Goal: Task Accomplishment & Management: Use online tool/utility

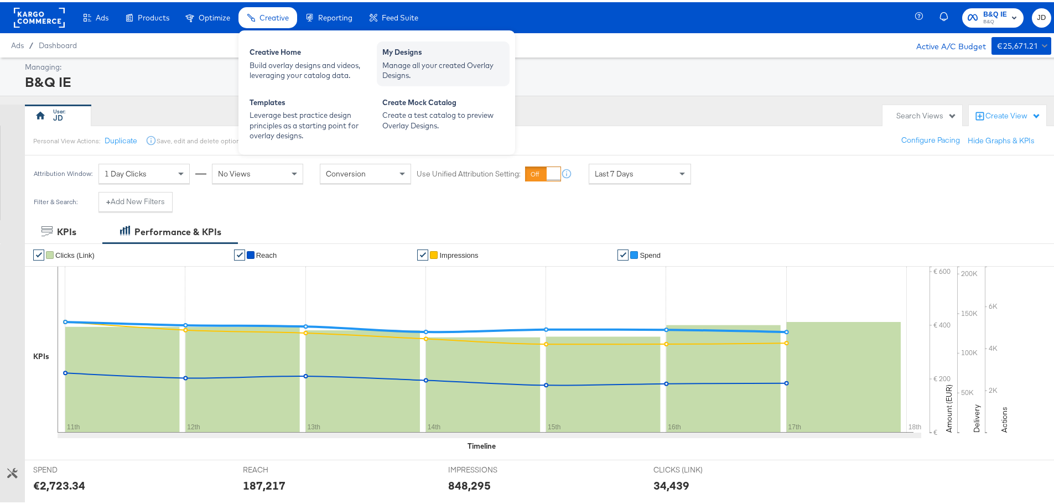
click at [442, 60] on div "Manage all your created Overlay Designs." at bounding box center [443, 68] width 122 height 20
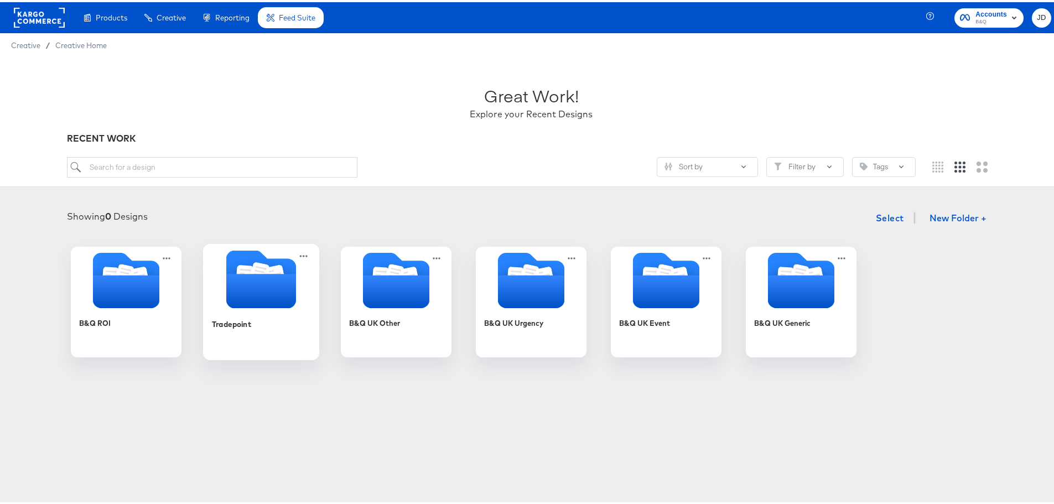
click at [279, 327] on div "Tradepoint" at bounding box center [261, 330] width 99 height 43
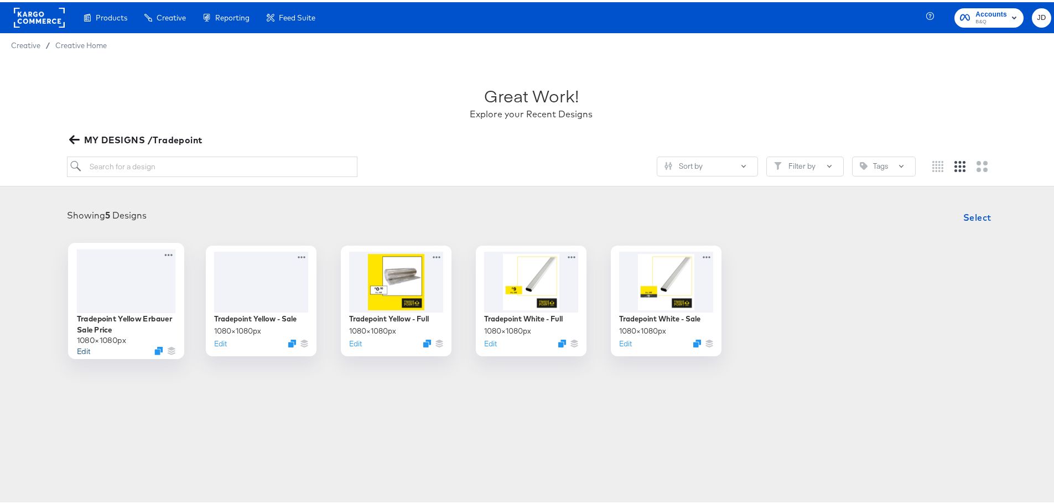
click at [77, 349] on button "Edit" at bounding box center [83, 348] width 13 height 11
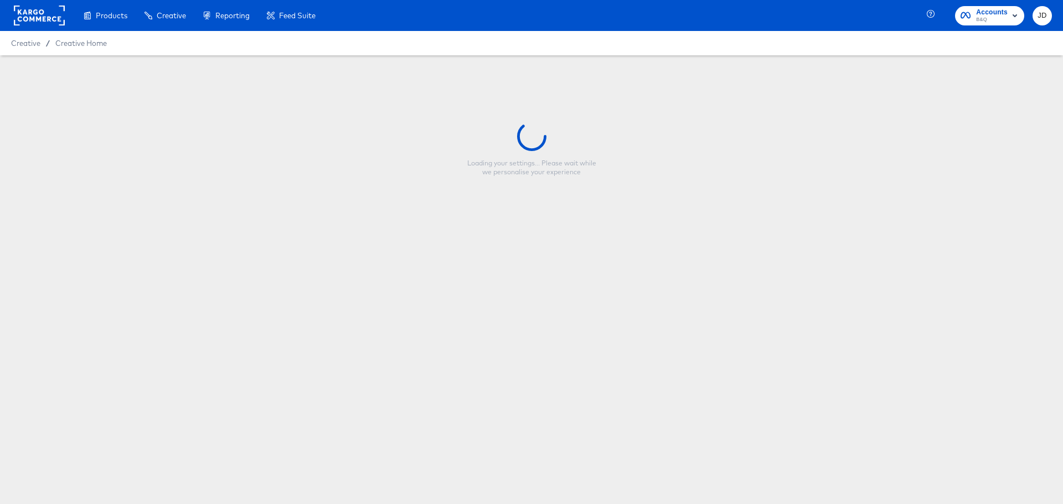
type input "Tradepoint Yellow Erbauer Sale Price"
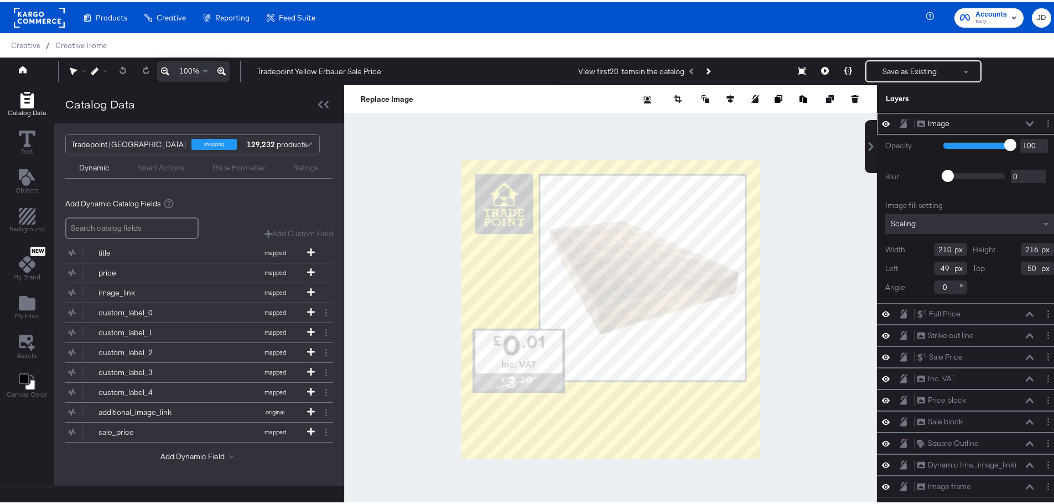
click at [841, 226] on div at bounding box center [610, 307] width 533 height 449
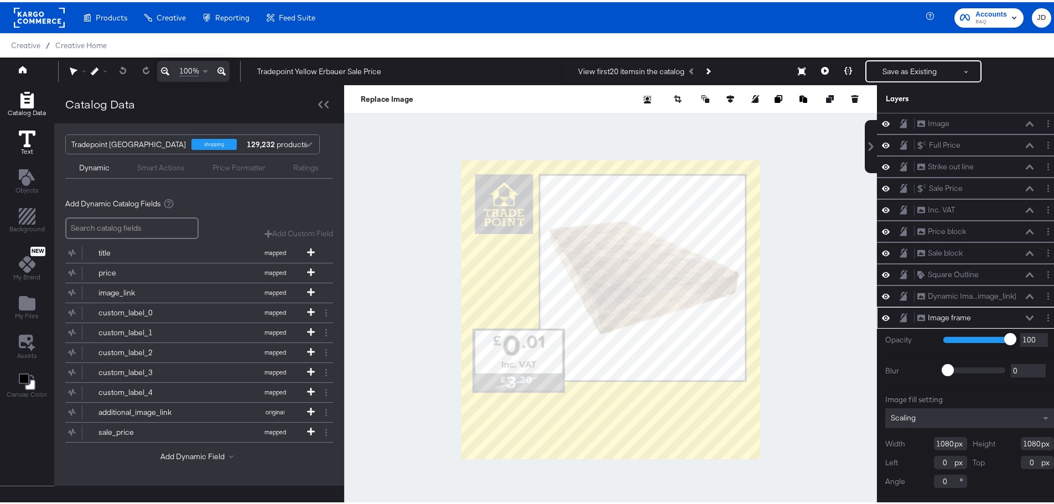
click at [27, 139] on icon at bounding box center [27, 136] width 17 height 17
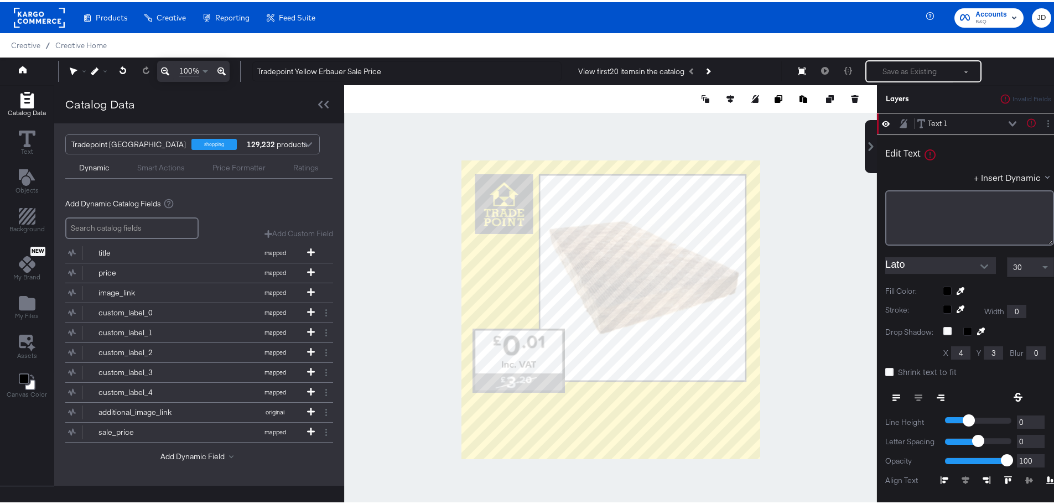
type input "122"
type input "878"
type input "839"
click at [956, 208] on div "﻿" at bounding box center [970, 215] width 169 height 55
click at [918, 209] on div "﻿" at bounding box center [970, 215] width 169 height 55
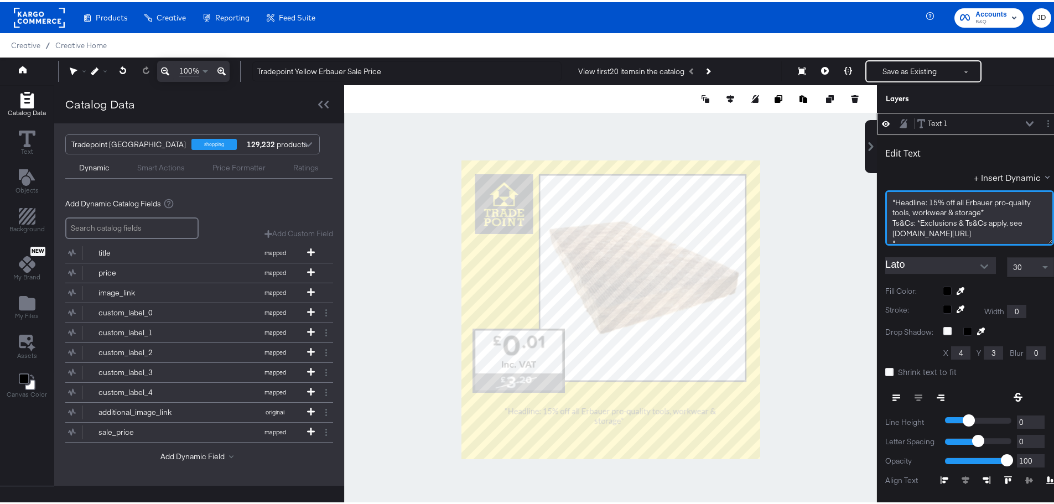
drag, startPoint x: 892, startPoint y: 241, endPoint x: 886, endPoint y: 240, distance: 5.6
click at [893, 240] on div """ at bounding box center [970, 241] width 154 height 11
click at [893, 199] on span ""Headline: 15% off all Erbauer pro-quality tools, workwear & storage*" at bounding box center [963, 205] width 140 height 20
click at [921, 195] on span ""Headline: 15% off all Erbauer pro-quality tools, workwear & storage*" at bounding box center [963, 195] width 140 height 20
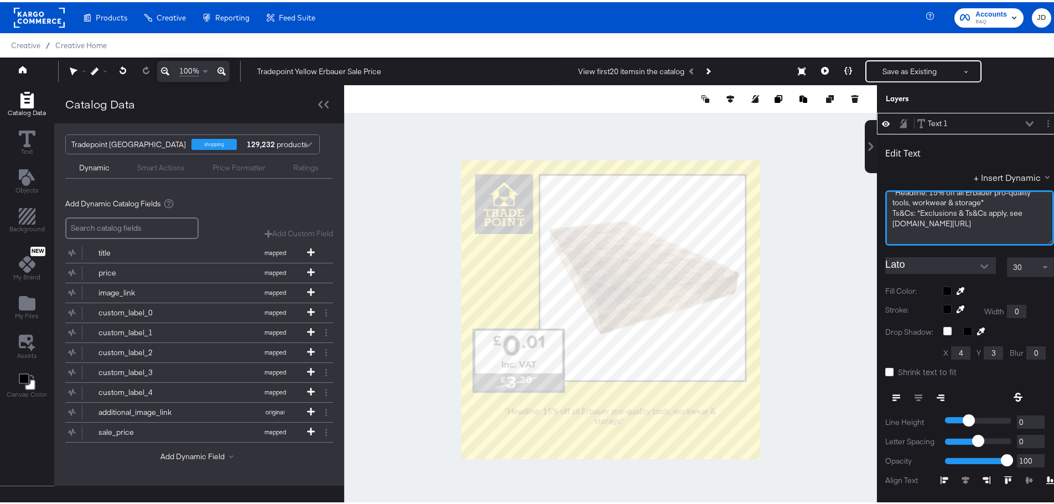
scroll to position [0, 0]
drag, startPoint x: 908, startPoint y: 219, endPoint x: 885, endPoint y: 219, distance: 23.2
click at [893, 219] on span "Ts&Cs: *Exclusions & Ts&Cs apply, see TradePoint.co.uk/promo-terms" at bounding box center [959, 226] width 132 height 20
drag, startPoint x: 993, startPoint y: 231, endPoint x: 862, endPoint y: 221, distance: 132.1
click at [863, 221] on div "Text 1 Text 1 Edit Text + Insert Dynamic 15% off all Erbauer pro-quality tools,…" at bounding box center [962, 313] width 199 height 405
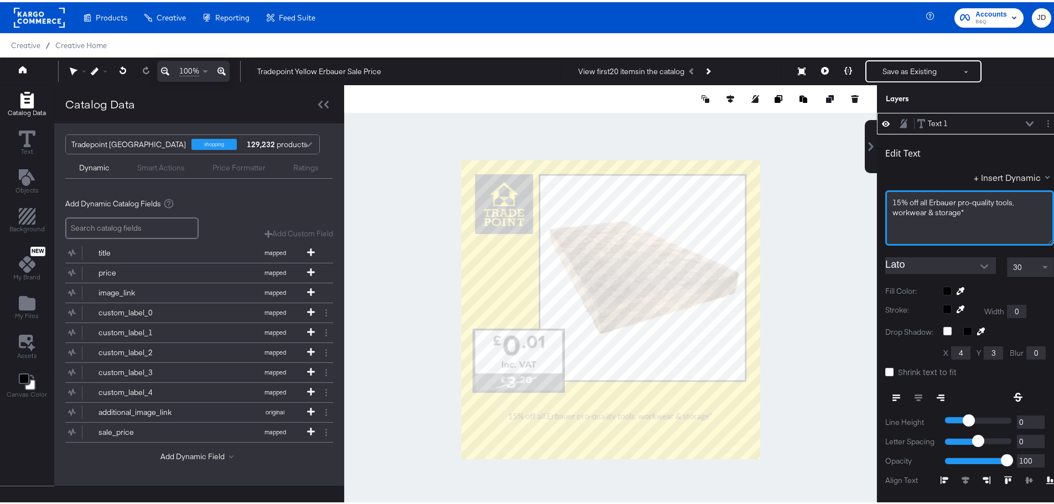
click at [981, 261] on icon "Open" at bounding box center [985, 265] width 8 height 8
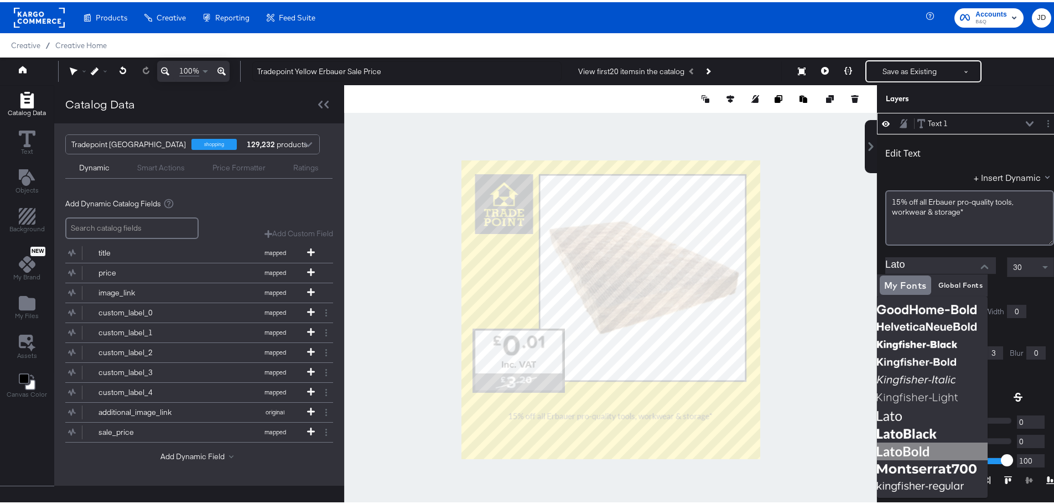
click at [914, 449] on img at bounding box center [932, 450] width 111 height 18
type input "LatoBold"
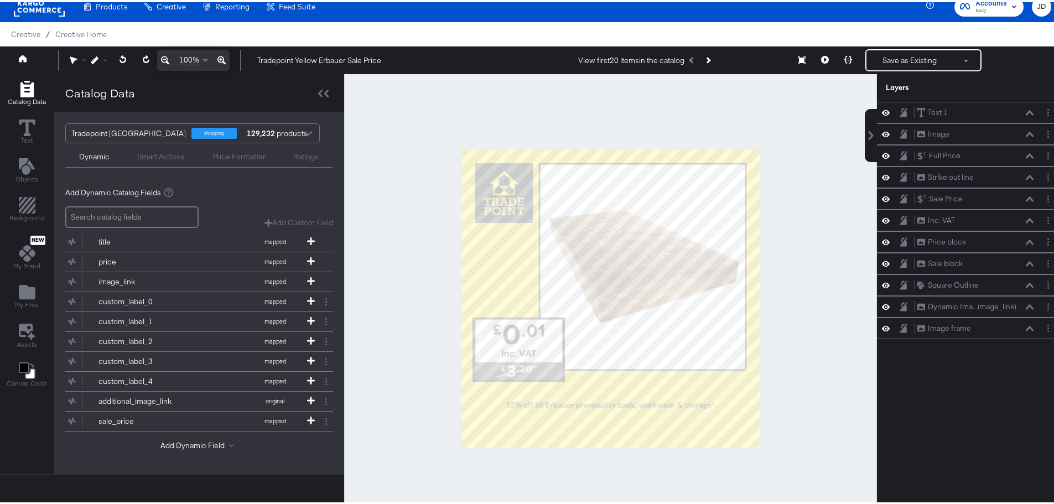
click at [827, 355] on div at bounding box center [610, 296] width 533 height 449
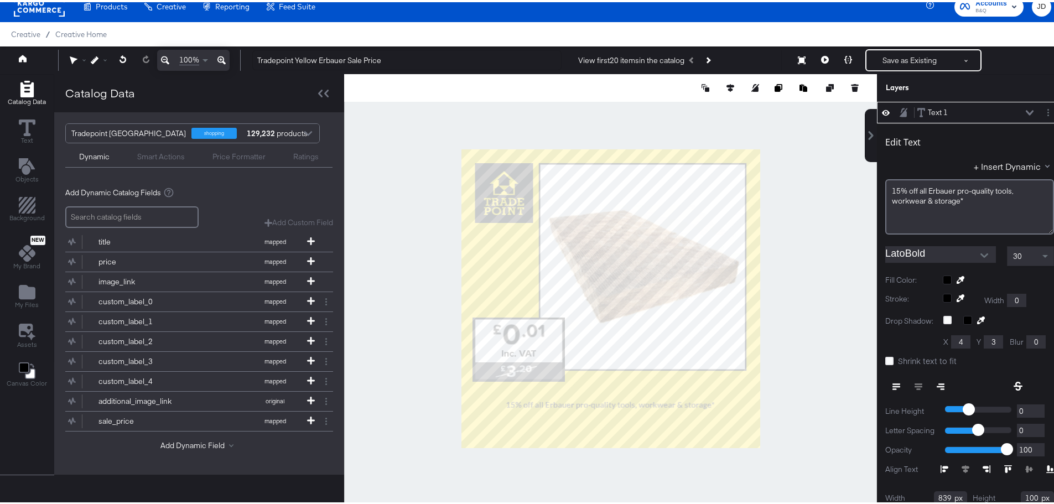
click at [979, 247] on button "Open" at bounding box center [984, 253] width 17 height 17
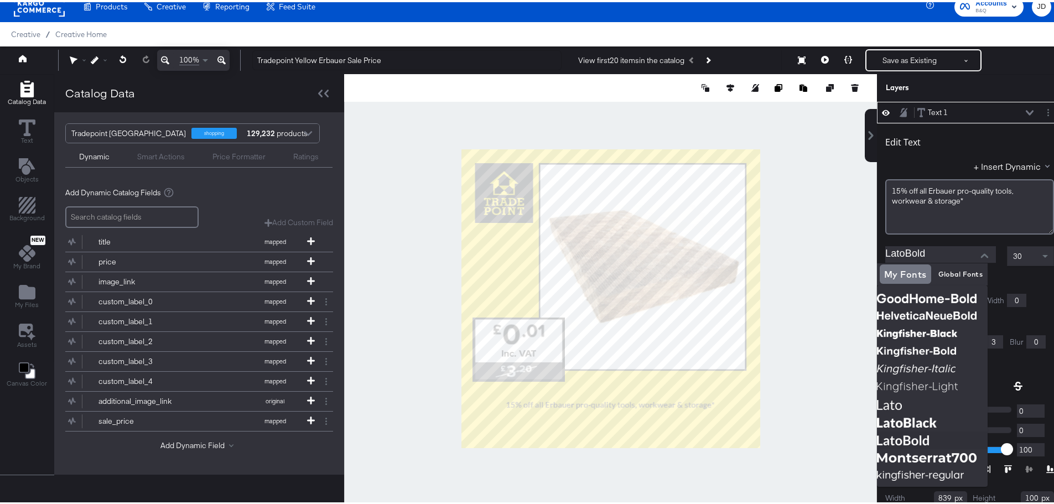
click at [803, 340] on div at bounding box center [610, 296] width 533 height 449
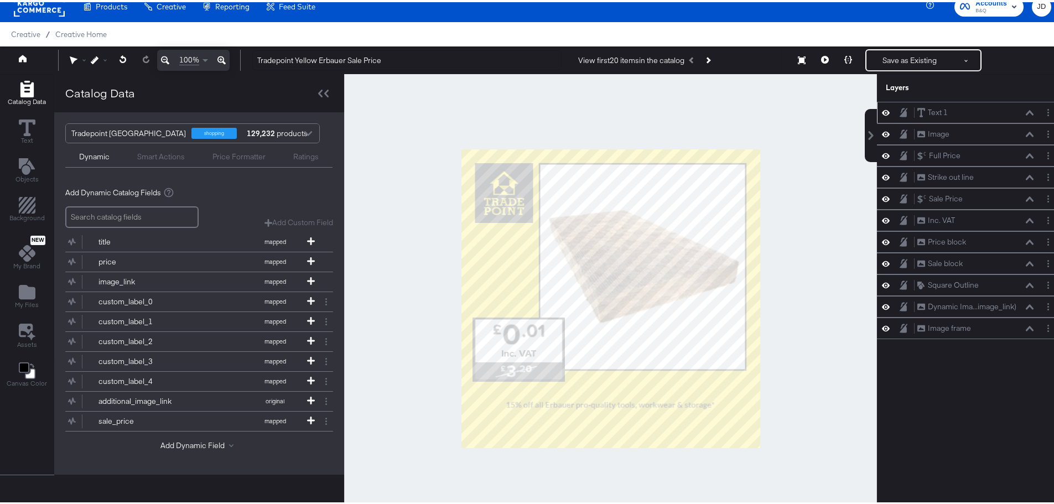
click at [934, 117] on div "Text 1 Text 1" at bounding box center [969, 111] width 185 height 22
click at [980, 110] on div "Text 1 Text 1" at bounding box center [975, 111] width 117 height 12
click at [1026, 111] on icon at bounding box center [1030, 111] width 8 height 6
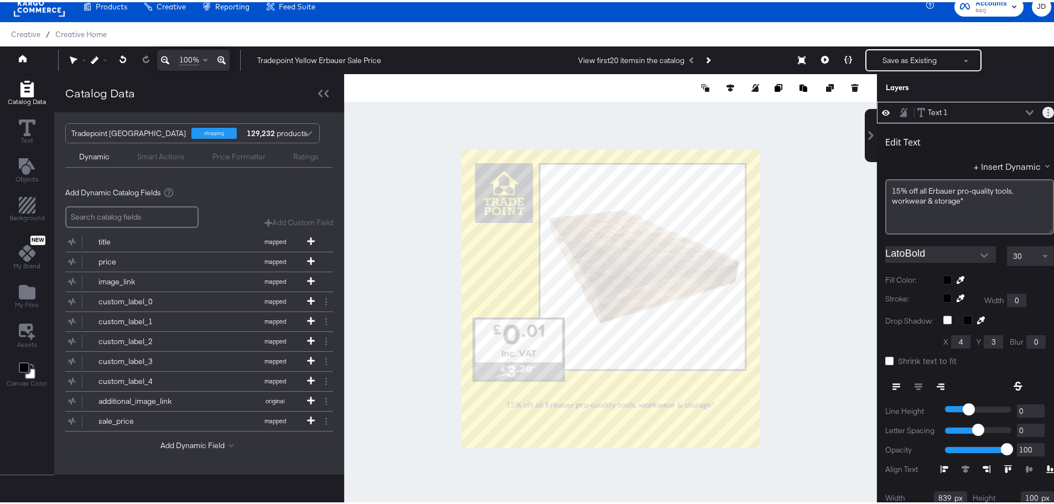
click at [1043, 110] on button "Layer Options" at bounding box center [1049, 111] width 12 height 12
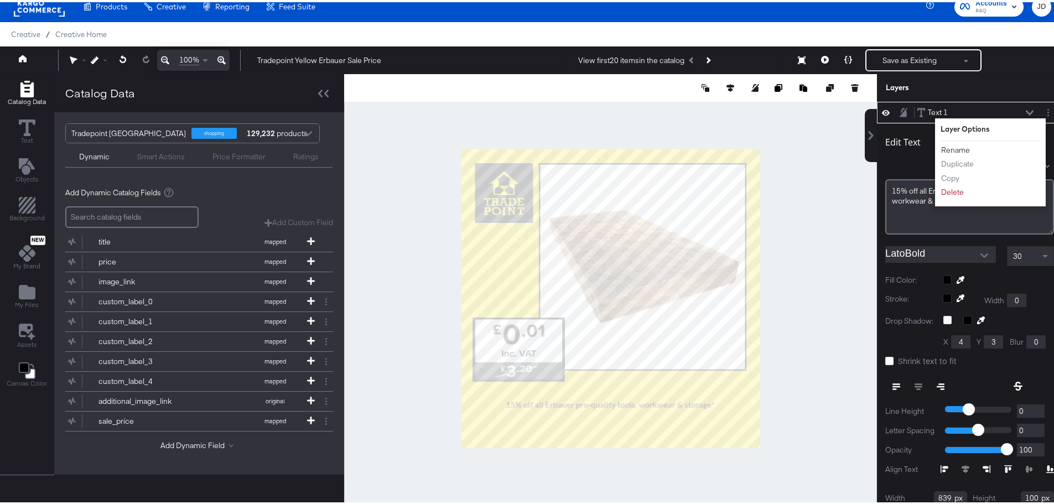
click at [962, 146] on li "Rename" at bounding box center [971, 148] width 61 height 12
click at [951, 146] on button "Rename" at bounding box center [956, 148] width 30 height 12
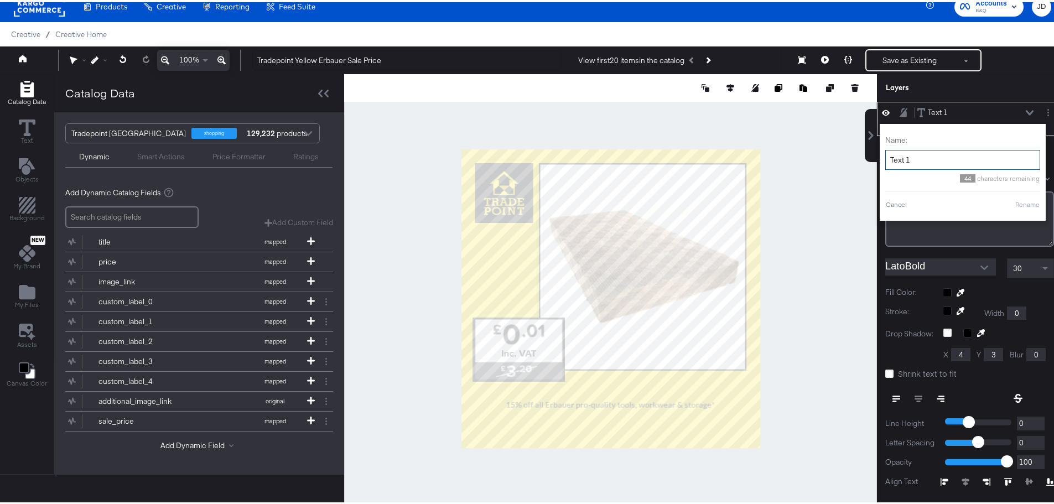
drag, startPoint x: 903, startPoint y: 159, endPoint x: 873, endPoint y: 165, distance: 30.4
click at [880, 165] on div "Name: Text 1 44 characters remaining Cancel Rename" at bounding box center [963, 170] width 166 height 97
drag, startPoint x: 901, startPoint y: 157, endPoint x: 907, endPoint y: 157, distance: 6.1
click at [907, 157] on input "Overlay COpy" at bounding box center [949, 158] width 155 height 20
type input "Overlay Copy"
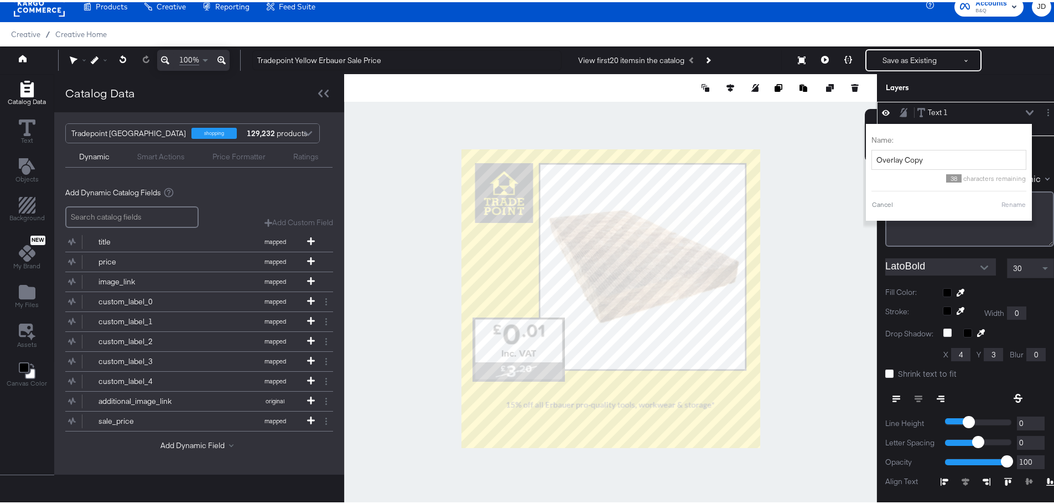
click at [1010, 201] on button "Rename" at bounding box center [1013, 203] width 25 height 10
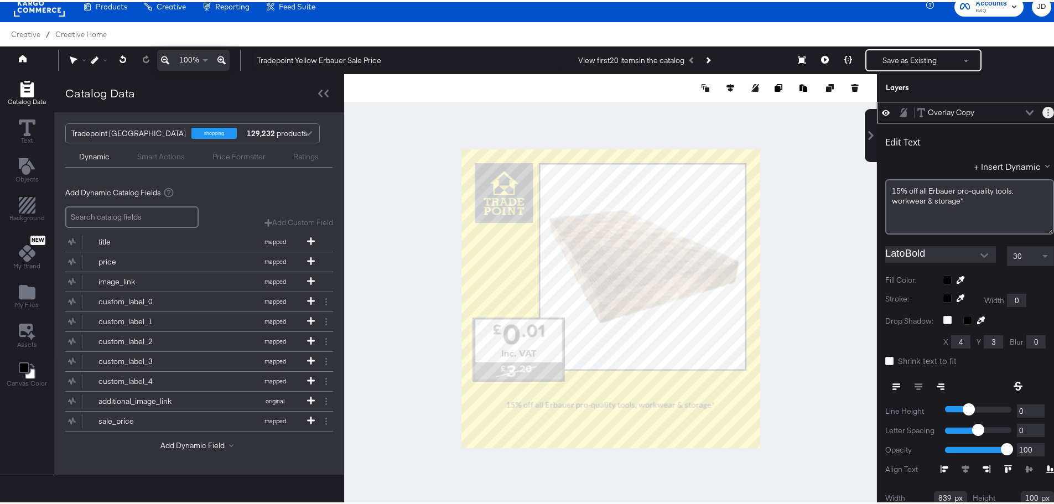
click at [1043, 110] on button "Layer Options" at bounding box center [1049, 111] width 12 height 12
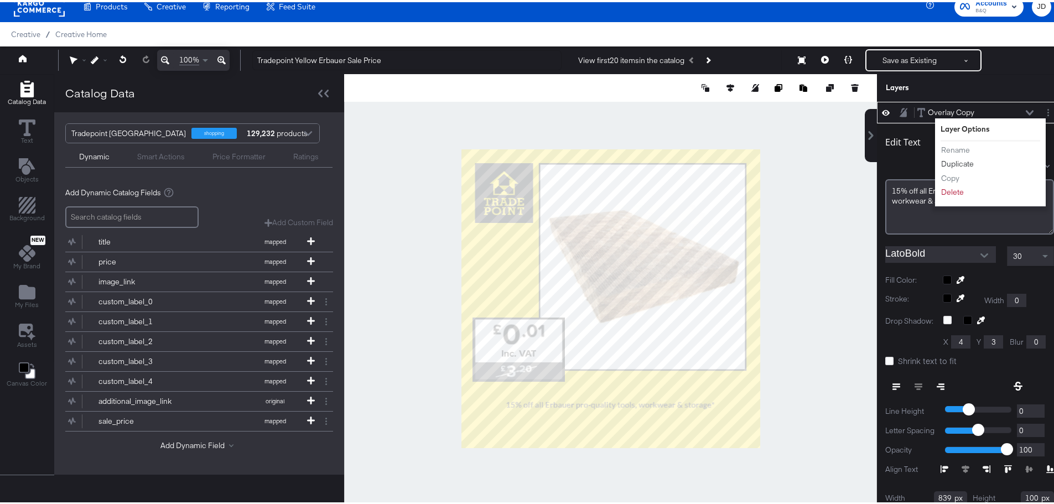
click at [951, 161] on button "Duplicate" at bounding box center [958, 162] width 34 height 12
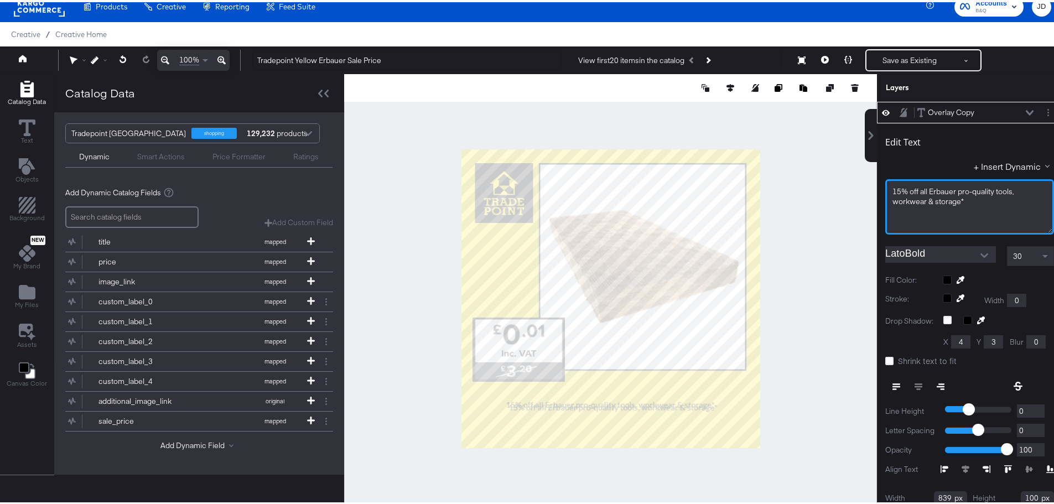
drag, startPoint x: 967, startPoint y: 198, endPoint x: 873, endPoint y: 185, distance: 95.0
click at [877, 185] on div "Edit Text + Insert Dynamic 15% off all Erbauer pro-quality tools, workwear & st…" at bounding box center [969, 335] width 185 height 428
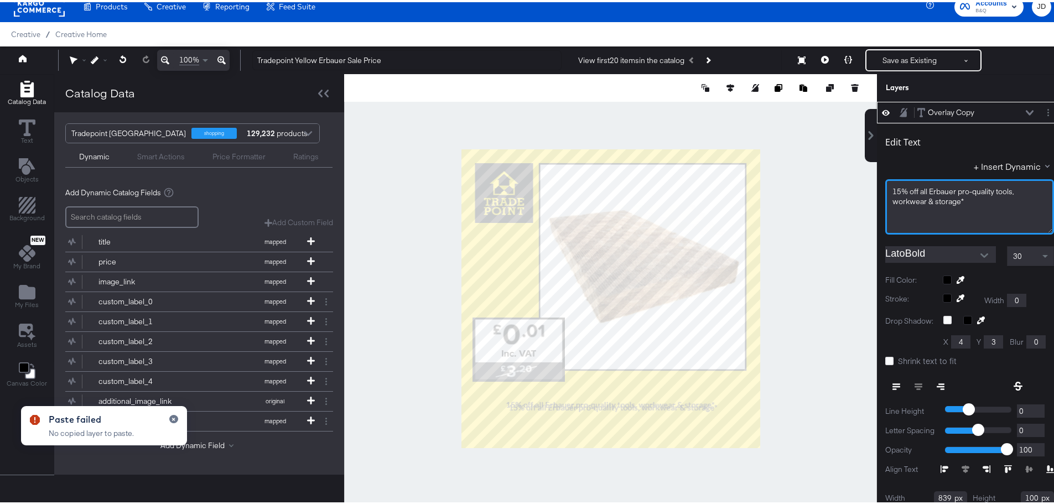
drag, startPoint x: 964, startPoint y: 203, endPoint x: 971, endPoint y: 203, distance: 7.8
click at [964, 203] on div "15% off all Erbauer pro-quality tools, workwear & storage*" at bounding box center [970, 194] width 154 height 20
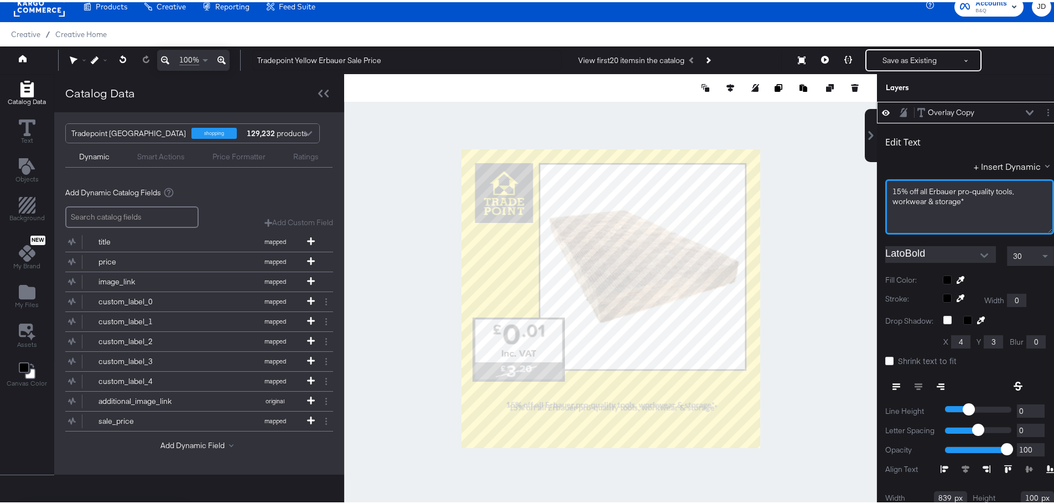
drag, startPoint x: 927, startPoint y: 193, endPoint x: 884, endPoint y: 188, distance: 42.4
click at [893, 188] on div "15% off all Erbauer pro-quality tools, workwear & storage*" at bounding box center [970, 194] width 154 height 20
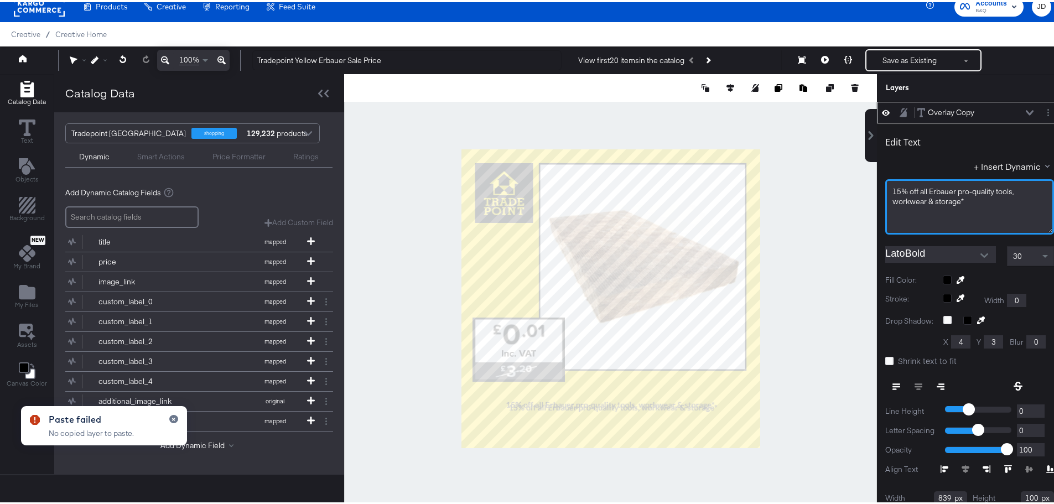
click at [967, 199] on div "15% off all Erbauer pro-quality tools, workwear & storage*" at bounding box center [970, 194] width 154 height 20
click at [956, 199] on span "15% off all Erbauer pro-quality tools, workwear & storage*" at bounding box center [954, 194] width 123 height 20
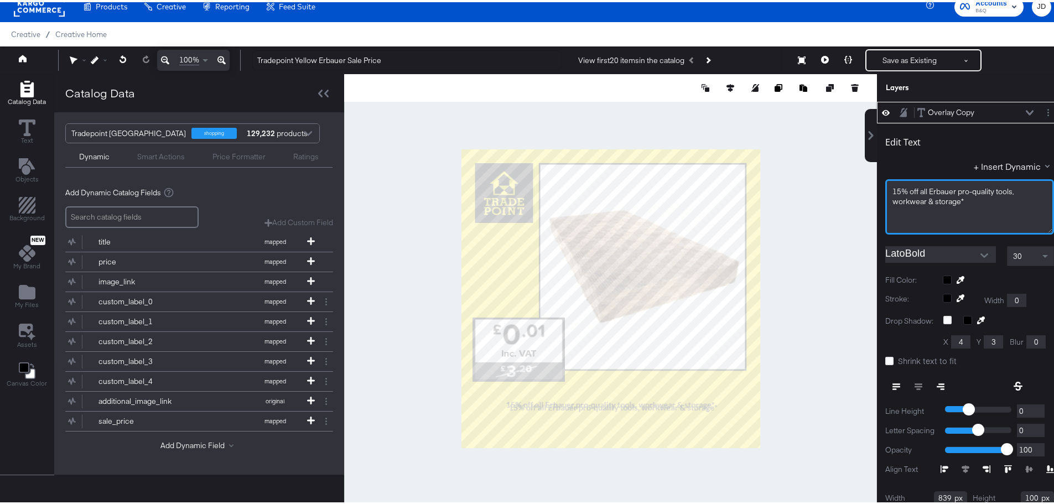
click at [962, 200] on div "15% off all Erbauer pro-quality tools, workwear & storage*" at bounding box center [970, 194] width 154 height 20
drag, startPoint x: 965, startPoint y: 199, endPoint x: 882, endPoint y: 193, distance: 83.2
click at [886, 193] on div "15% off all Erbauer pro-quality tools, workwear & storage* ﻿ ﻿" at bounding box center [970, 204] width 169 height 55
type input "146"
type input "914"
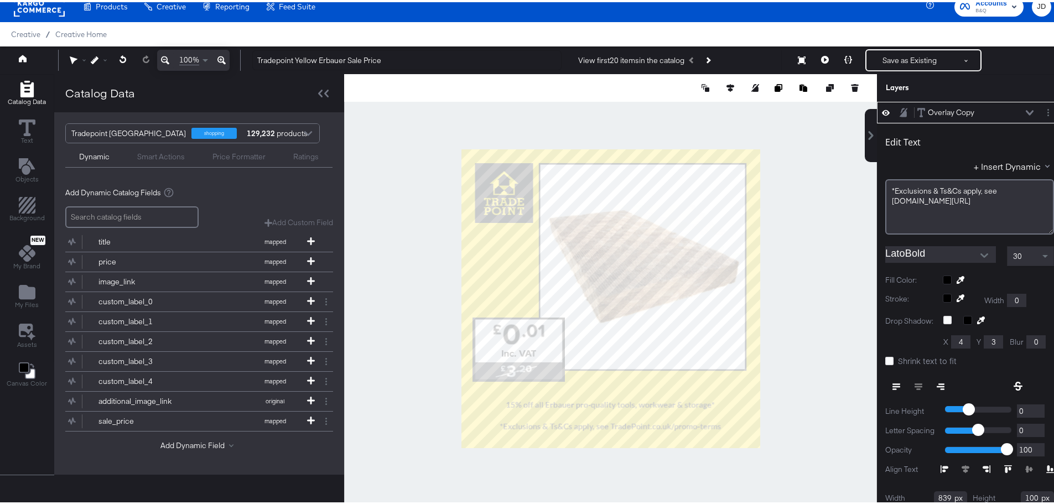
type input "122"
type input "956"
click at [1043, 253] on span at bounding box center [1046, 255] width 6 height 4
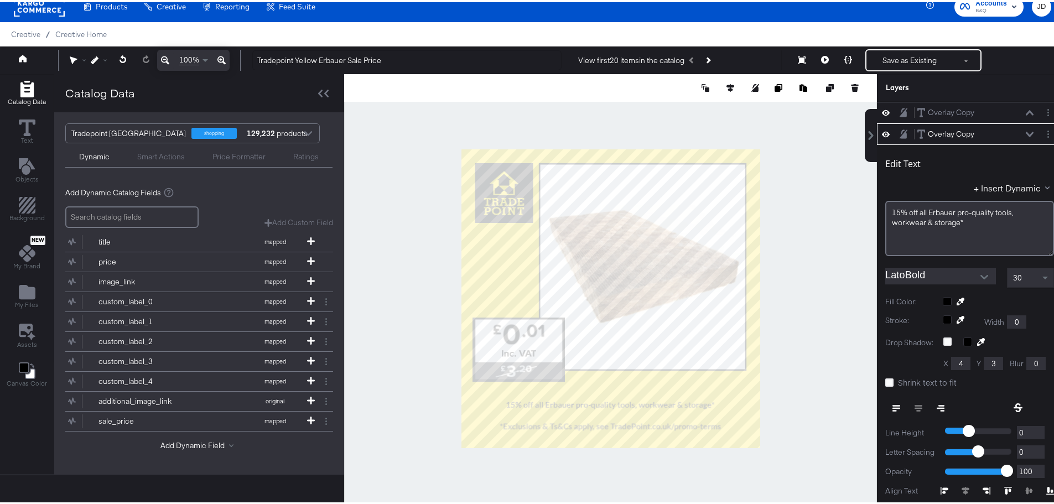
scroll to position [22, 0]
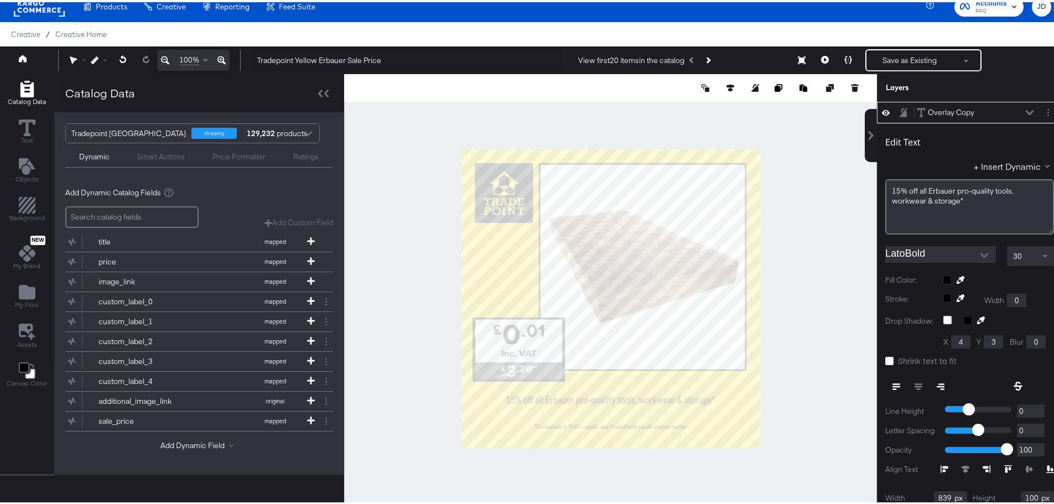
type input "134"
type input "844"
click at [1022, 252] on div "30" at bounding box center [1031, 254] width 46 height 19
click at [1043, 253] on span at bounding box center [1046, 255] width 6 height 4
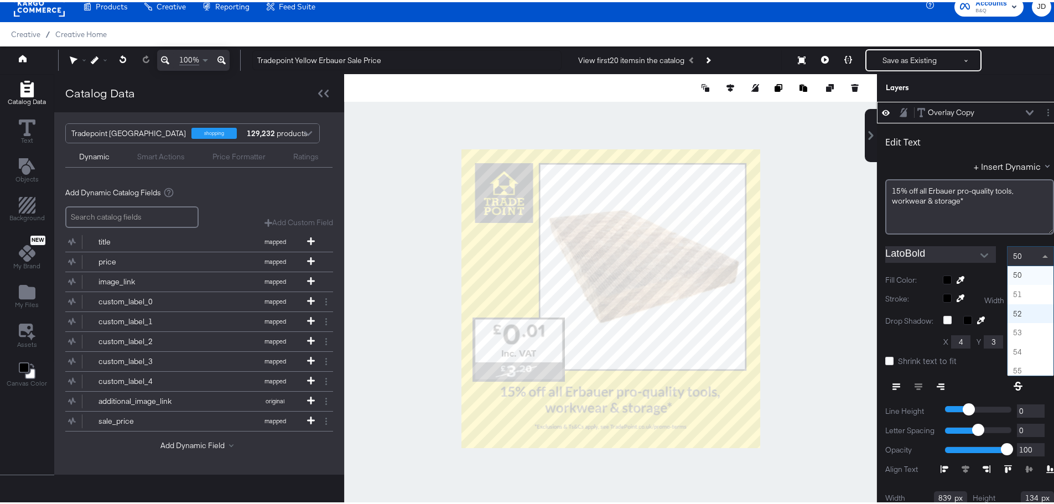
scroll to position [993, 0]
click at [834, 308] on div at bounding box center [610, 296] width 533 height 449
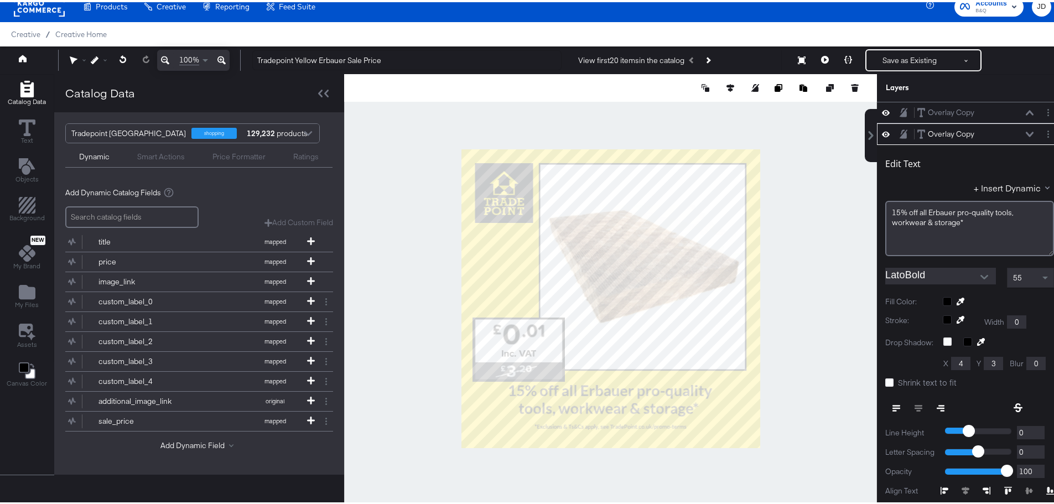
scroll to position [22, 0]
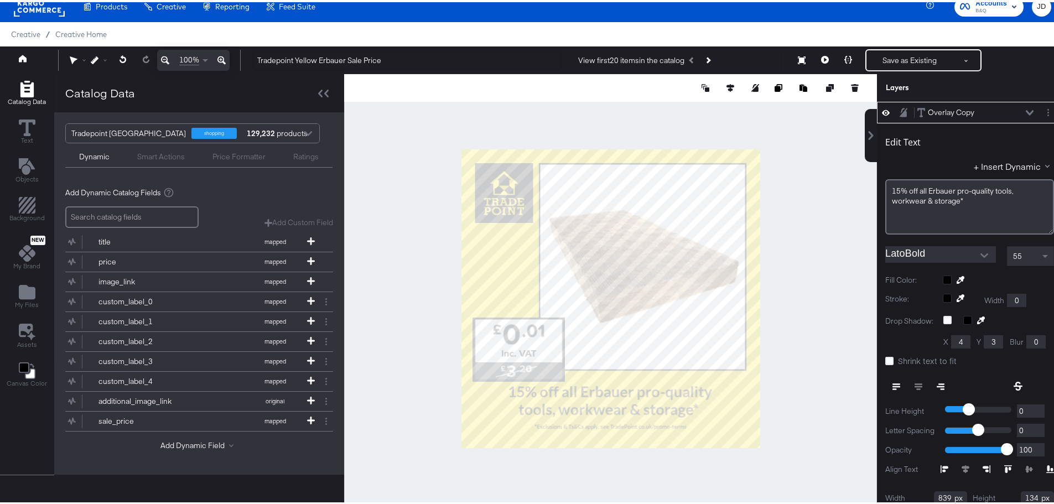
type input "848"
click at [821, 364] on div at bounding box center [610, 296] width 533 height 449
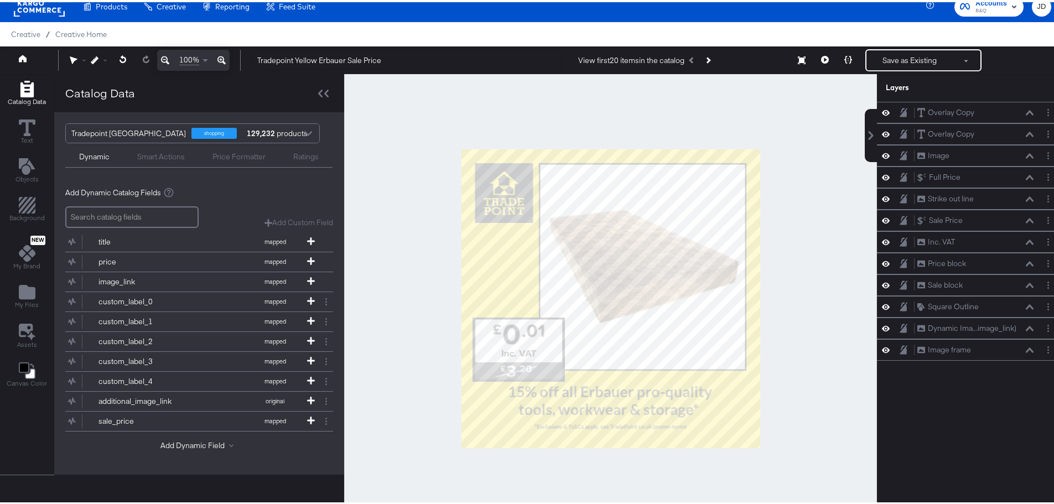
scroll to position [0, 0]
click at [362, 152] on div at bounding box center [610, 296] width 533 height 449
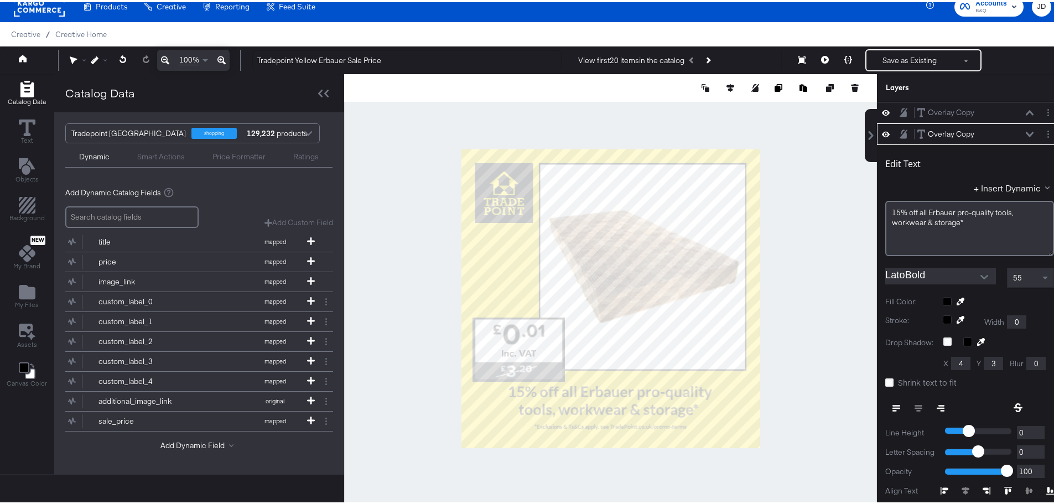
scroll to position [22, 0]
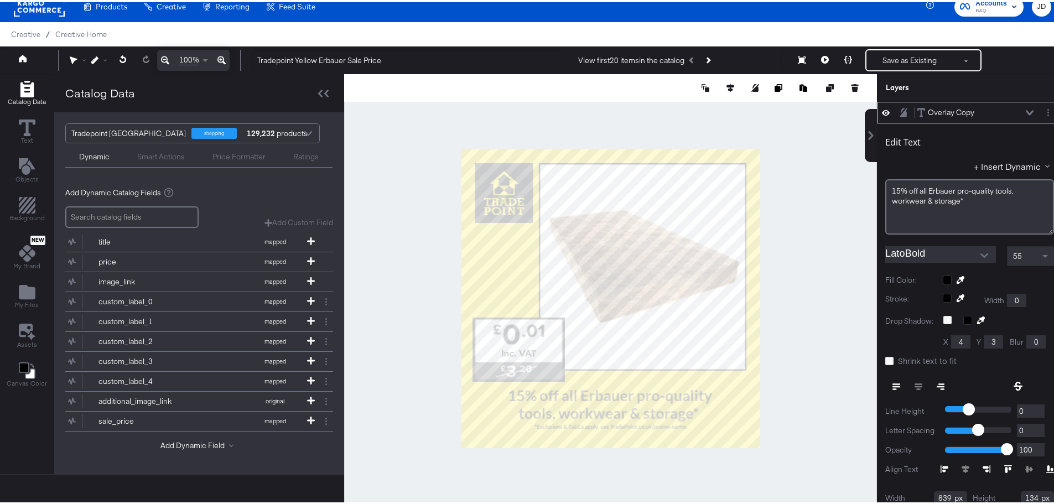
type input "862"
click at [804, 335] on div at bounding box center [610, 296] width 533 height 449
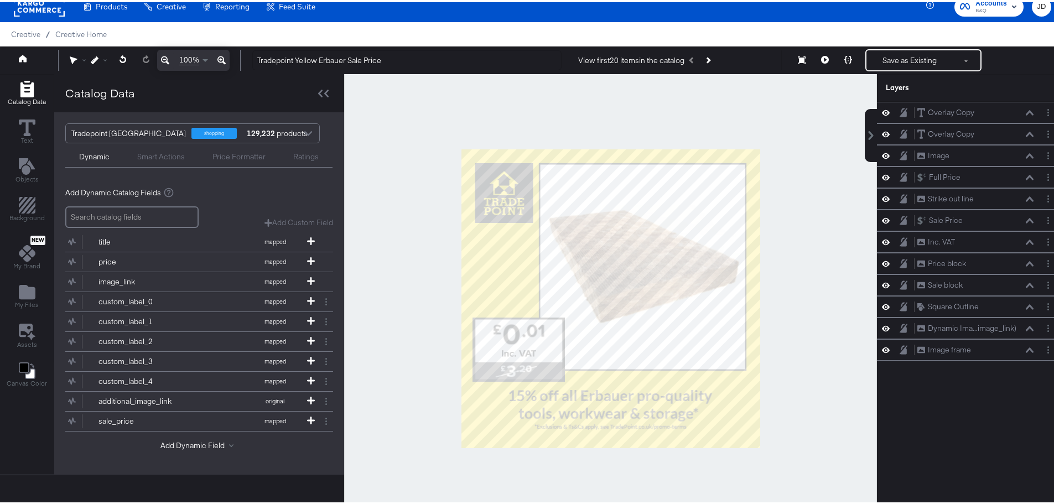
scroll to position [0, 0]
click at [810, 204] on div at bounding box center [610, 296] width 533 height 449
click at [1021, 114] on div "Overlay Copy Overlay Copy" at bounding box center [975, 111] width 117 height 12
click at [1026, 111] on icon at bounding box center [1030, 110] width 8 height 5
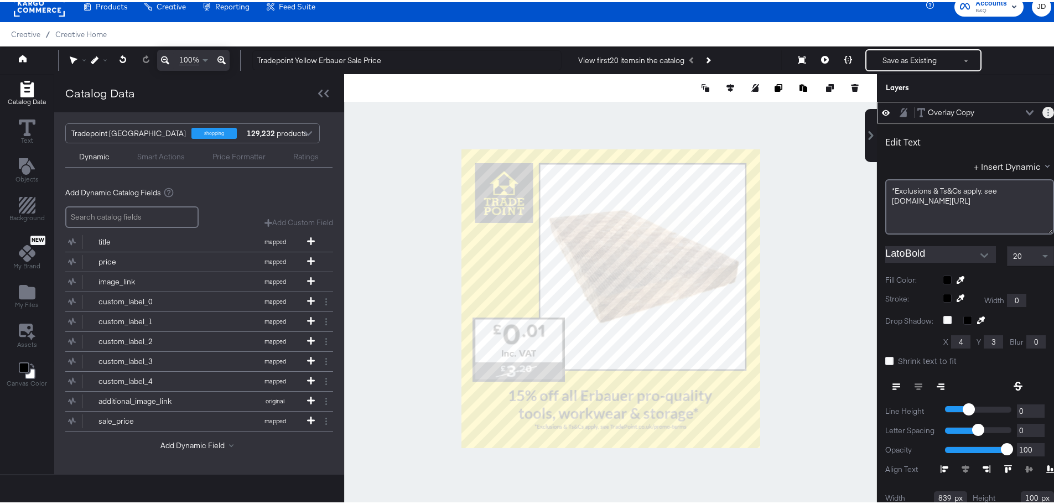
click at [1048, 109] on icon "Layer Options" at bounding box center [1049, 110] width 2 height 7
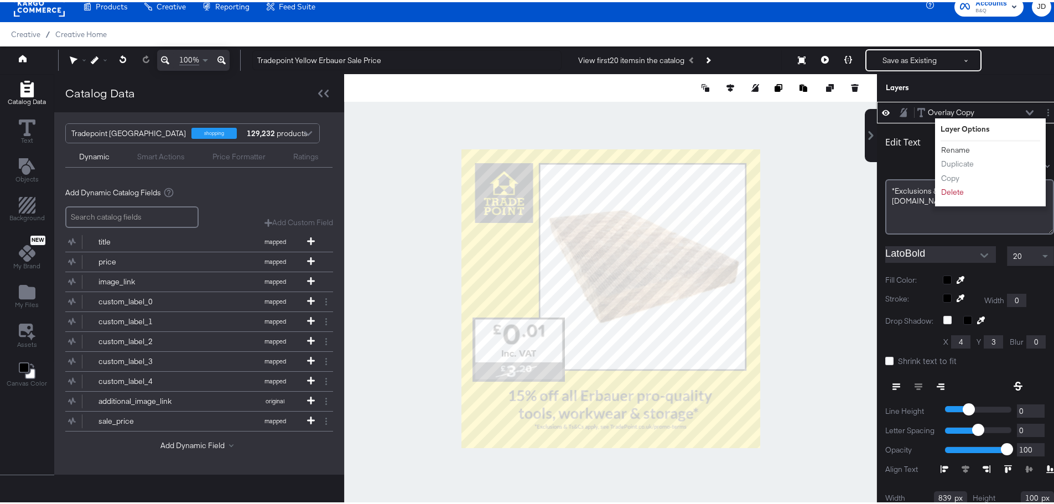
click at [950, 144] on button "Rename" at bounding box center [956, 148] width 30 height 12
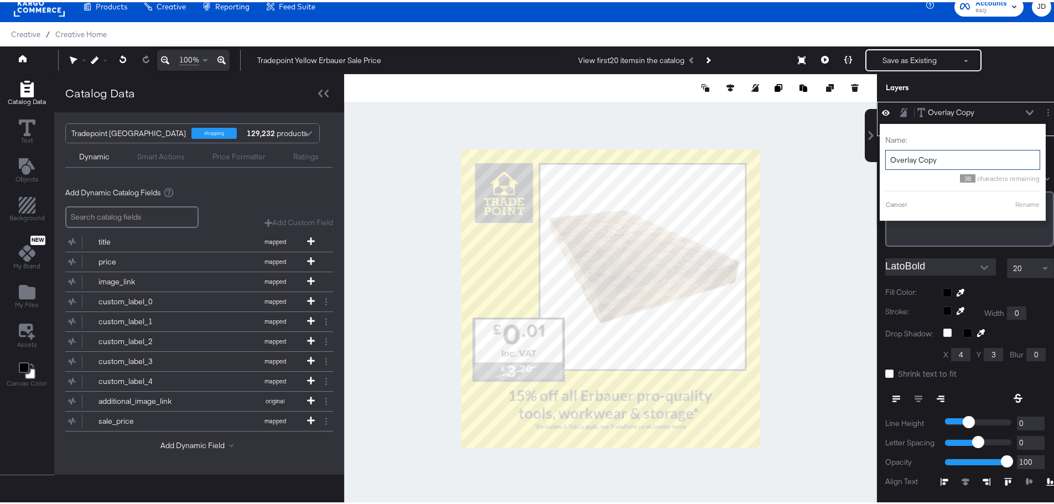
drag, startPoint x: 940, startPoint y: 157, endPoint x: 882, endPoint y: 159, distance: 58.2
click at [886, 159] on input "Overlay Copy" at bounding box center [963, 158] width 155 height 20
type input "Ts & Cs"
click at [1005, 203] on button "Rename" at bounding box center [1013, 203] width 25 height 10
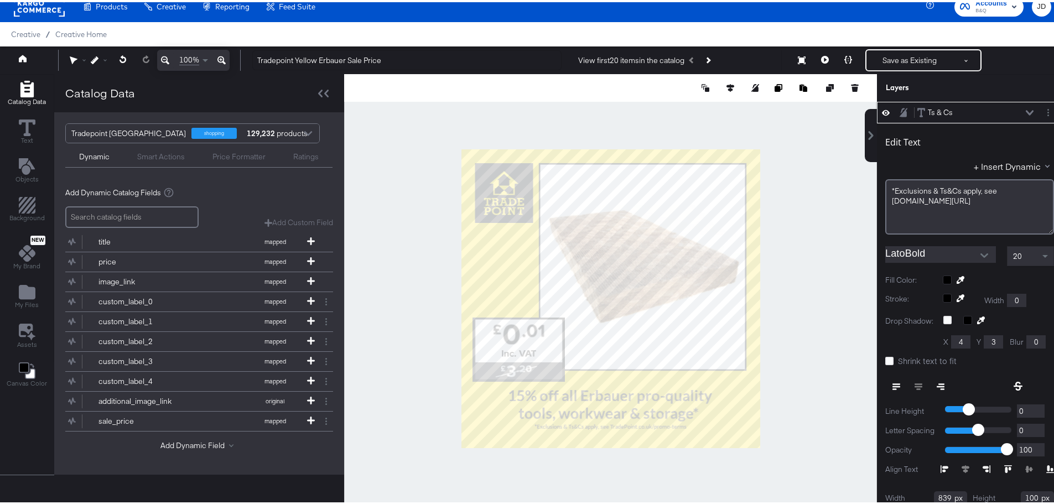
click at [1026, 111] on icon at bounding box center [1030, 110] width 8 height 5
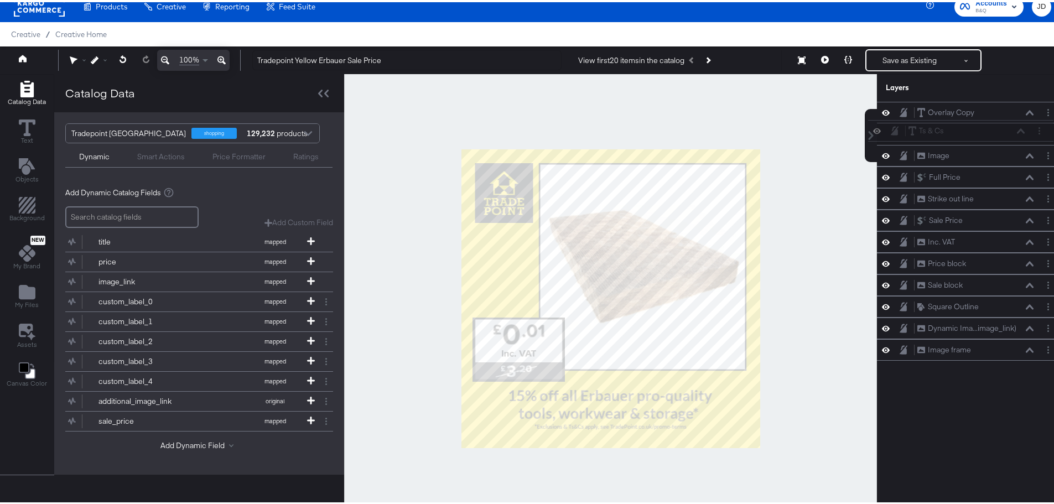
scroll to position [10, 0]
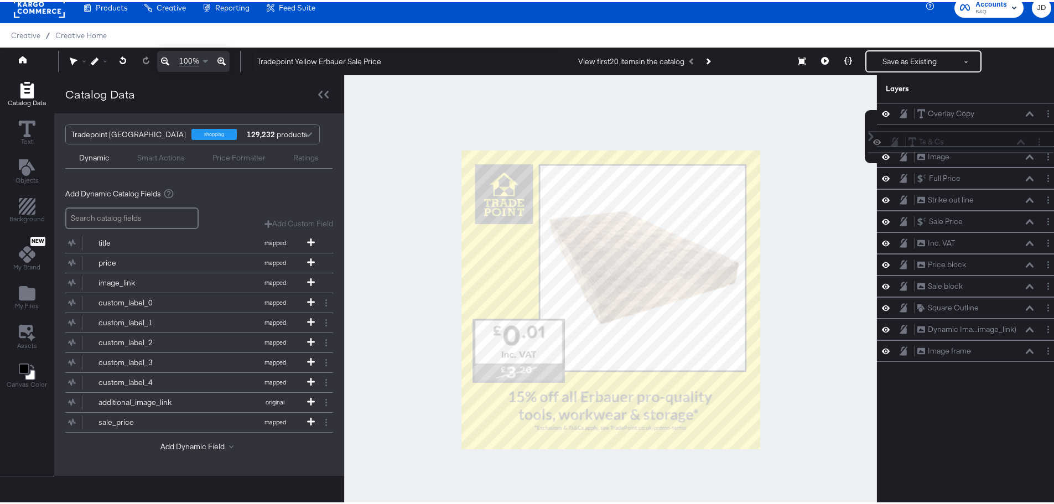
drag, startPoint x: 971, startPoint y: 110, endPoint x: 971, endPoint y: 143, distance: 33.2
click at [971, 143] on div "Ts & Cs Ts & Cs" at bounding box center [966, 140] width 117 height 12
click at [824, 265] on div at bounding box center [610, 297] width 533 height 449
click at [897, 58] on button "Save as Existing" at bounding box center [910, 59] width 86 height 20
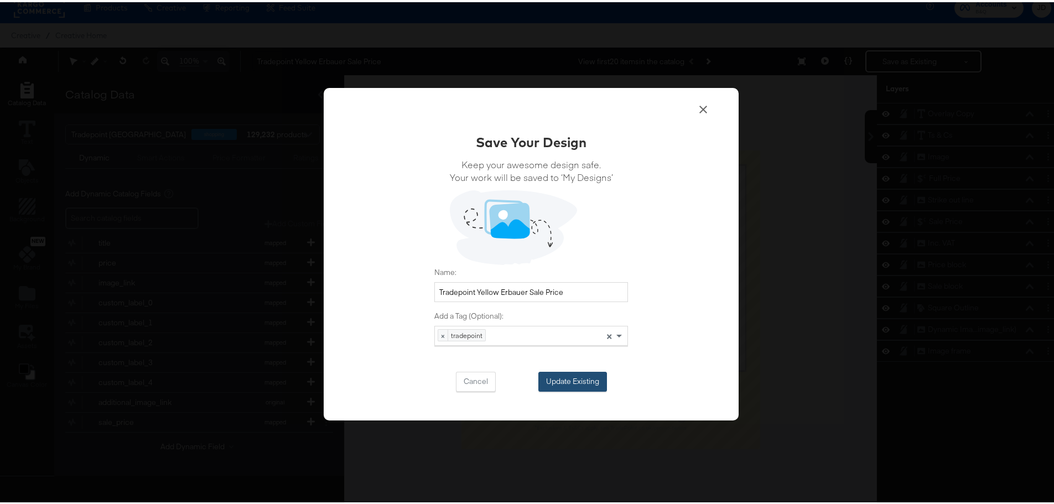
click at [562, 387] on button "Update Existing" at bounding box center [573, 380] width 69 height 20
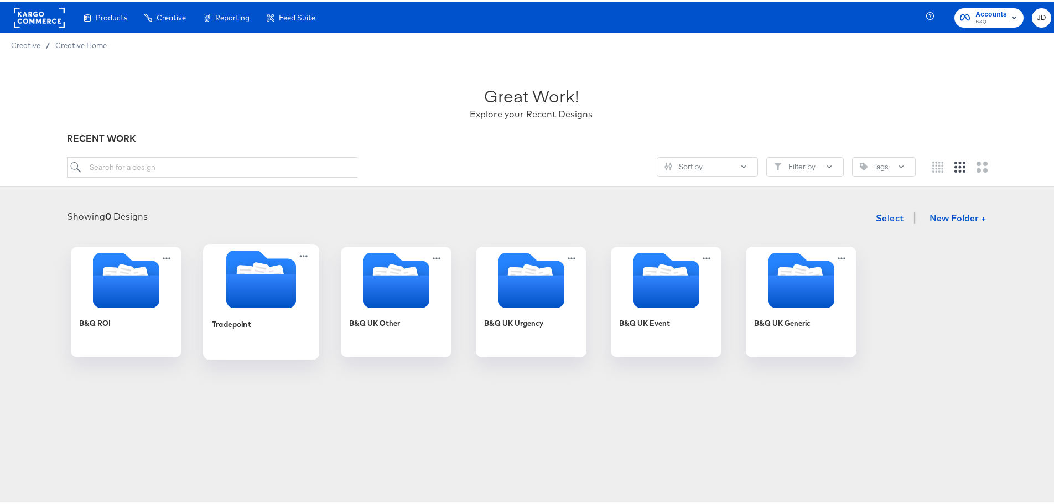
click at [203, 315] on div "Tradepoint" at bounding box center [261, 300] width 116 height 116
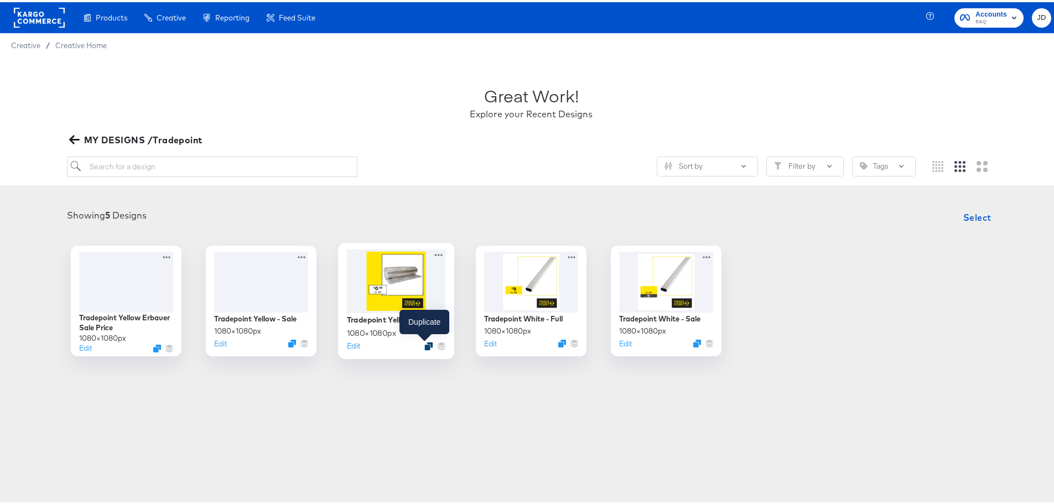
click at [426, 343] on icon "Duplicate" at bounding box center [429, 344] width 8 height 8
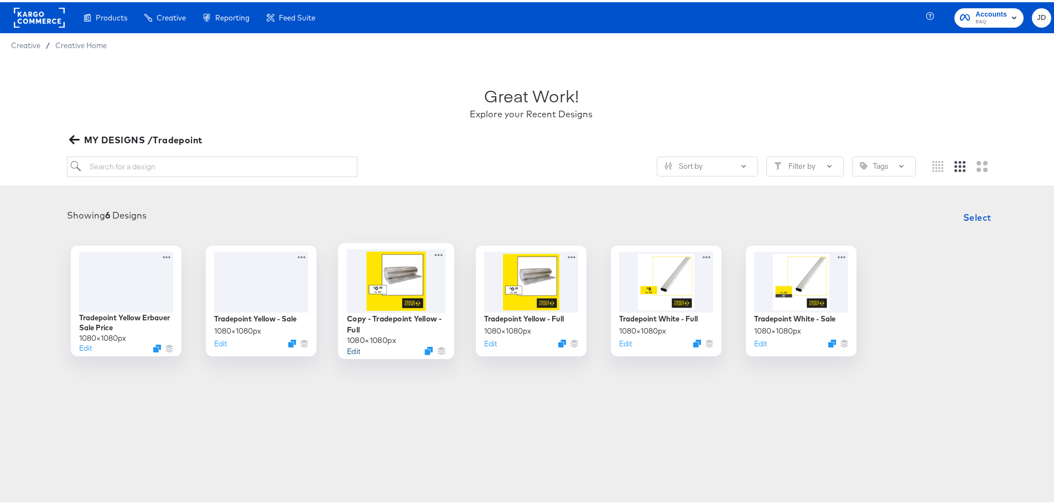
click at [349, 350] on button "Edit" at bounding box center [353, 348] width 13 height 11
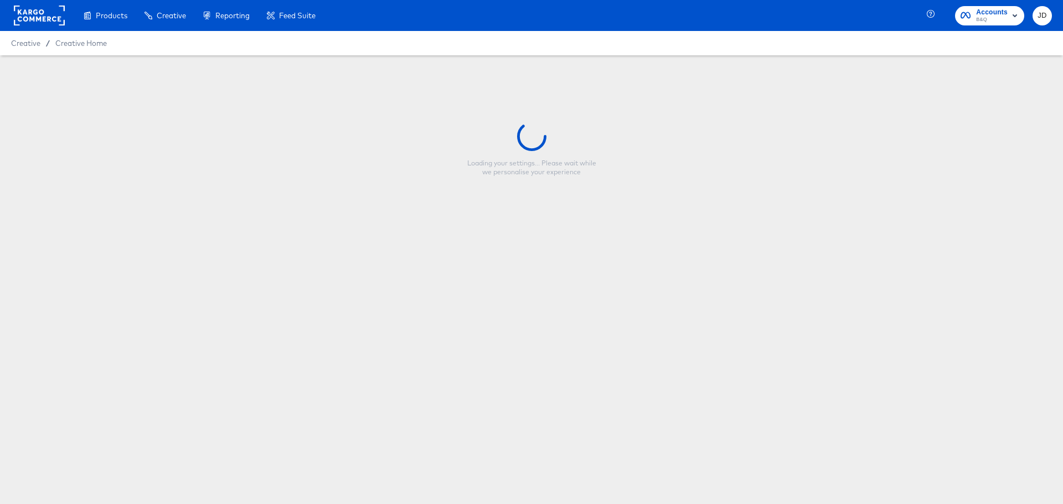
type input "Copy - Tradepoint Yellow - Full"
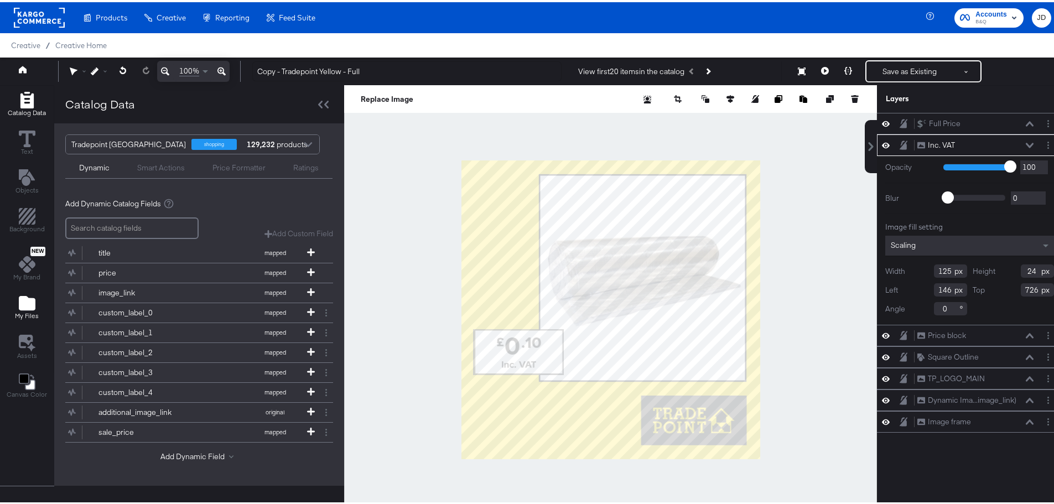
click at [26, 303] on icon "Add Files" at bounding box center [27, 301] width 17 height 14
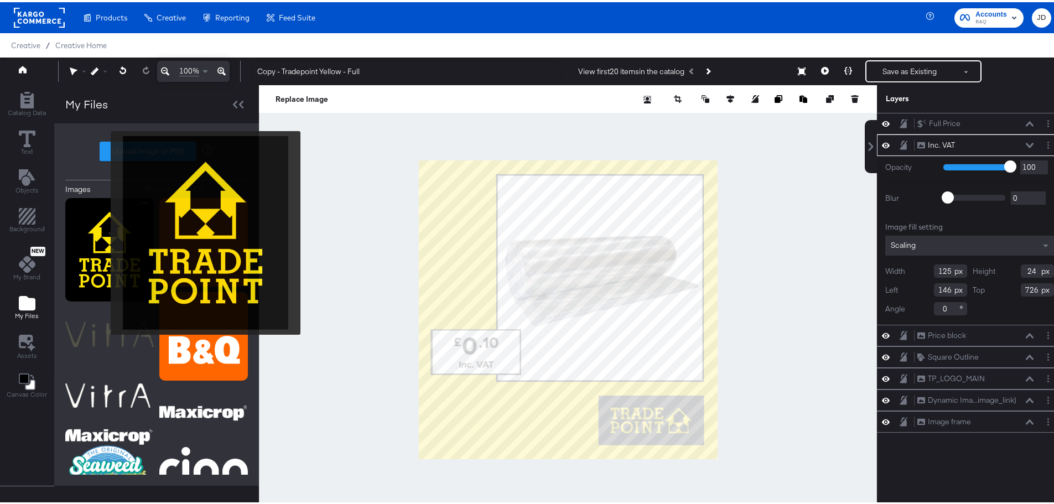
click at [104, 231] on img at bounding box center [109, 248] width 89 height 104
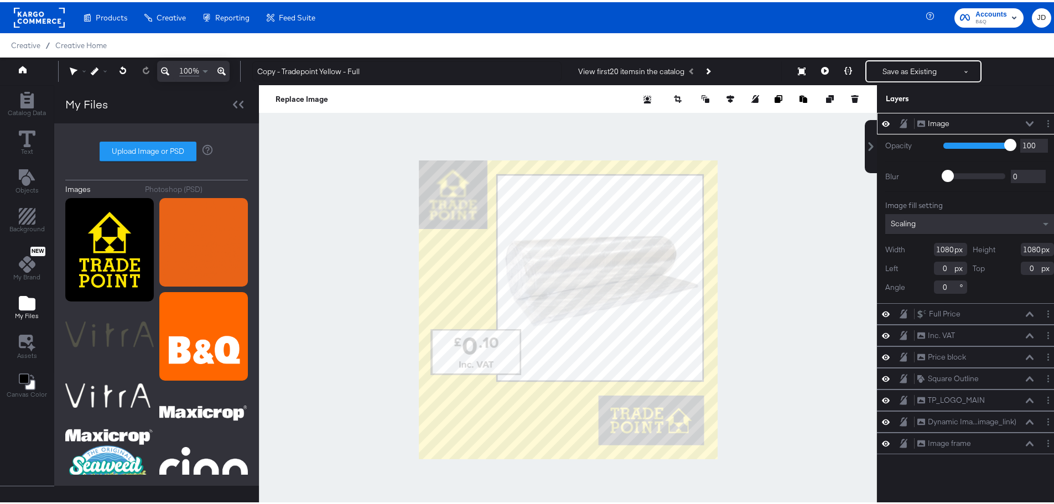
type input "247"
type input "12"
type input "40"
type input "24"
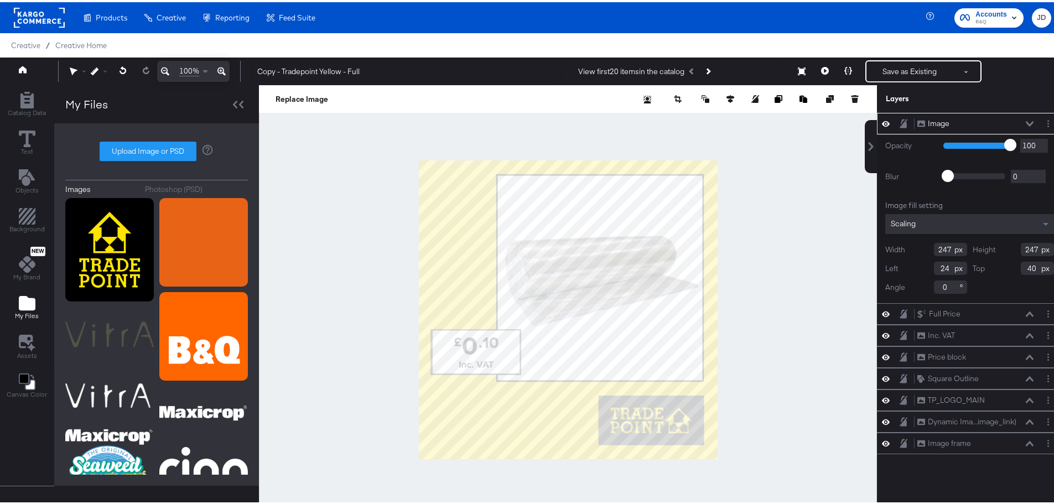
type input "219"
type input "28"
type input "46"
click at [786, 246] on div at bounding box center [568, 307] width 618 height 449
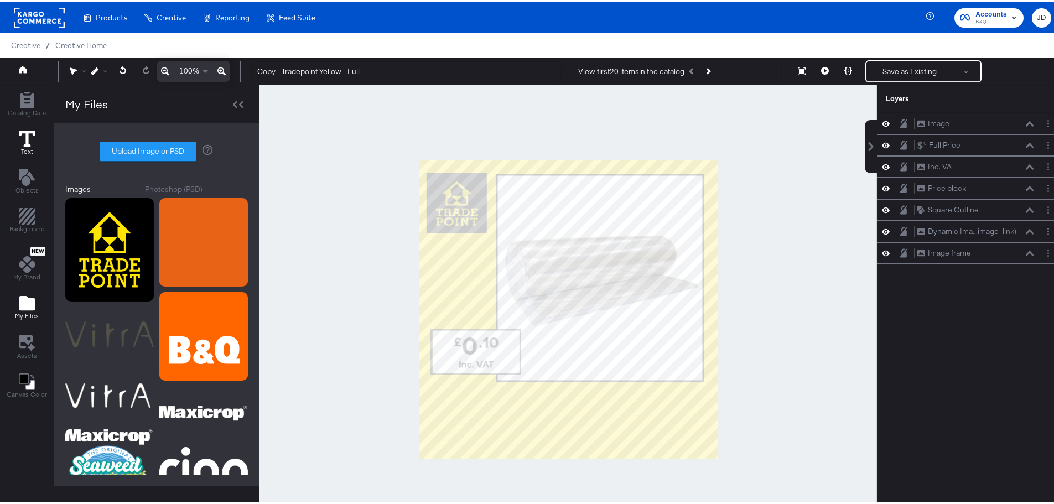
click at [22, 138] on icon at bounding box center [27, 136] width 17 height 17
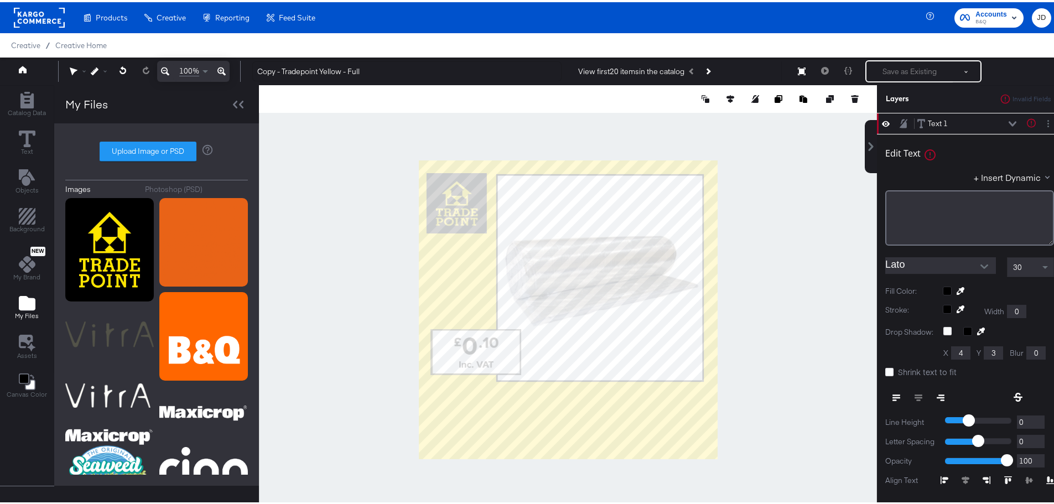
type input "76"
type input "870"
type input "533"
type input "133"
type input "928"
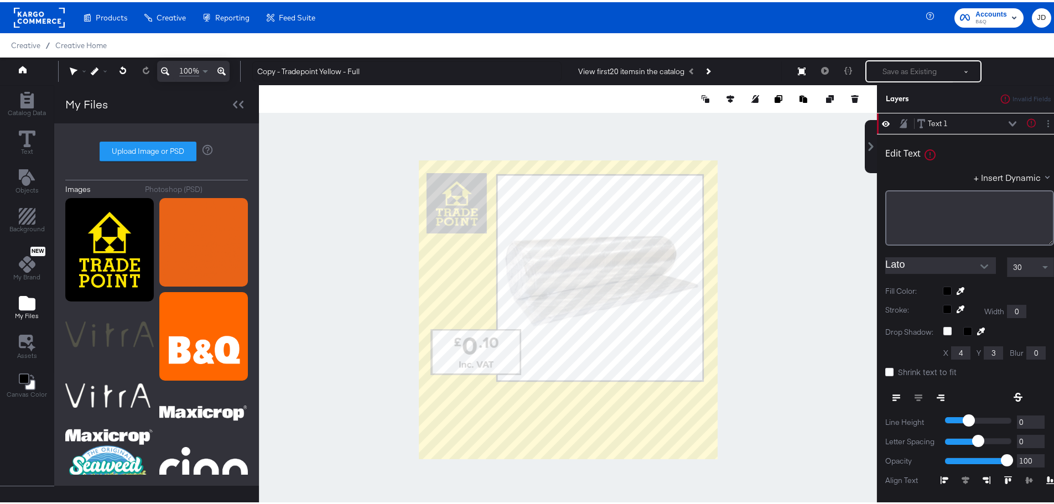
type input "81"
type input "906"
type input "103"
type input "880"
click at [927, 208] on div "﻿" at bounding box center [970, 215] width 169 height 55
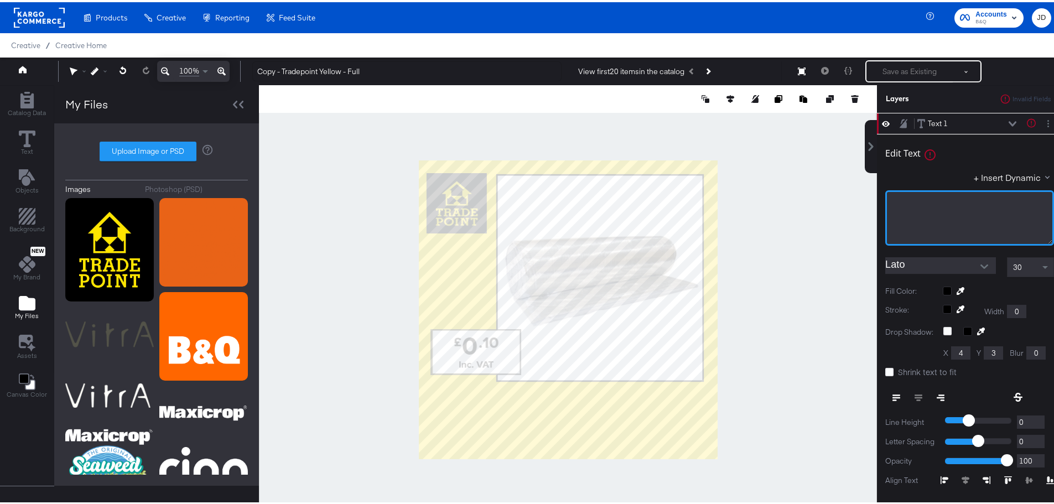
click at [976, 257] on button "Open" at bounding box center [984, 264] width 17 height 17
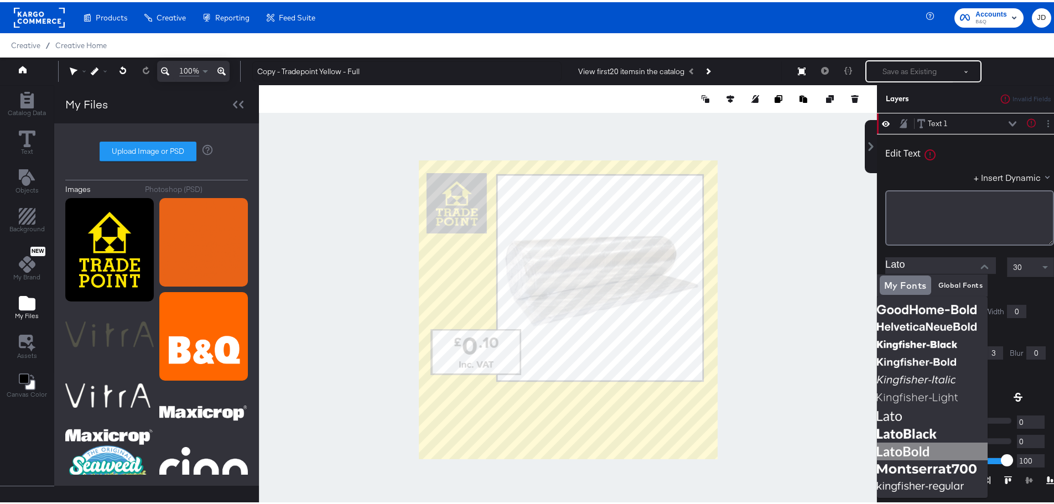
click at [913, 452] on img at bounding box center [932, 450] width 111 height 18
type input "LatoBold"
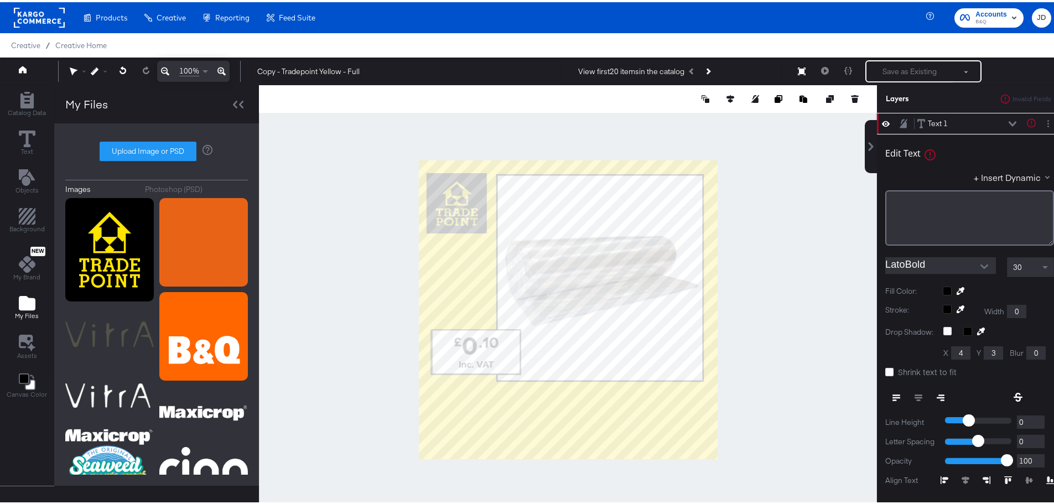
click at [1020, 265] on div "30" at bounding box center [1031, 265] width 46 height 19
click at [893, 201] on div "﻿" at bounding box center [970, 200] width 154 height 11
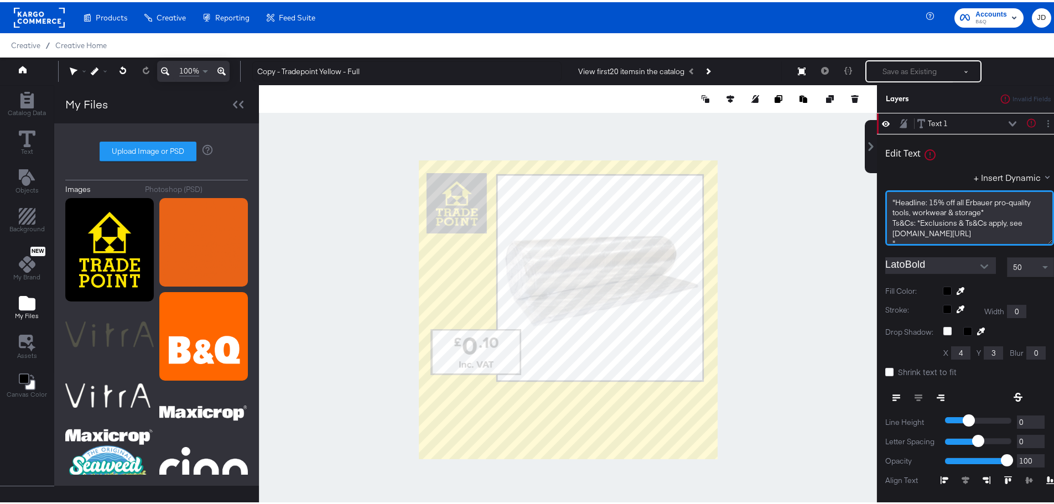
scroll to position [0, 0]
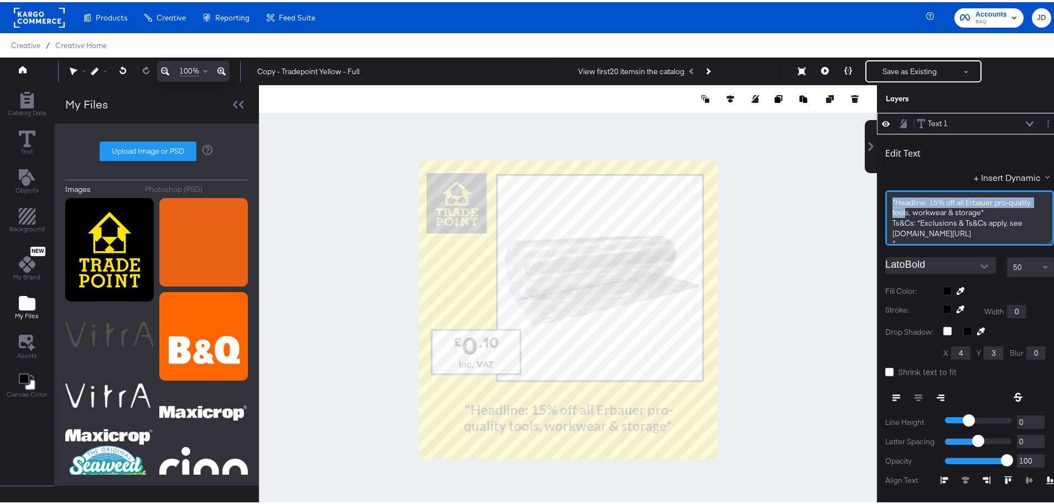
drag, startPoint x: 923, startPoint y: 201, endPoint x: 883, endPoint y: 199, distance: 39.4
click at [886, 198] on div ""Headline: 15% off all Erbauer pro-quality tools, workwear & storage* Ts&Cs: *E…" at bounding box center [970, 215] width 169 height 55
click at [916, 205] on span ""Headline: 15% off all Erbauer pro-quality tools, workwear & storage*" at bounding box center [963, 205] width 140 height 20
click at [922, 199] on span ""Headline: 15% off all Erbauer pro-quality tools, workwear & storage*" at bounding box center [963, 205] width 140 height 20
drag, startPoint x: 907, startPoint y: 221, endPoint x: 879, endPoint y: 221, distance: 27.1
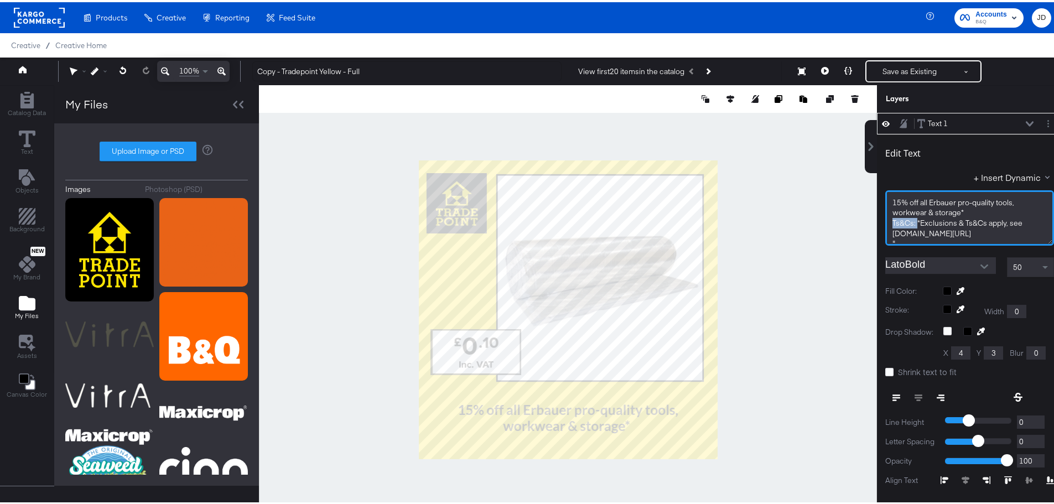
click at [886, 221] on div "15% off all Erbauer pro-quality tools, workwear & storage* Ts&Cs: *Exclusions &…" at bounding box center [970, 215] width 169 height 55
click at [893, 236] on span "*Exclusions & Ts&Cs apply, see TradePoint.co.uk/promo-terms" at bounding box center [946, 226] width 107 height 20
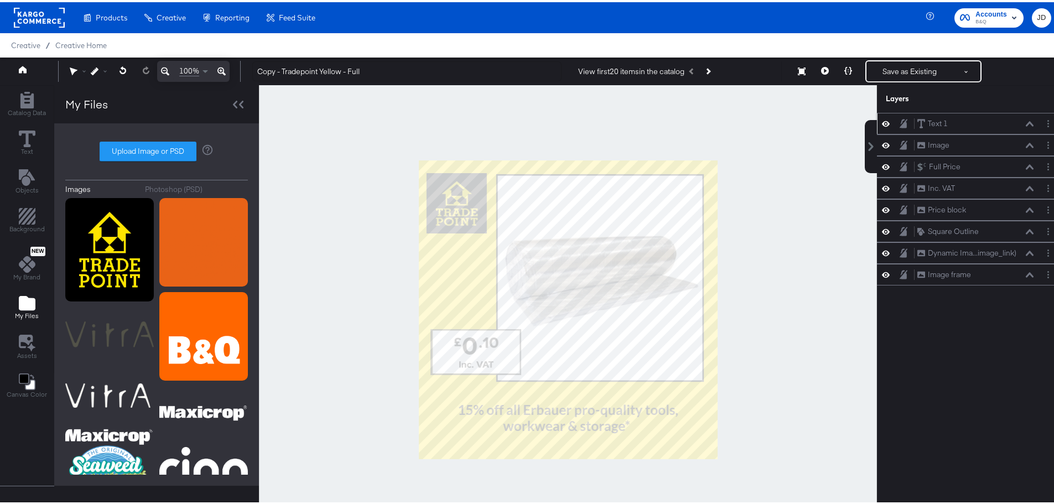
click at [1026, 121] on icon at bounding box center [1030, 121] width 8 height 5
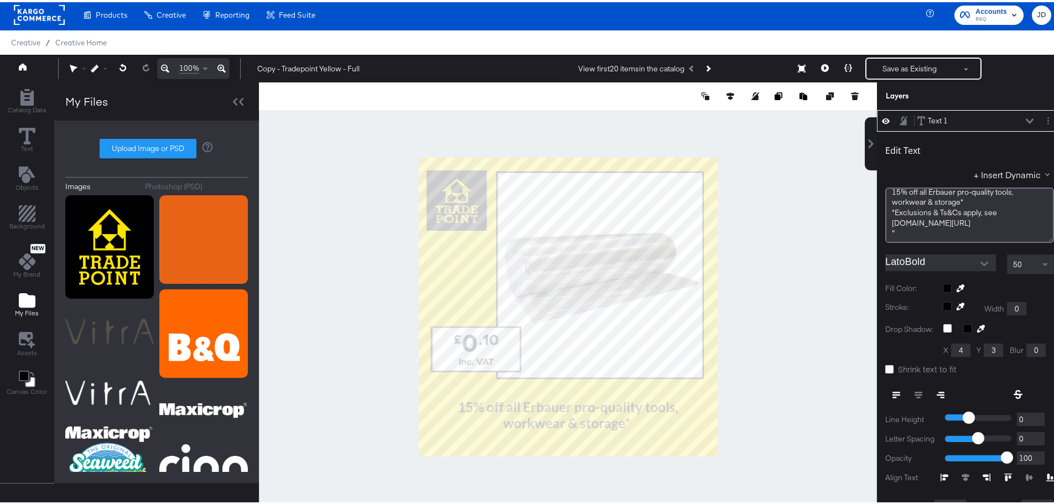
scroll to position [9, 0]
click at [899, 226] on div """ at bounding box center [970, 229] width 154 height 11
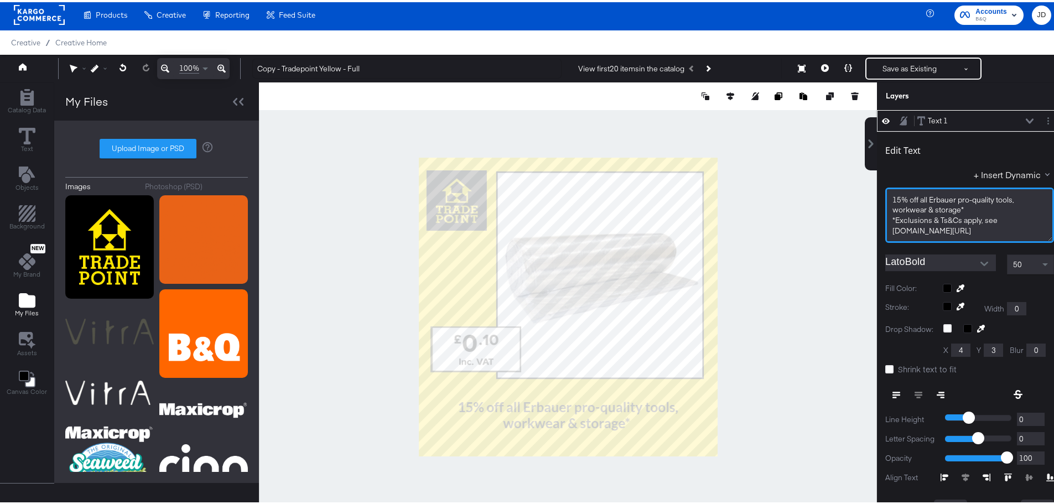
scroll to position [10, 0]
drag, startPoint x: 993, startPoint y: 227, endPoint x: 883, endPoint y: 209, distance: 112.1
click at [886, 209] on div "15% off all Erbauer pro-quality tools, workwear & storage* *Exclusions & Ts&Cs …" at bounding box center [970, 212] width 169 height 55
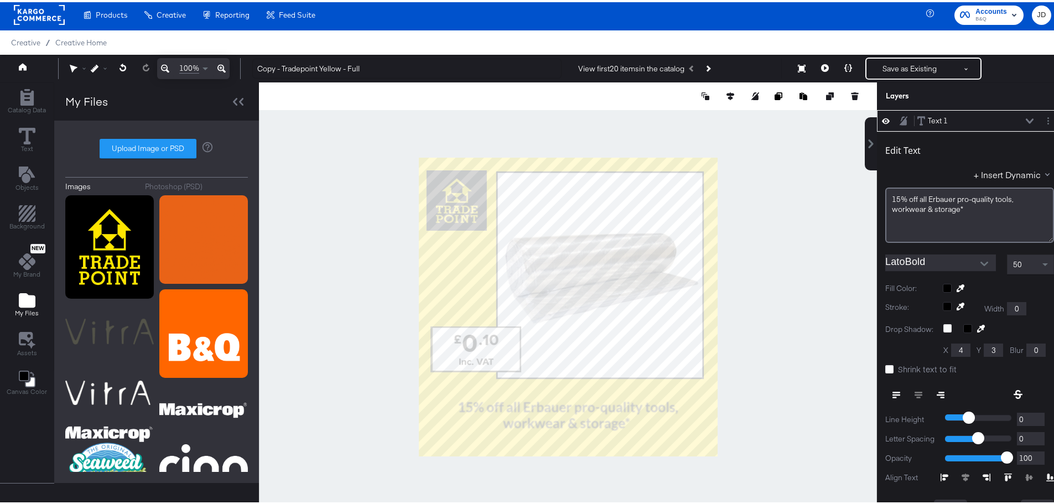
click at [889, 170] on div "+ Insert Dynamic" at bounding box center [970, 175] width 169 height 16
click at [1043, 119] on button "Layer Options" at bounding box center [1049, 119] width 12 height 12
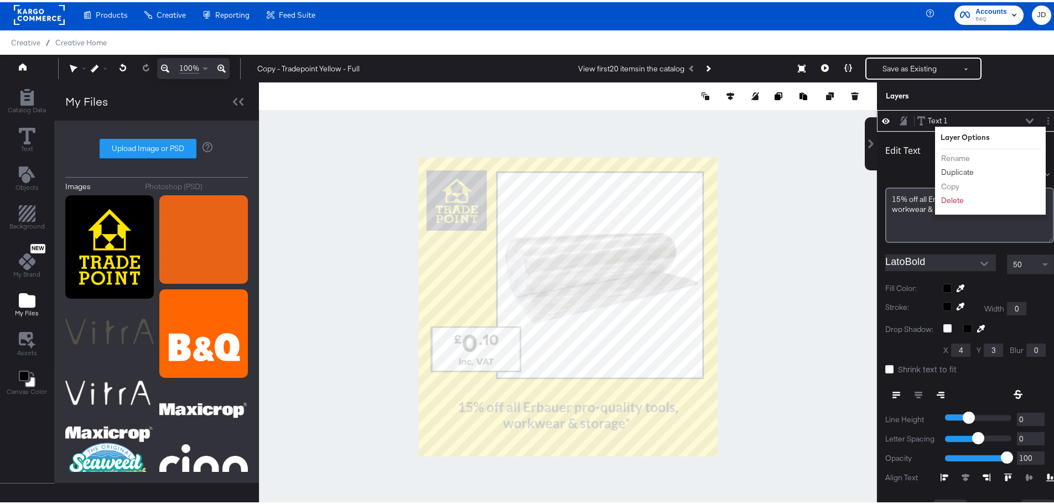
click at [950, 170] on button "Duplicate" at bounding box center [958, 170] width 34 height 12
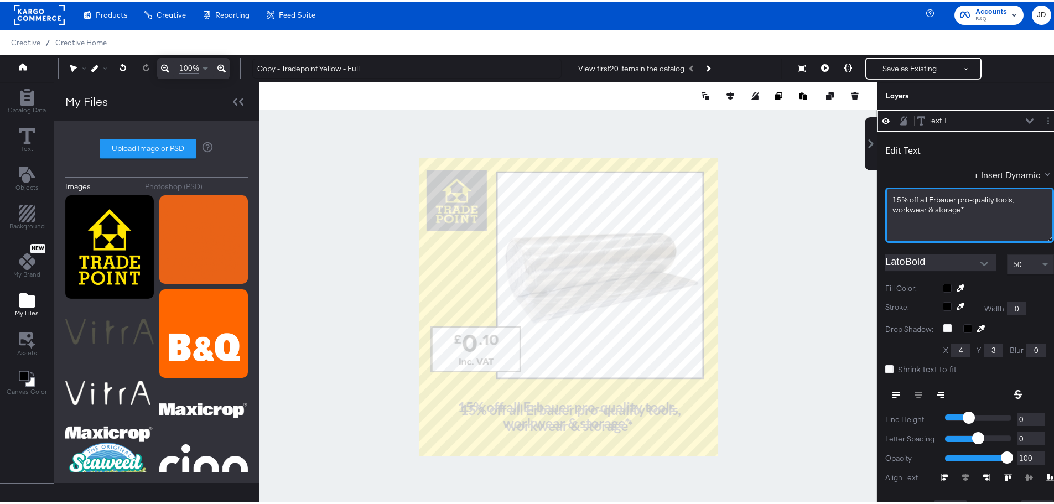
drag, startPoint x: 957, startPoint y: 206, endPoint x: 862, endPoint y: 201, distance: 95.4
click at [863, 201] on div "Text 1 Text 1 Edit Text + Insert Dynamic 15% off all Erbauer pro-quality tools,…" at bounding box center [962, 310] width 199 height 405
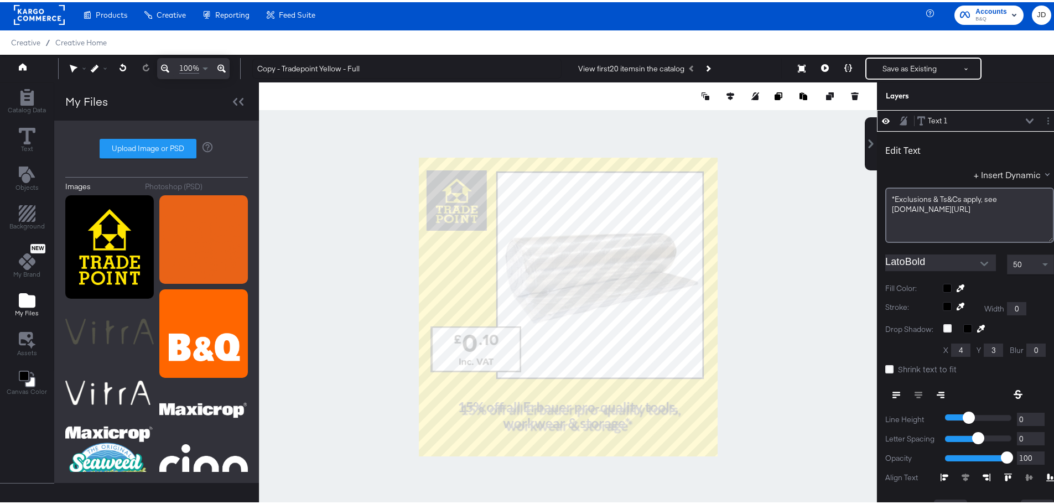
click at [1020, 257] on div "50" at bounding box center [1031, 262] width 46 height 19
click at [1023, 261] on div "50" at bounding box center [1031, 262] width 46 height 19
type input "103"
type input "938"
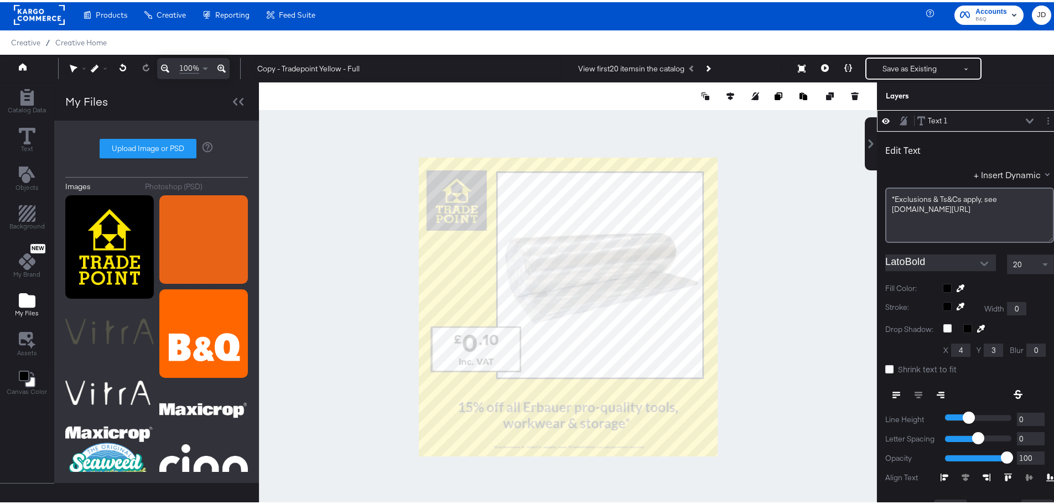
type input "64"
type input "1016"
type input "105"
type input "1003"
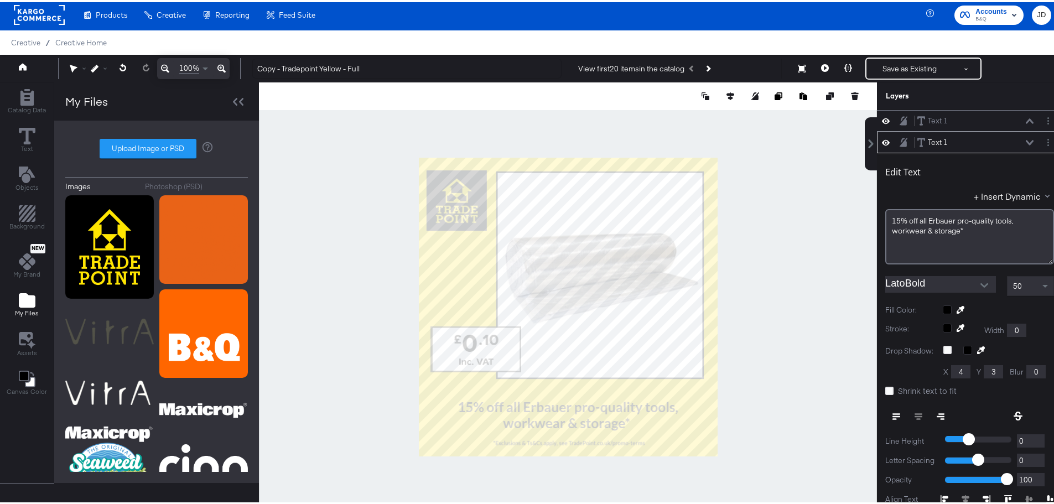
scroll to position [22, 0]
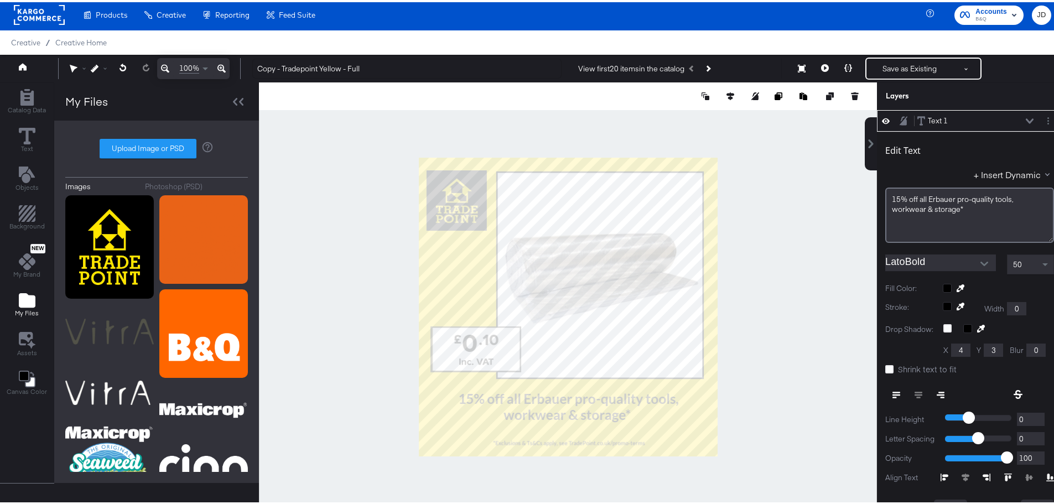
type input "105"
type input "840"
click at [1022, 261] on div "50" at bounding box center [1031, 262] width 46 height 19
type input "163"
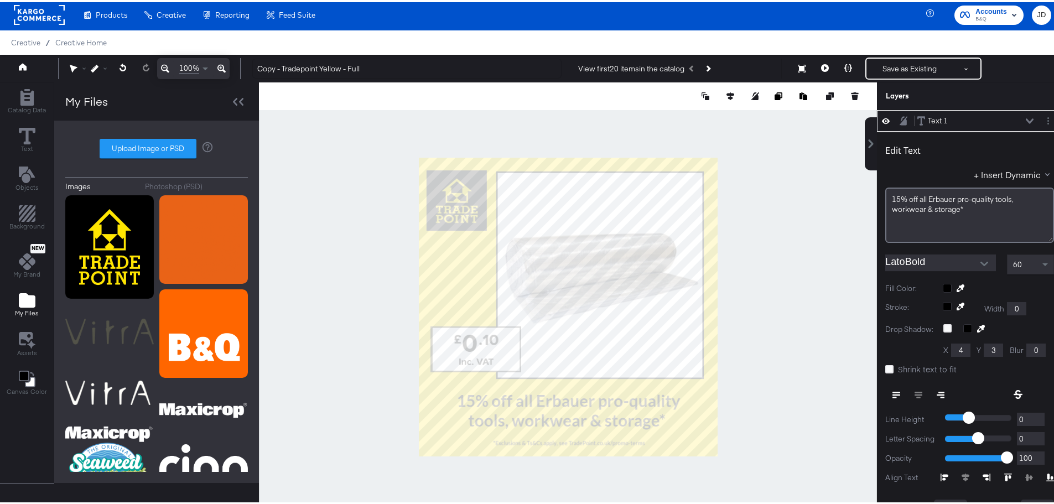
click at [809, 309] on div at bounding box center [568, 304] width 618 height 449
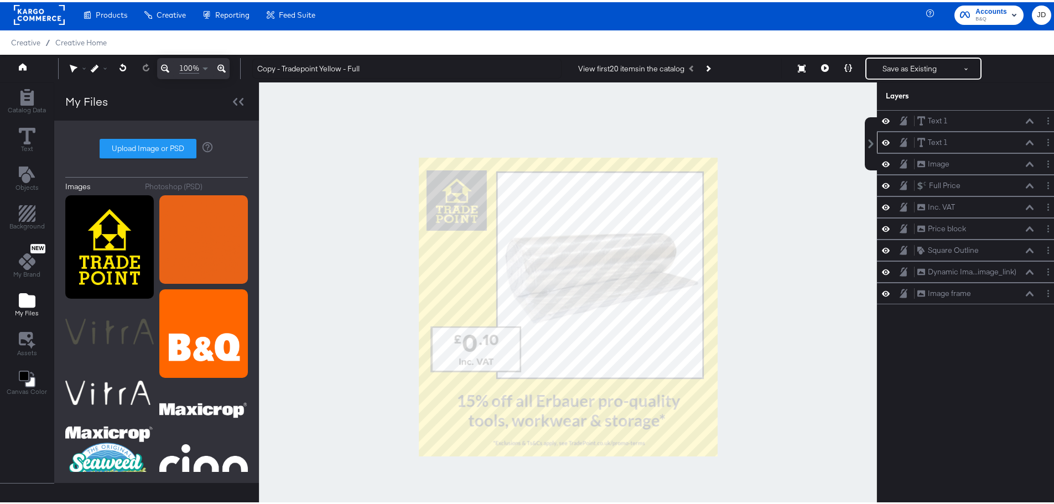
scroll to position [0, 0]
drag, startPoint x: 283, startPoint y: 66, endPoint x: 246, endPoint y: 66, distance: 37.1
click at [246, 66] on div "Copy - Tradepoint Yellow - Full View first 20 items in the catalog Save as Exis…" at bounding box center [648, 66] width 808 height 22
click at [344, 67] on input "Tradepoint Yellow - Full" at bounding box center [406, 66] width 309 height 20
type input "Tradepoint Yellow - Erbauer - Full Price"
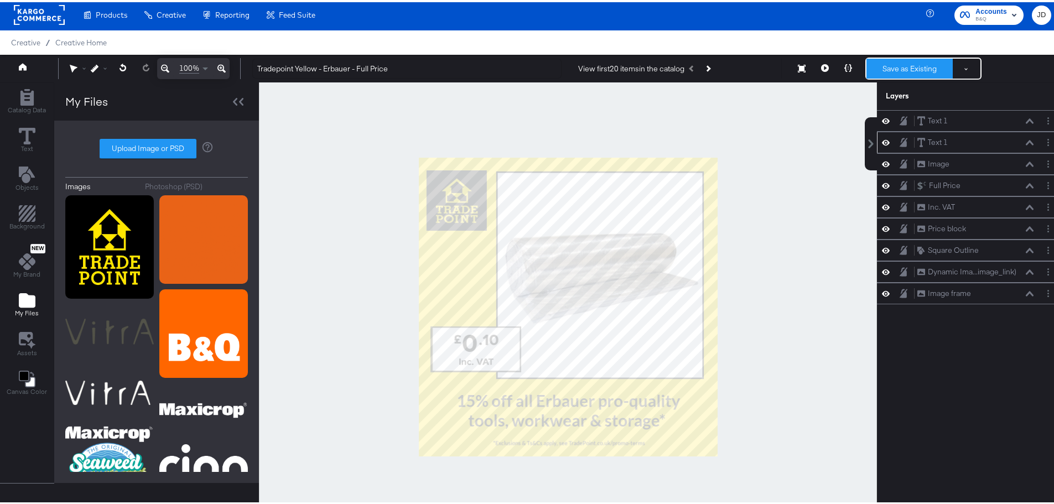
click at [898, 64] on button "Save as Existing" at bounding box center [910, 66] width 86 height 20
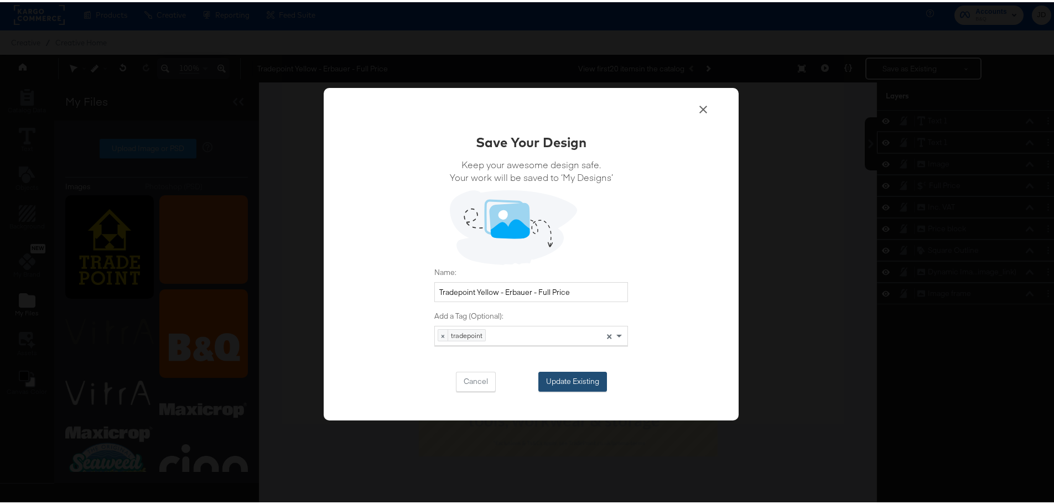
click at [568, 381] on button "Update Existing" at bounding box center [573, 380] width 69 height 20
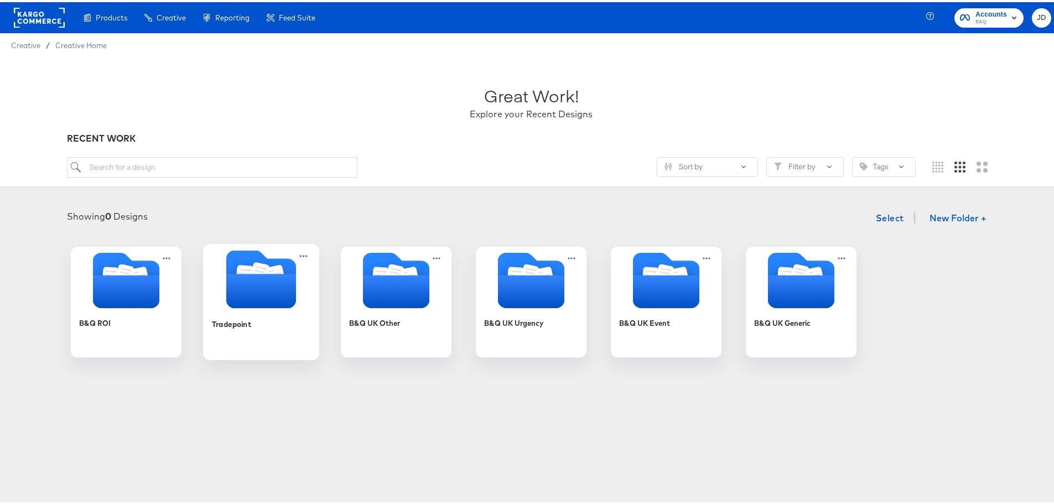
click at [272, 318] on div "Tradepoint" at bounding box center [261, 330] width 99 height 43
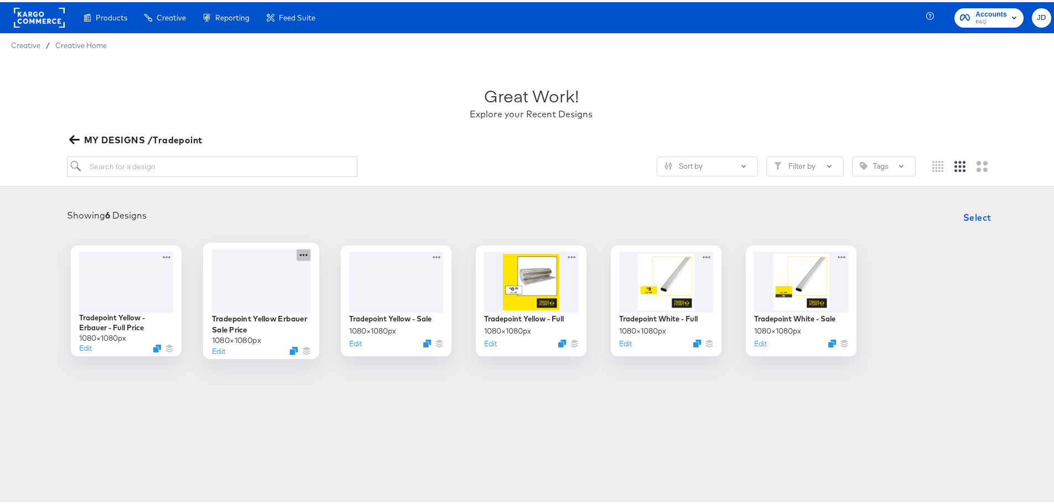
click at [299, 253] on icon at bounding box center [304, 253] width 14 height 12
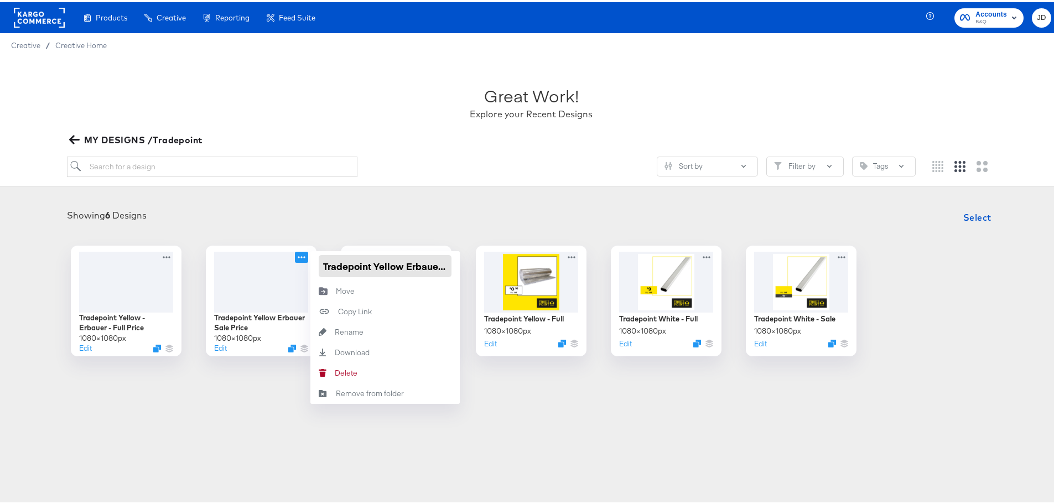
click at [399, 261] on input "Tradepoint Yellow Erbauer Sale Price" at bounding box center [385, 264] width 133 height 22
drag, startPoint x: 414, startPoint y: 261, endPoint x: 481, endPoint y: 261, distance: 67.0
click at [481, 261] on div "Tradepoint Yellow - Erbauer - Full Price 1080 × 1080 px Edit Tradepoint Yellow …" at bounding box center [531, 299] width 1041 height 111
click at [397, 266] on input "Tradepoint Yellow - Erbauer Sale Price" at bounding box center [385, 264] width 133 height 22
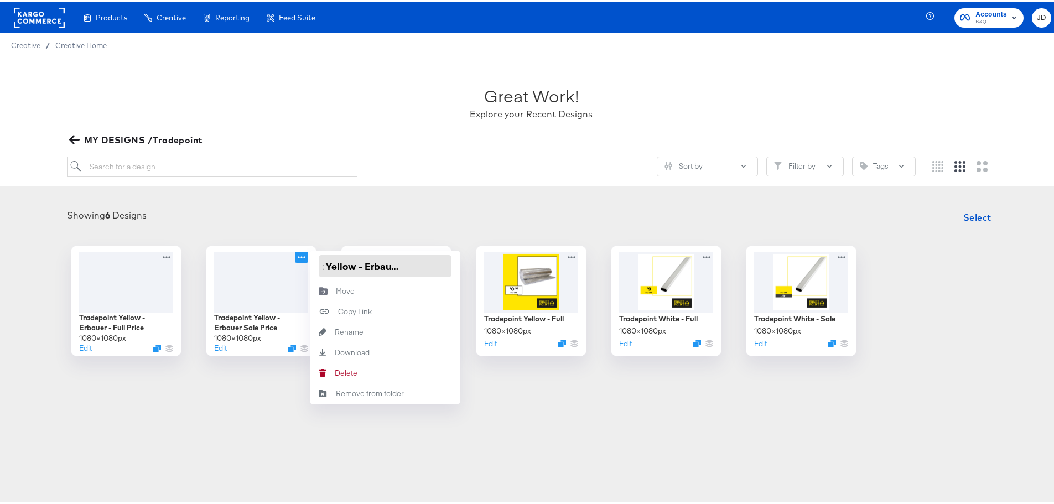
type input "Tradepoint Yellow - Erbauer - Sale Price"
click at [547, 482] on div "Products Products Product Catalogs Enhance Your Product Catalog, Map Them to Pu…" at bounding box center [531, 252] width 1063 height 504
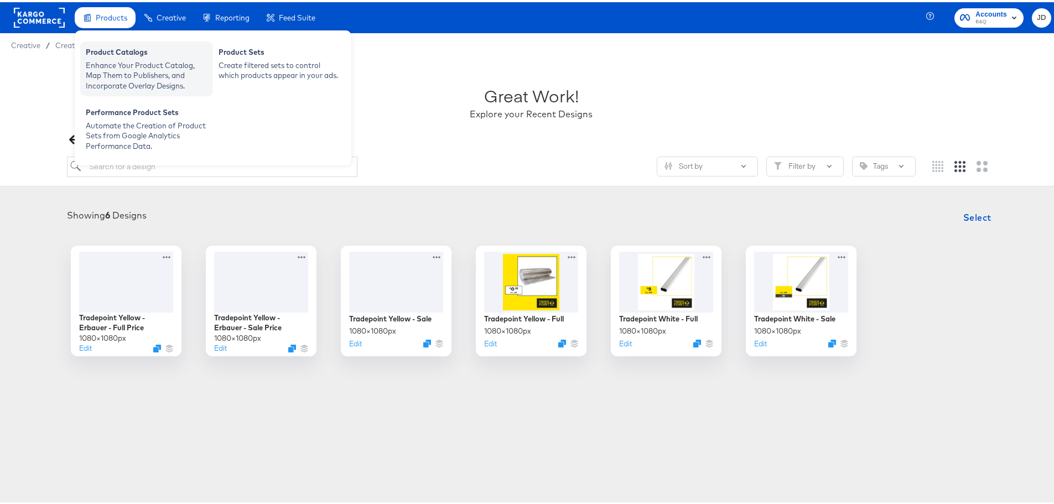
click at [130, 64] on div "Enhance Your Product Catalog, Map Them to Publishers, and Incorporate Overlay D…" at bounding box center [147, 73] width 122 height 31
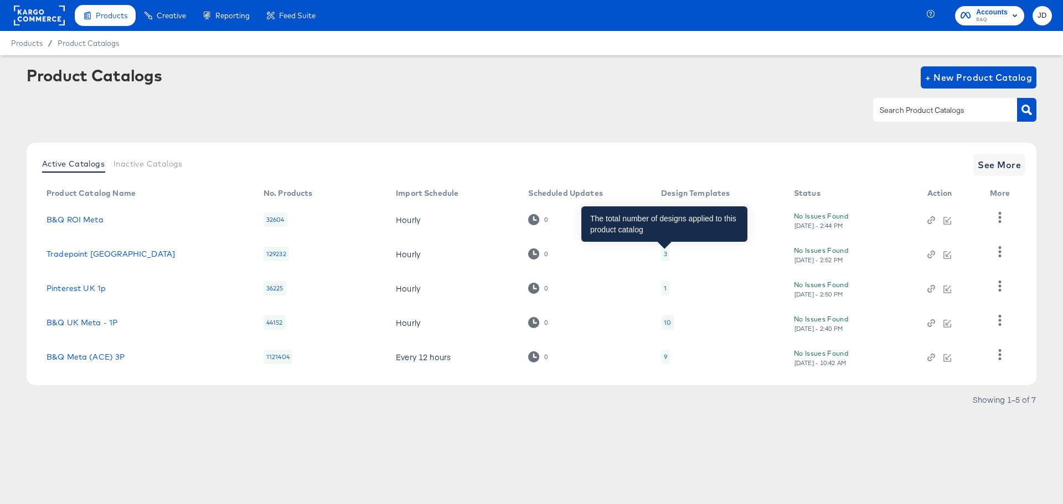
click at [664, 255] on div "3" at bounding box center [665, 254] width 3 height 9
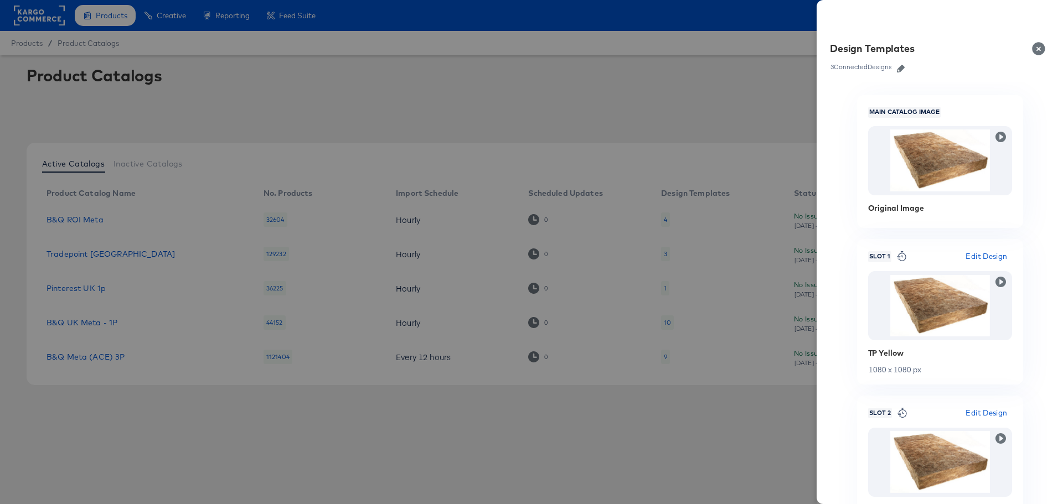
click at [901, 70] on icon "button" at bounding box center [901, 69] width 8 height 8
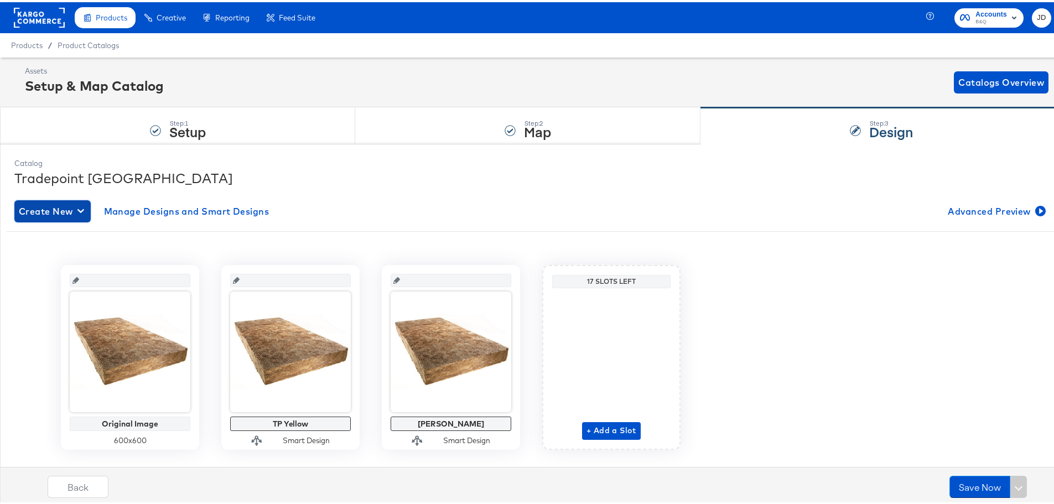
click at [82, 208] on icon "button" at bounding box center [80, 209] width 7 height 11
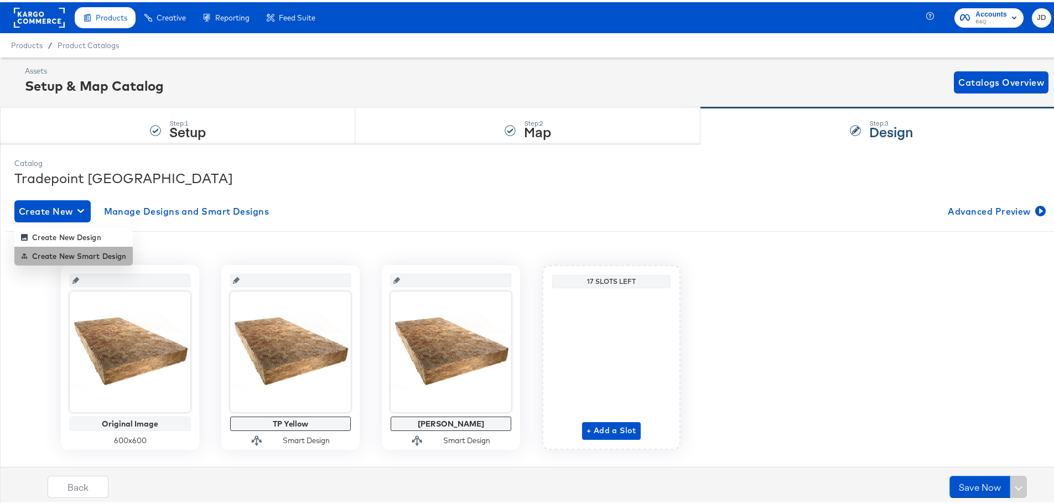
click at [86, 255] on div "Create New Smart Design" at bounding box center [73, 254] width 105 height 9
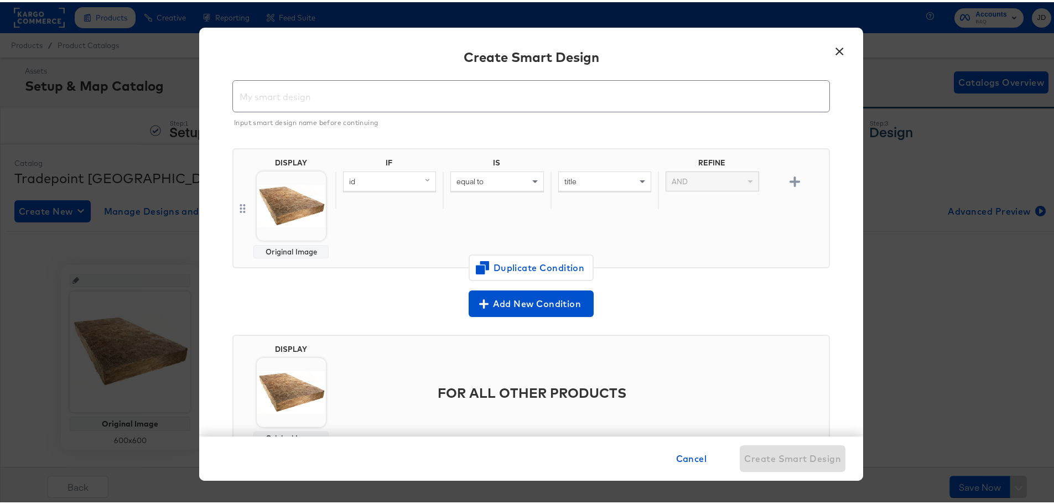
scroll to position [55, 0]
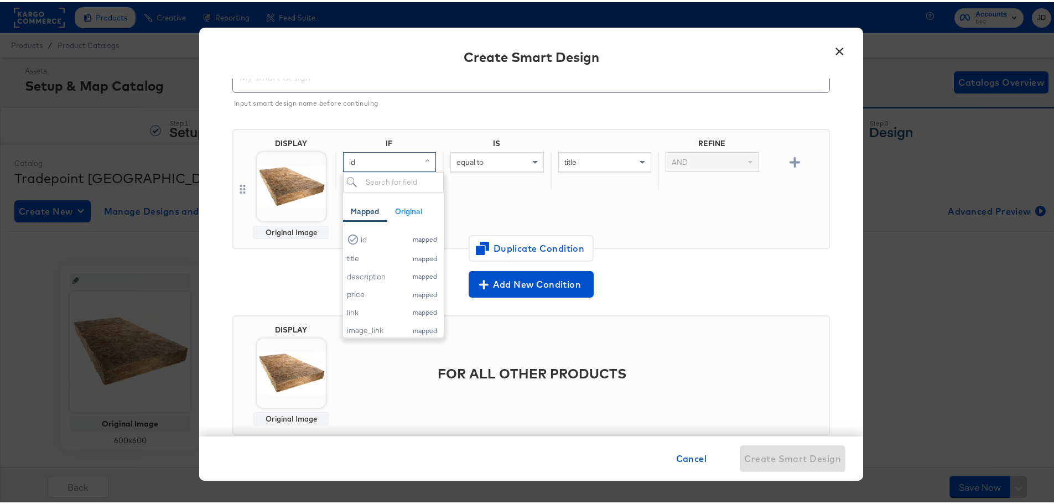
click at [409, 158] on div "id" at bounding box center [390, 160] width 92 height 19
click at [612, 208] on div "IF IS REFINE id equal to title AND" at bounding box center [579, 187] width 489 height 100
click at [375, 160] on div "id" at bounding box center [390, 160] width 92 height 19
type input "availa"
click at [384, 240] on div "availability mapped" at bounding box center [389, 236] width 85 height 11
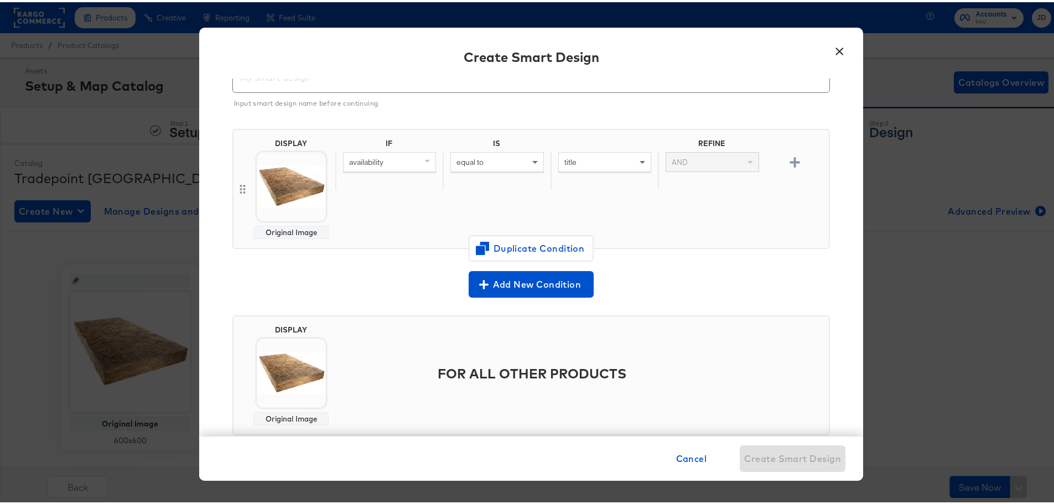
click at [512, 164] on div "equal to" at bounding box center [497, 160] width 92 height 19
click at [521, 164] on div "equal to" at bounding box center [497, 160] width 92 height 19
type input "con"
click at [582, 158] on input "text" at bounding box center [604, 160] width 93 height 20
type input "in"
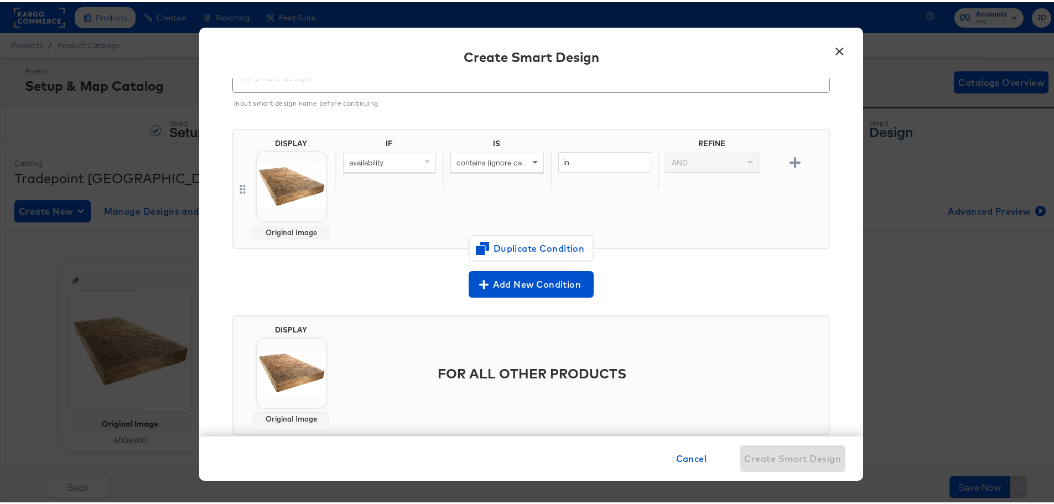
click at [722, 204] on div "IF IS REFINE availability contains (ignore case) in AND" at bounding box center [579, 187] width 489 height 100
click at [790, 159] on icon "button" at bounding box center [795, 160] width 11 height 11
click at [405, 193] on div "availability" at bounding box center [390, 198] width 92 height 19
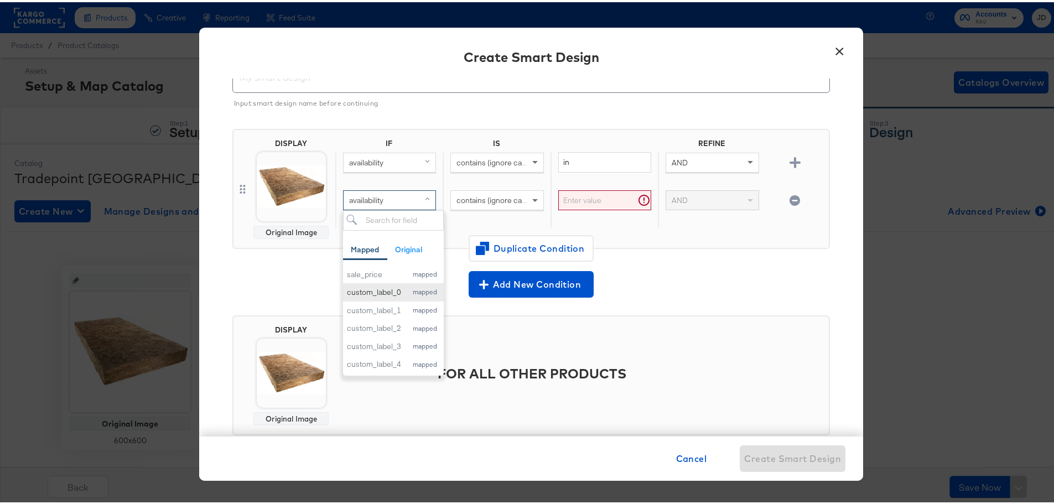
scroll to position [167, 0]
click at [392, 357] on div "custom_label_4" at bounding box center [374, 361] width 54 height 11
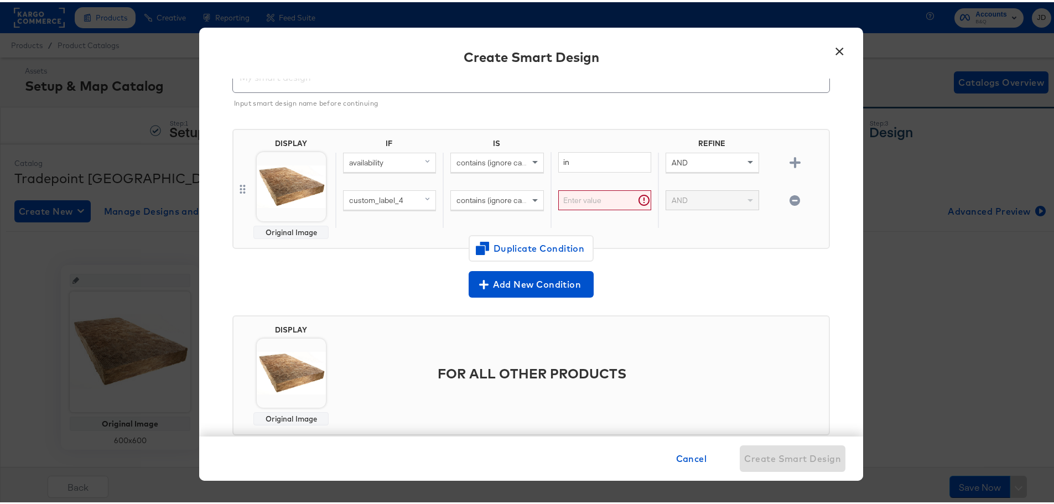
click at [576, 196] on input "text" at bounding box center [604, 198] width 93 height 20
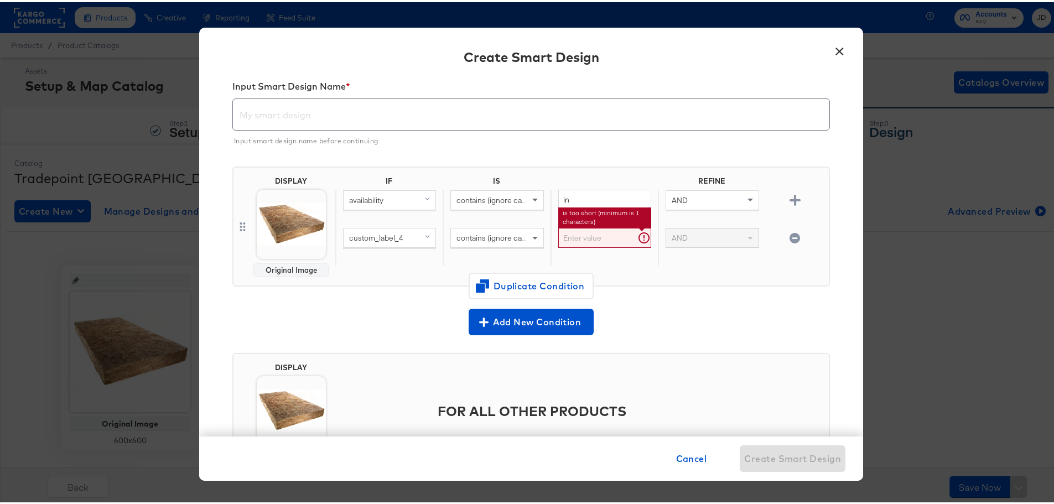
scroll to position [0, 0]
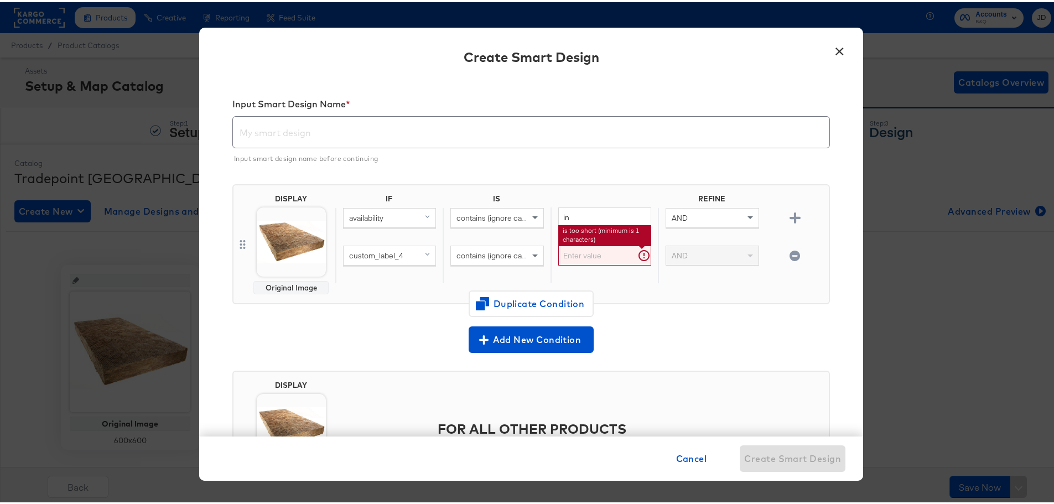
click at [279, 132] on input "text" at bounding box center [531, 125] width 597 height 31
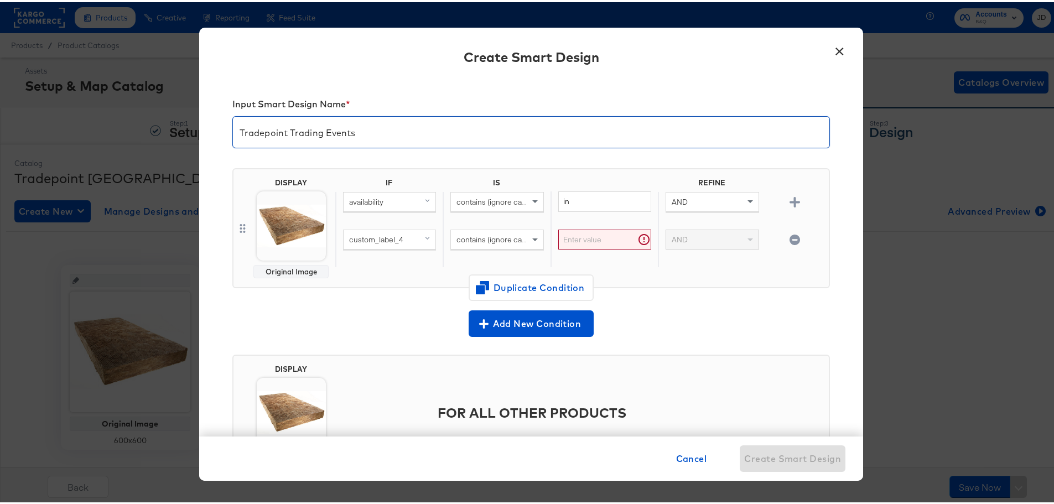
type input "Tradepoint Trading Events"
click at [825, 302] on div "Input Smart Design Name * Tradepoint Trading Events DISPLAY Original Image IF I…" at bounding box center [531, 255] width 664 height 358
click at [586, 235] on input "text" at bounding box center [604, 237] width 93 height 20
paste input "15OFFERBAUERAUG25"
type input "15OFFERBAUERAUG25"
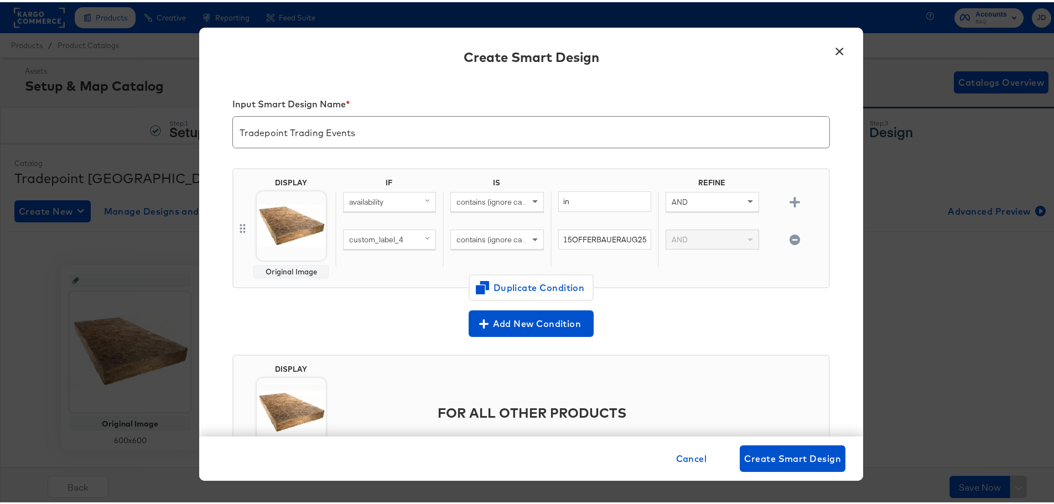
click at [781, 265] on div "custom_label_4 contains (ignore case) 15OFFERBAUERAUG25 AND" at bounding box center [579, 246] width 489 height 38
click at [790, 200] on icon "button" at bounding box center [795, 200] width 11 height 11
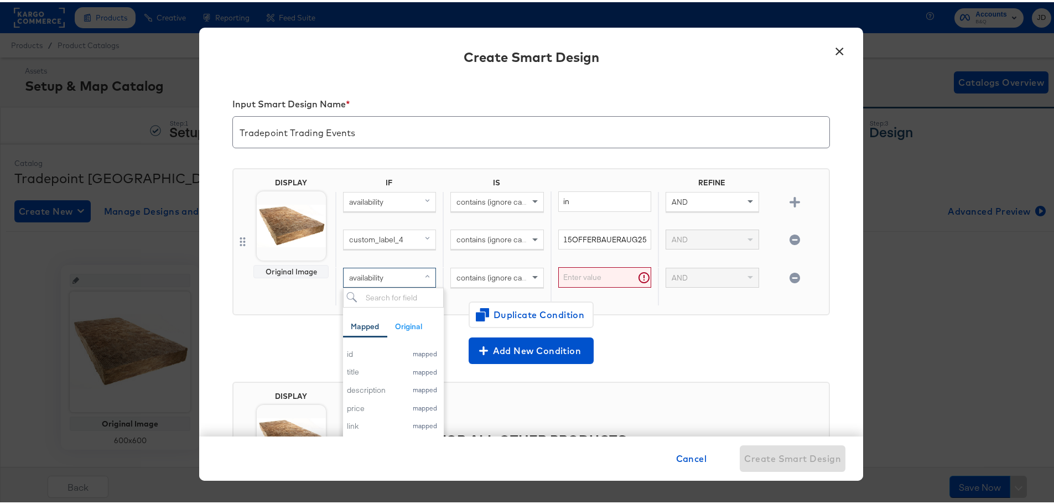
click at [422, 280] on span at bounding box center [429, 275] width 14 height 19
type input "sale"
click at [415, 347] on div "sale_price mapped" at bounding box center [389, 352] width 85 height 11
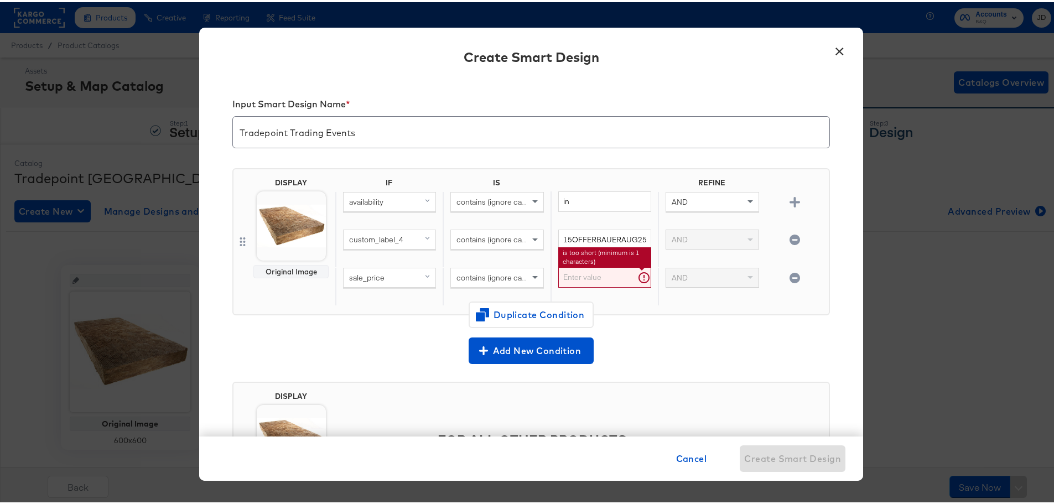
click at [583, 271] on input "text" at bounding box center [604, 275] width 93 height 20
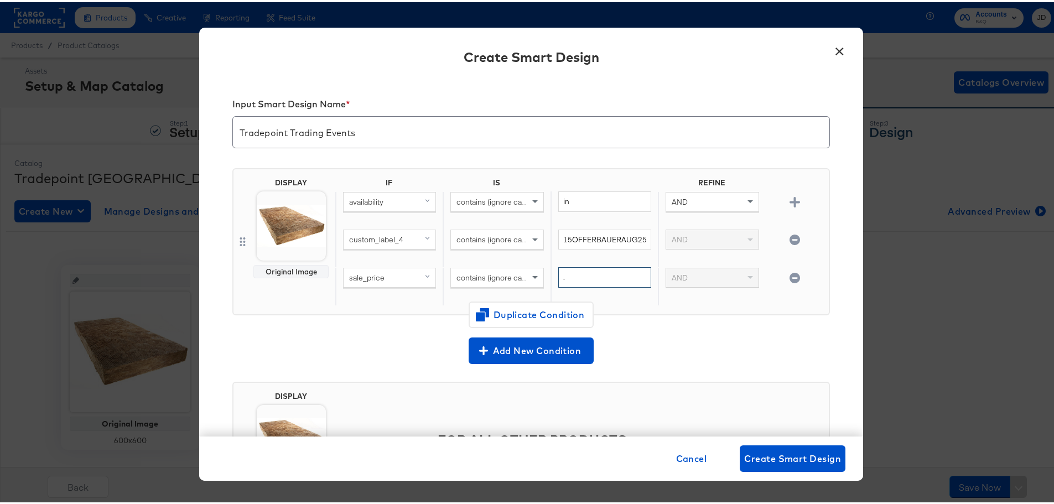
type input "."
click at [743, 301] on div "AND" at bounding box center [711, 285] width 107 height 38
click at [276, 225] on img at bounding box center [291, 223] width 69 height 69
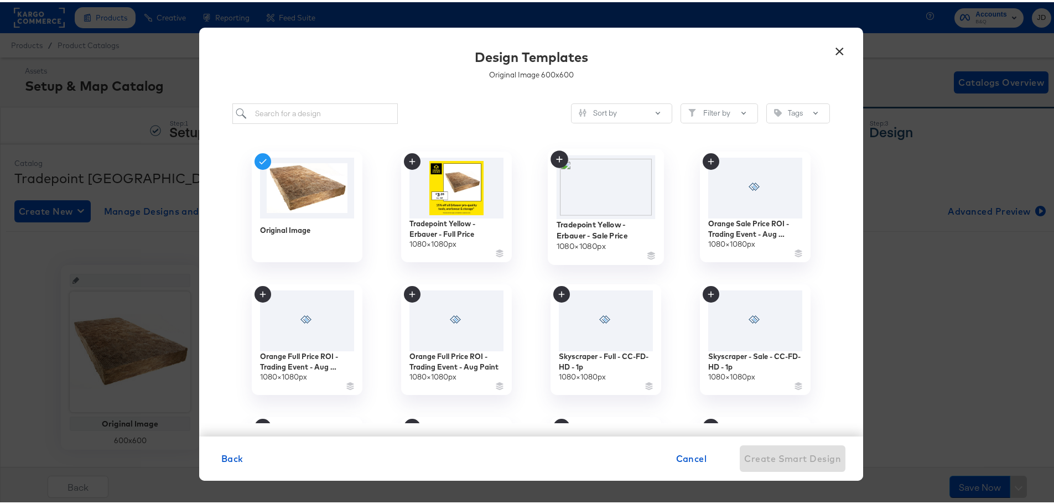
click at [601, 182] on img at bounding box center [606, 185] width 99 height 64
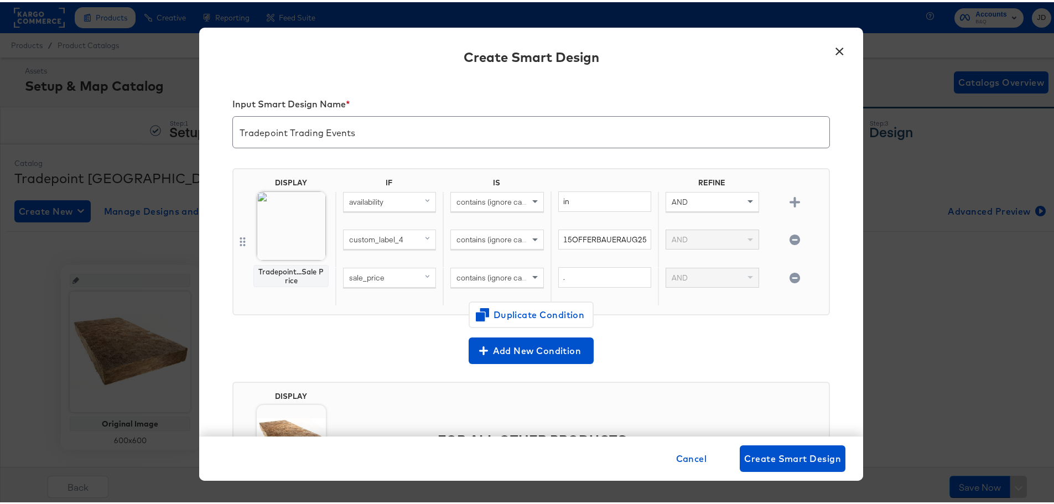
scroll to position [55, 0]
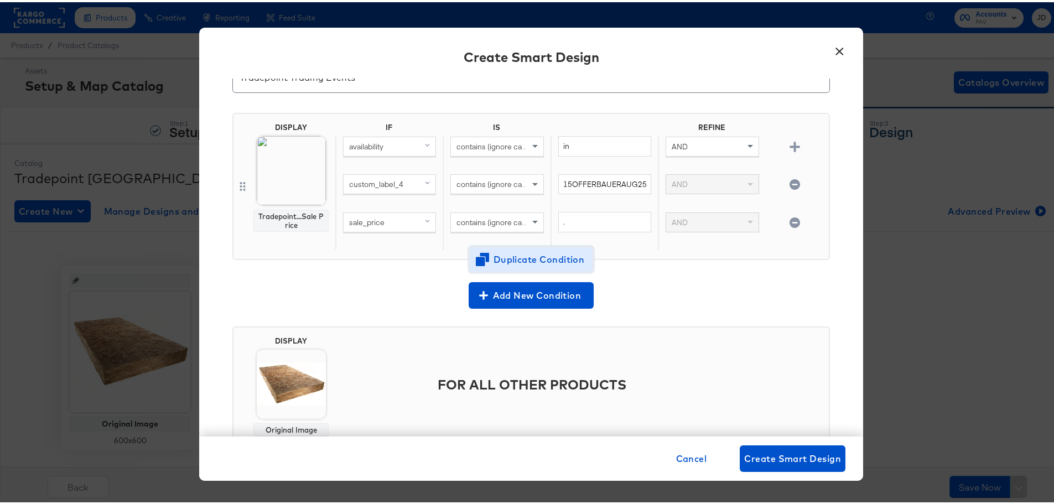
click at [516, 256] on span "Duplicate Condition" at bounding box center [531, 257] width 107 height 15
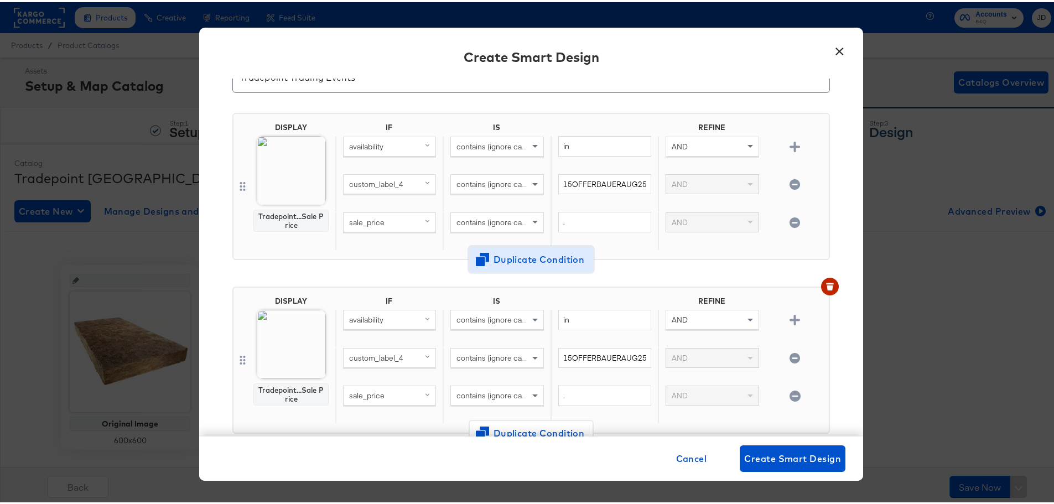
scroll to position [111, 0]
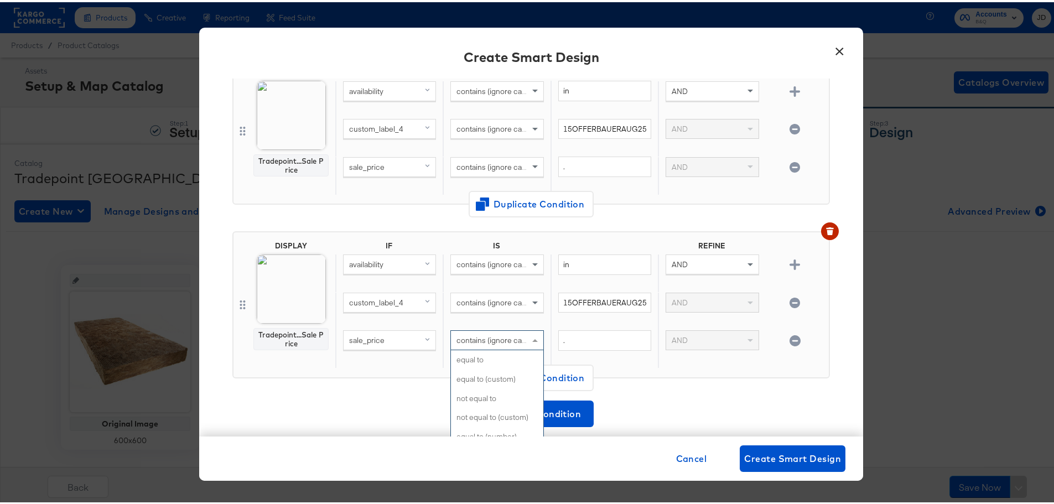
click at [507, 341] on span "contains (ignore case)" at bounding box center [495, 338] width 76 height 10
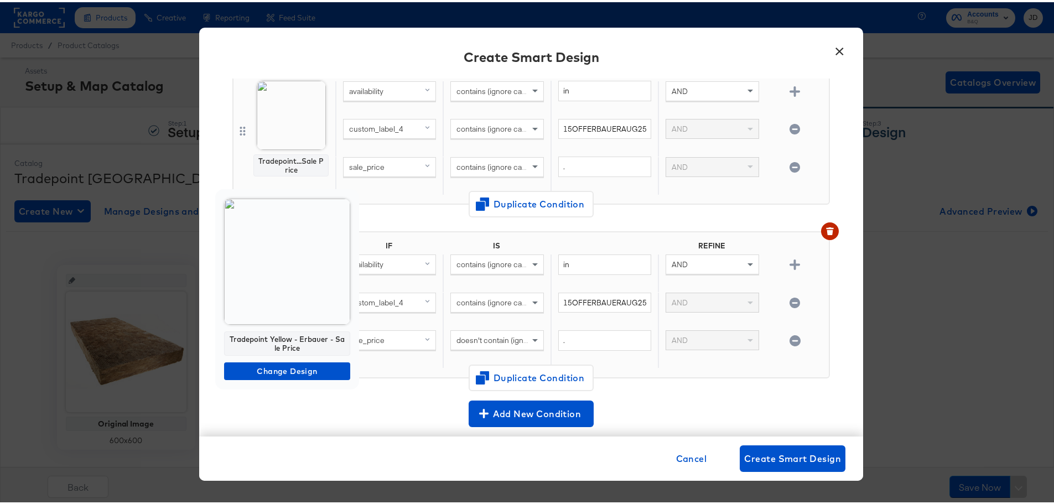
click at [295, 281] on img at bounding box center [287, 259] width 126 height 126
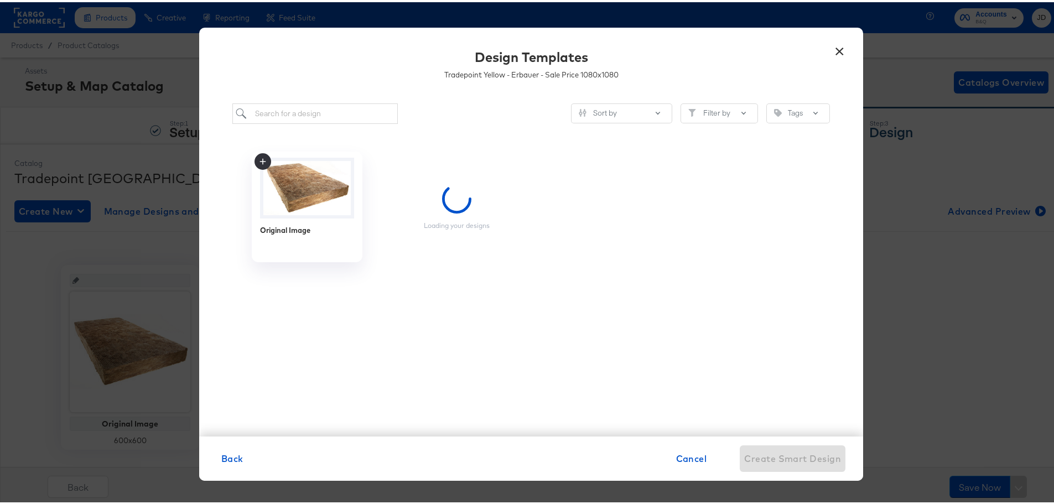
scroll to position [0, 0]
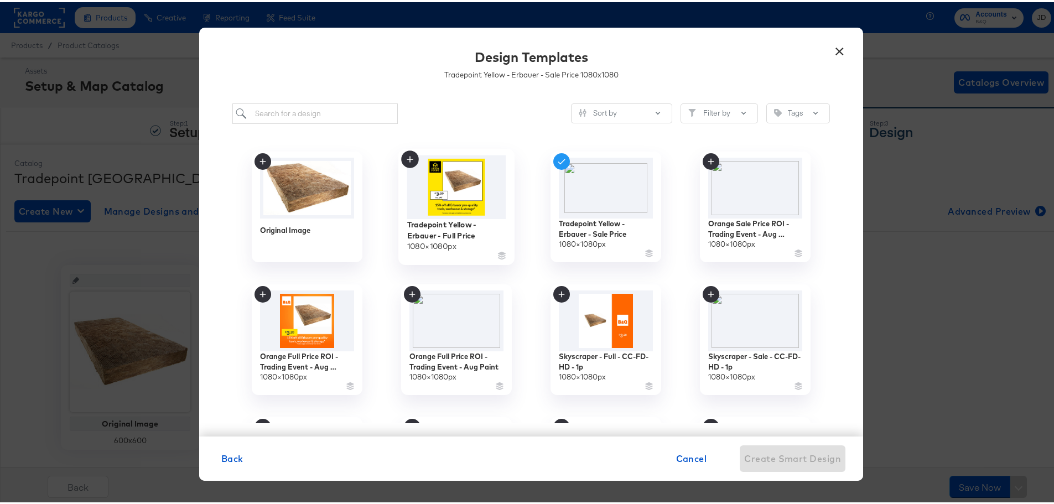
click at [440, 167] on img at bounding box center [456, 185] width 99 height 64
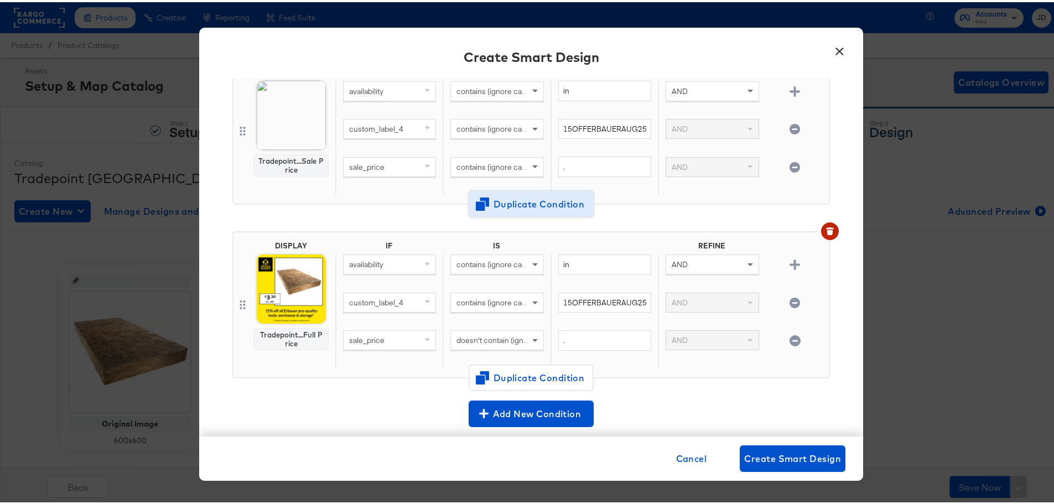
click at [552, 196] on span "Duplicate Condition" at bounding box center [531, 201] width 107 height 15
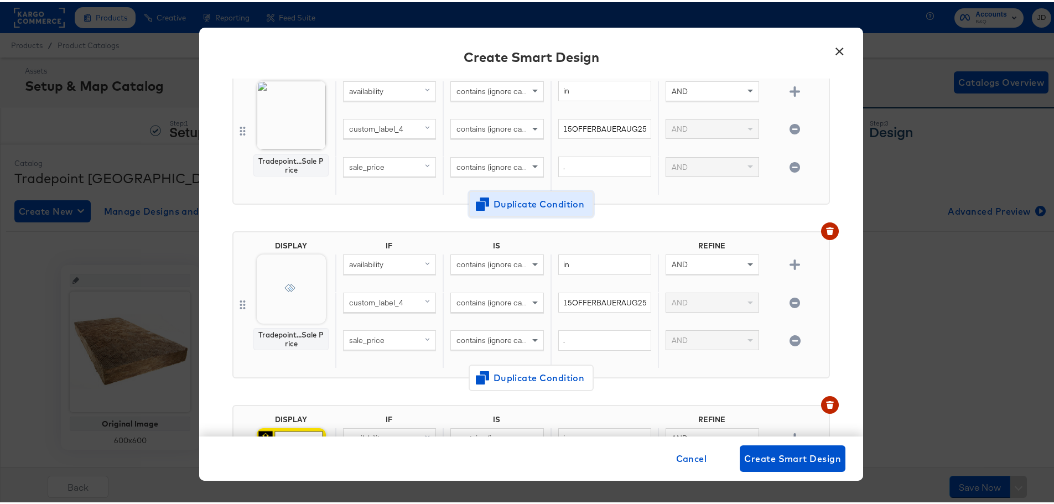
scroll to position [284, 0]
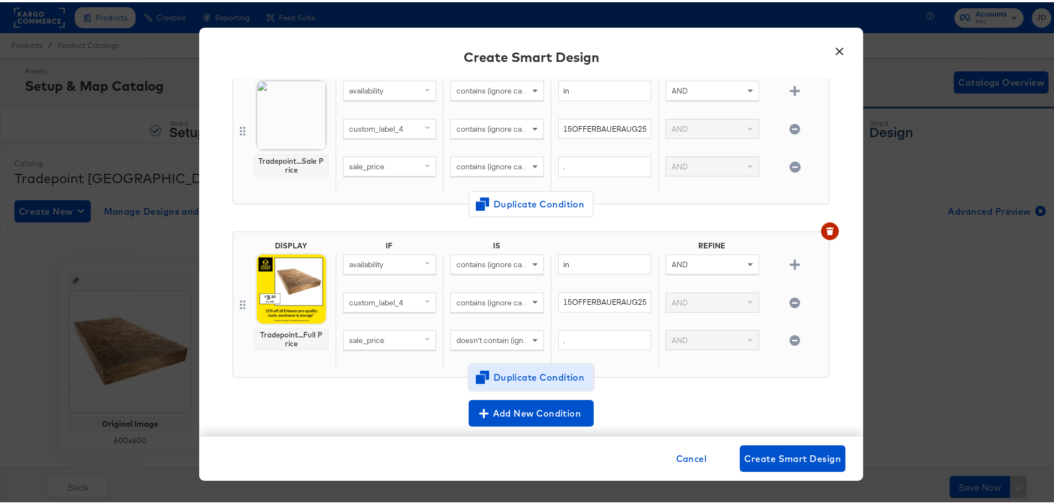
click at [551, 375] on span "Duplicate Condition" at bounding box center [531, 375] width 107 height 15
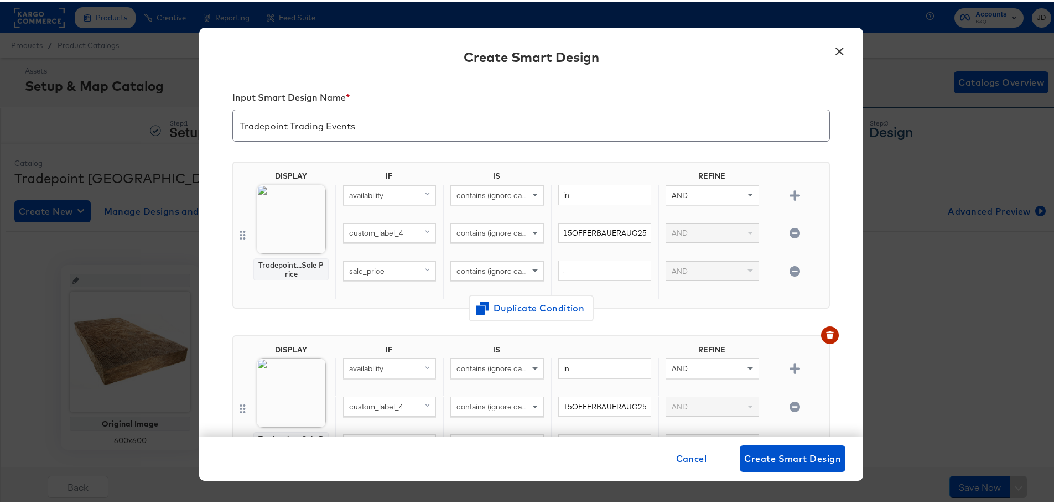
scroll to position [0, 0]
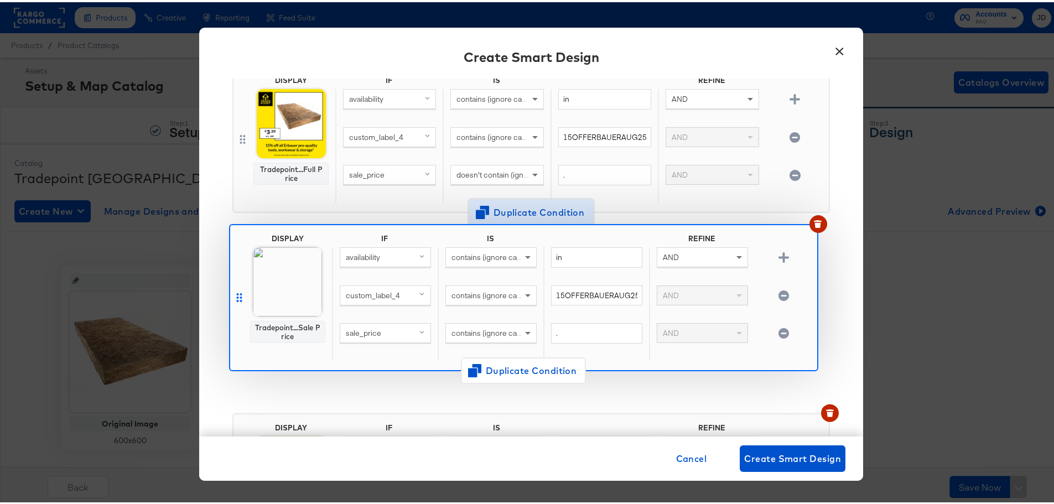
drag, startPoint x: 239, startPoint y: 137, endPoint x: 240, endPoint y: 306, distance: 168.3
click at [240, 306] on div "DISPLAY Tradepoint...Sale Price IF IS REFINE availability contains (ignore case…" at bounding box center [531, 228] width 598 height 695
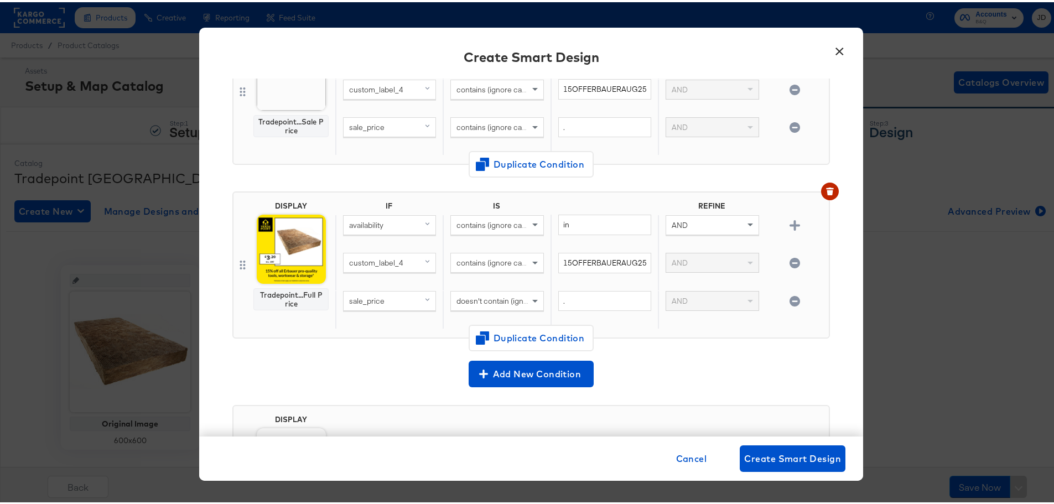
scroll to position [442, 0]
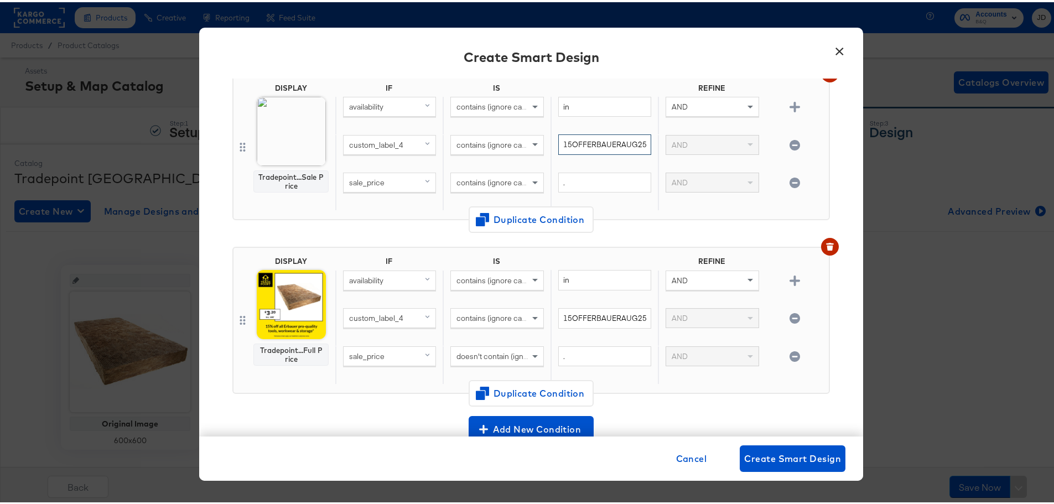
drag, startPoint x: 555, startPoint y: 144, endPoint x: 720, endPoint y: 162, distance: 165.9
click at [720, 162] on div "custom_label_4 contains (ignore case) 15OFFERBAUERAUG25 AND" at bounding box center [579, 151] width 489 height 38
type input "paint"
click at [608, 309] on input "15OFFERBAUERAUG25" at bounding box center [604, 316] width 93 height 20
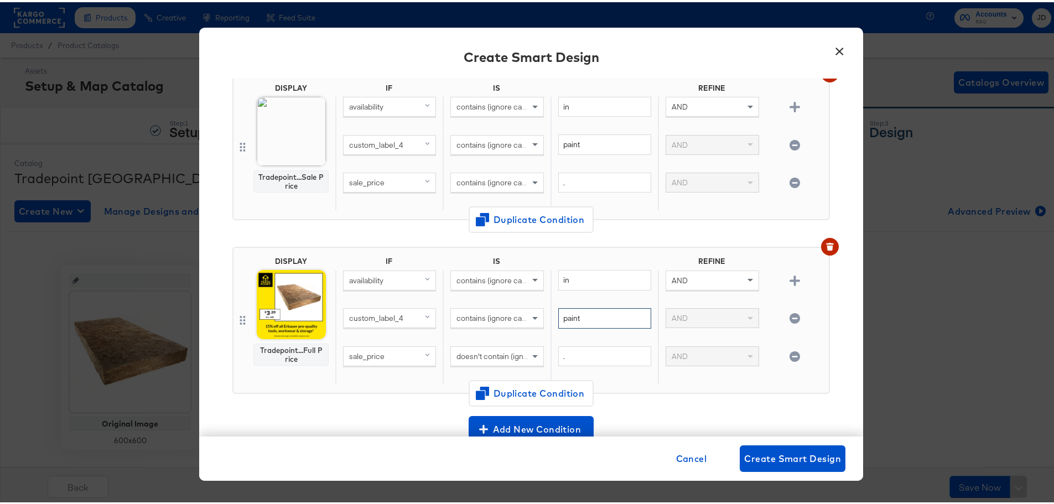
type input "paint"
click at [717, 234] on div "DISPLAY Tradepoint...Sale Price IF IS REFINE availability contains (ignore case…" at bounding box center [531, 150] width 598 height 174
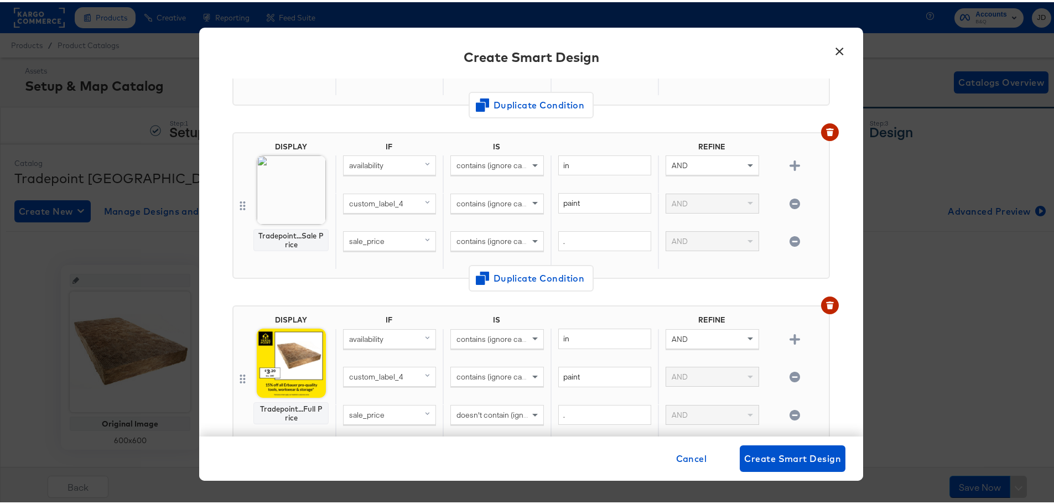
scroll to position [387, 0]
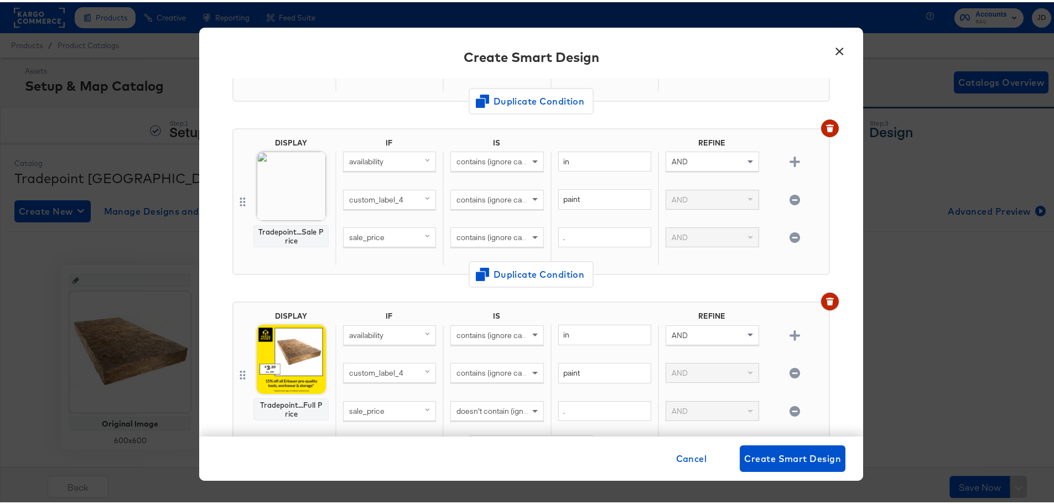
click at [827, 302] on icon "button" at bounding box center [830, 300] width 6 height 5
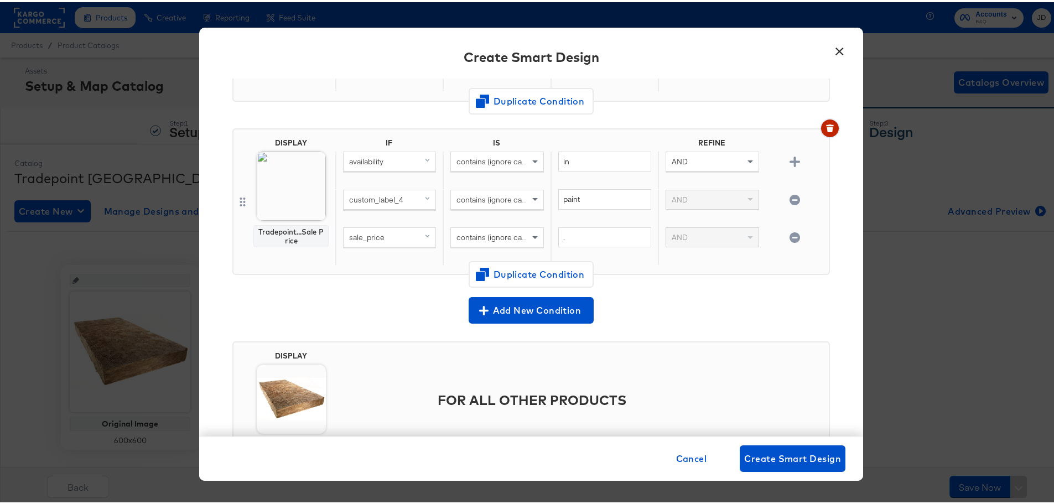
click at [822, 127] on button "button" at bounding box center [830, 126] width 18 height 18
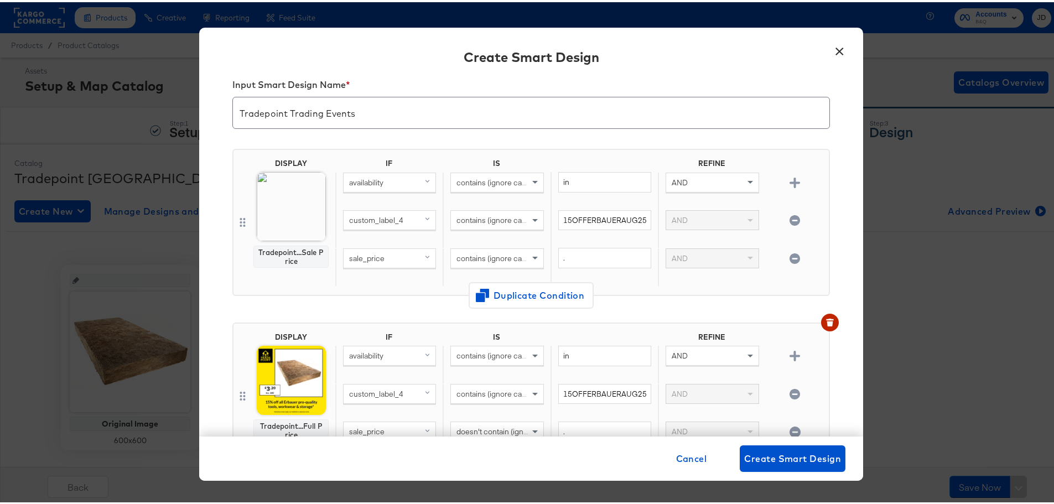
scroll to position [0, 0]
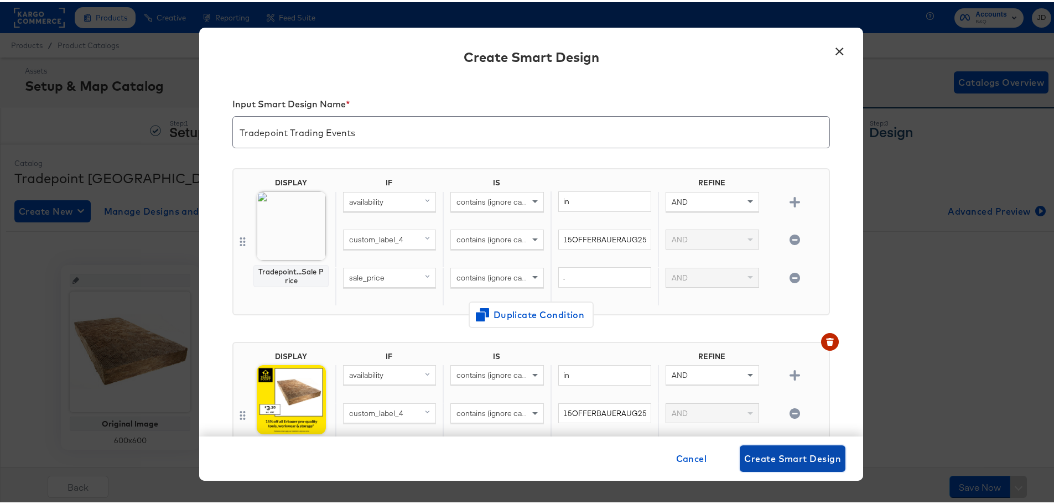
click at [795, 452] on span "Create Smart Design" at bounding box center [792, 456] width 97 height 15
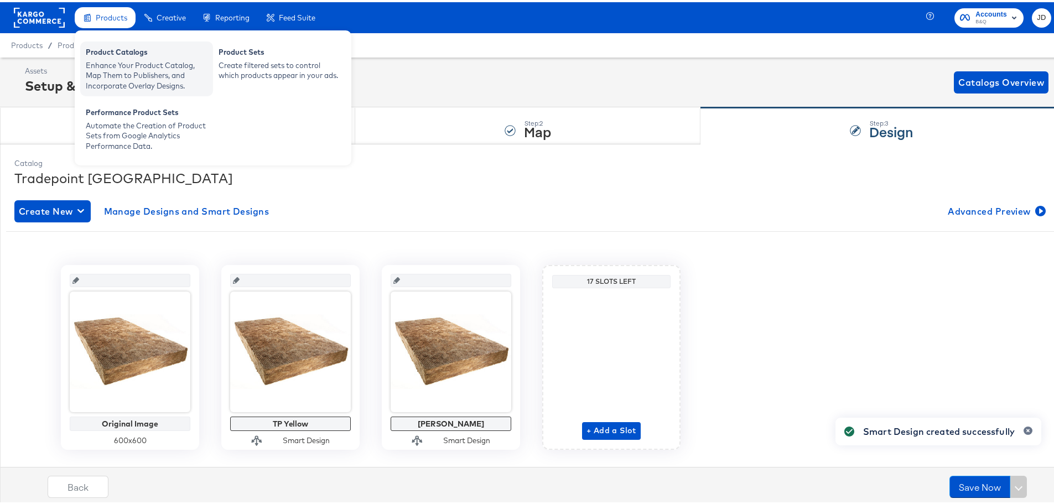
click at [123, 63] on div "Enhance Your Product Catalog, Map Them to Publishers, and Incorporate Overlay D…" at bounding box center [147, 73] width 122 height 31
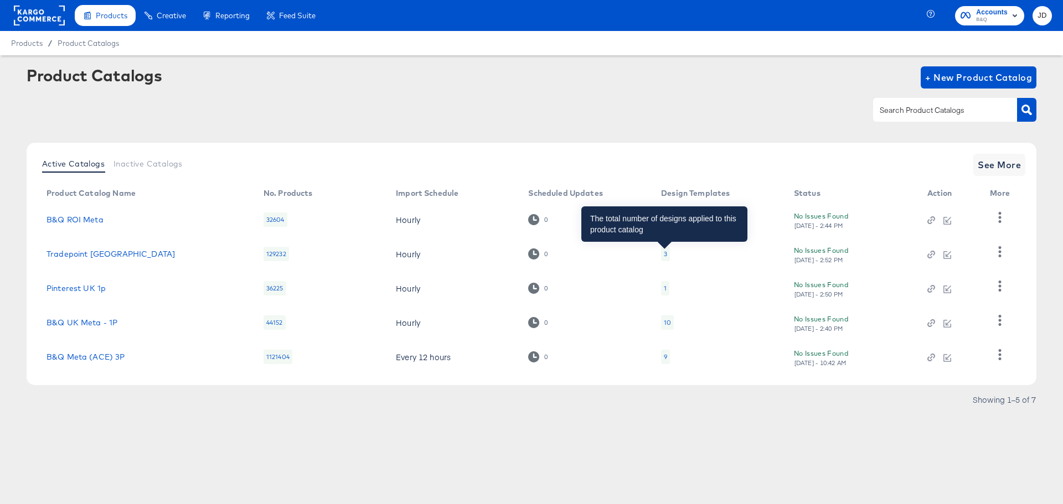
click at [664, 252] on div "3" at bounding box center [665, 254] width 3 height 9
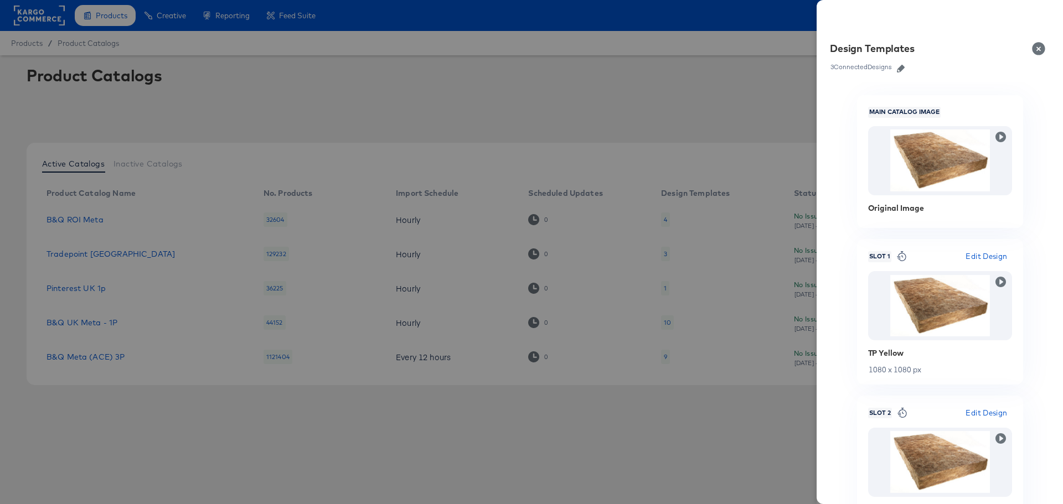
click at [901, 69] on icon "button" at bounding box center [901, 69] width 8 height 8
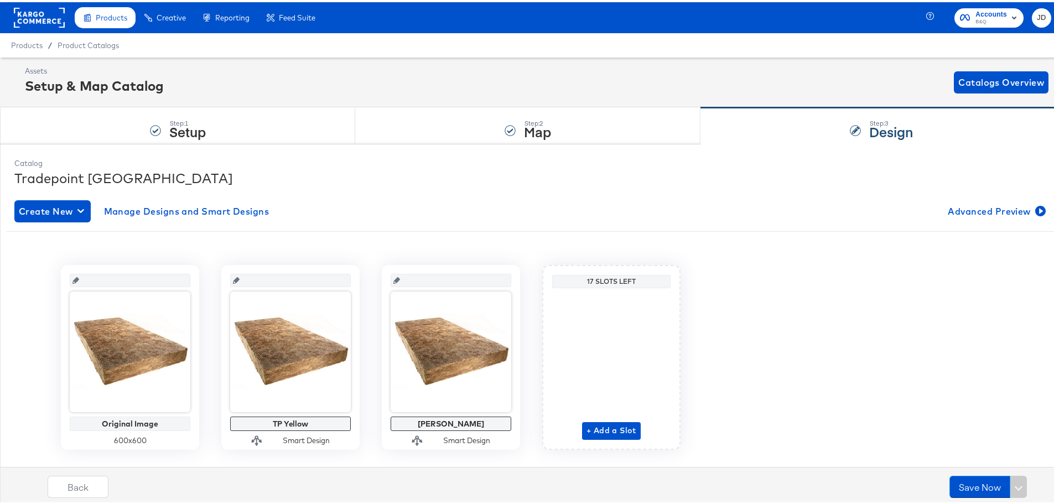
scroll to position [24, 0]
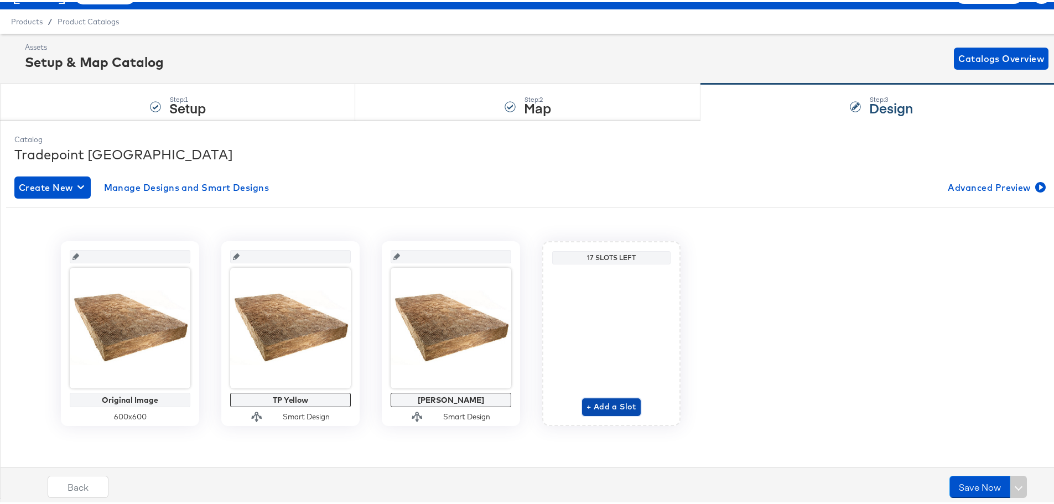
click at [622, 405] on span "+ Add a Slot" at bounding box center [612, 405] width 50 height 14
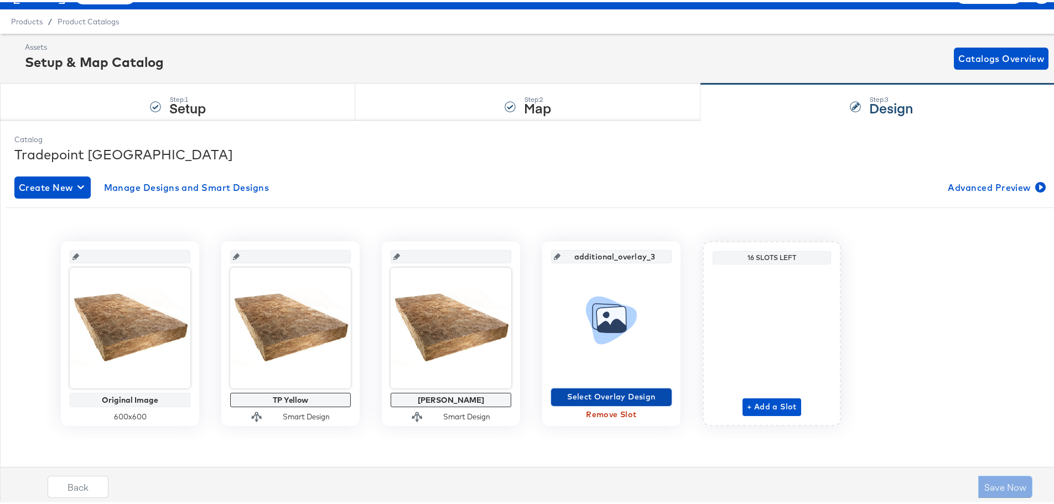
click at [615, 388] on span "Select Overlay Design" at bounding box center [612, 395] width 112 height 14
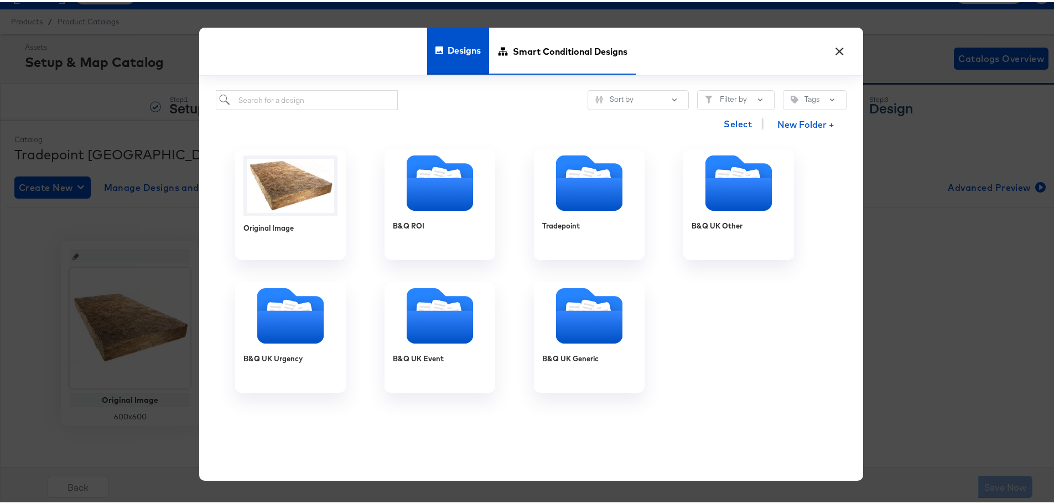
click at [550, 57] on span "Smart Conditional Designs" at bounding box center [570, 48] width 115 height 49
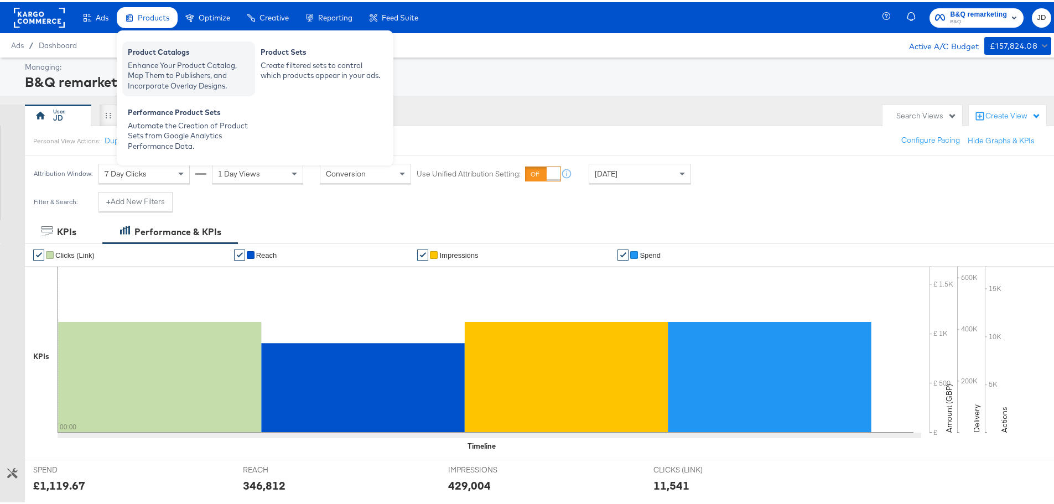
click at [169, 78] on div "Enhance Your Product Catalog, Map Them to Publishers, and Incorporate Overlay D…" at bounding box center [189, 73] width 122 height 31
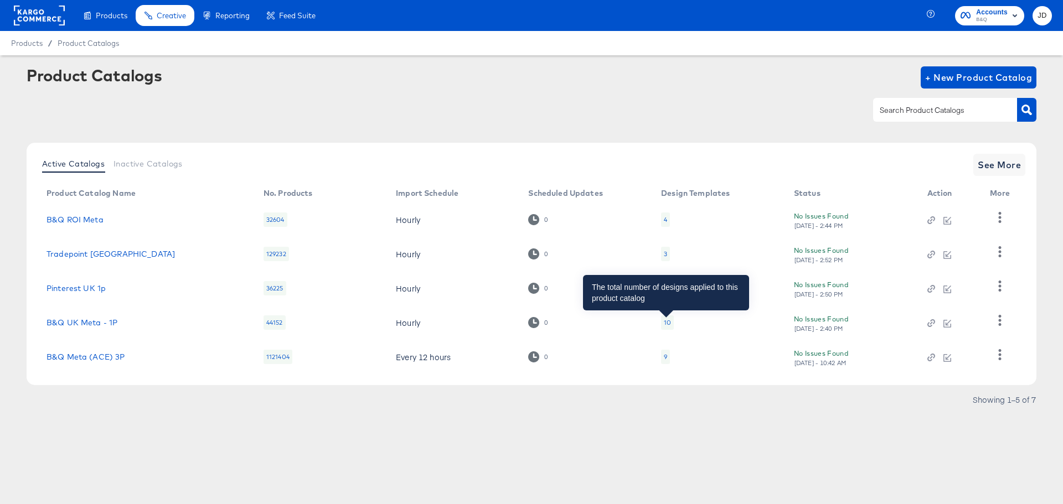
click at [667, 324] on div "10" at bounding box center [667, 322] width 7 height 9
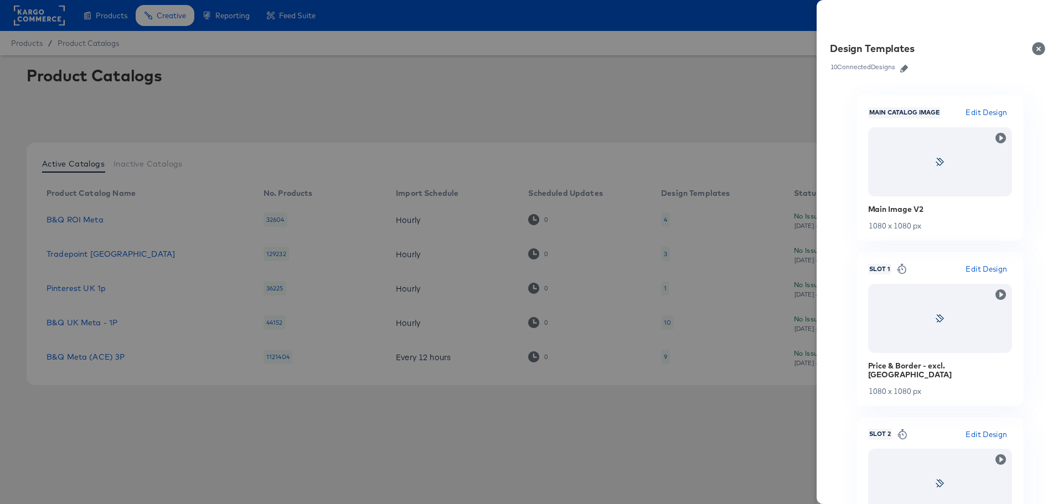
click at [905, 68] on icon "button" at bounding box center [904, 69] width 8 height 8
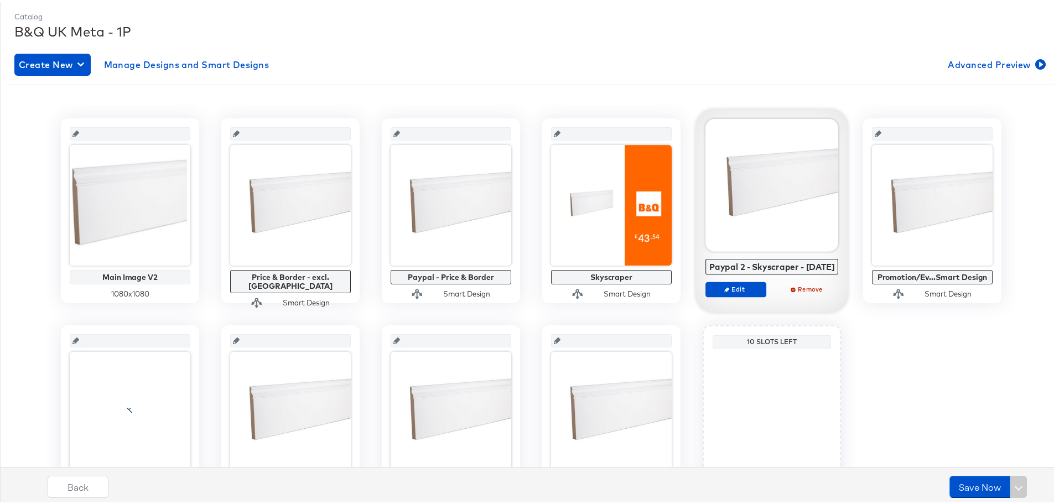
scroll to position [166, 0]
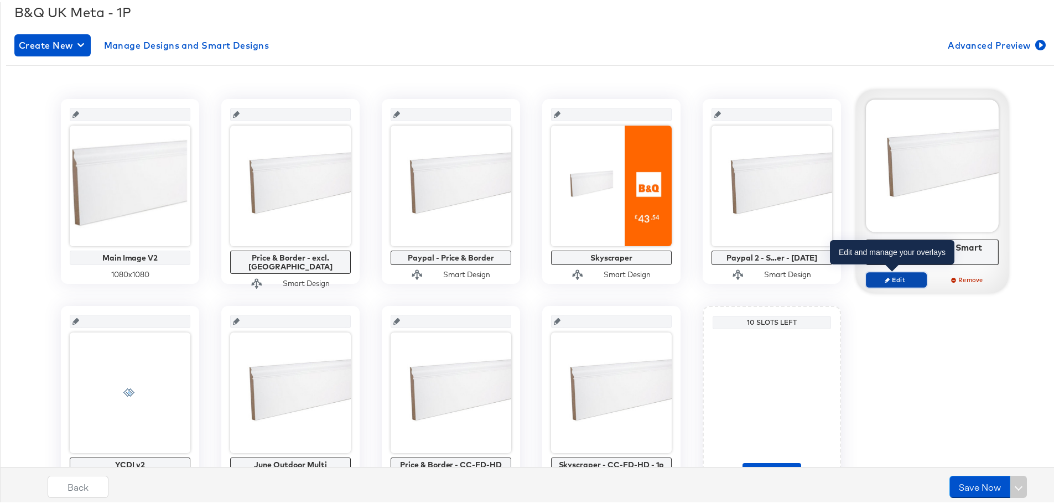
click at [885, 278] on icon "button" at bounding box center [887, 277] width 5 height 5
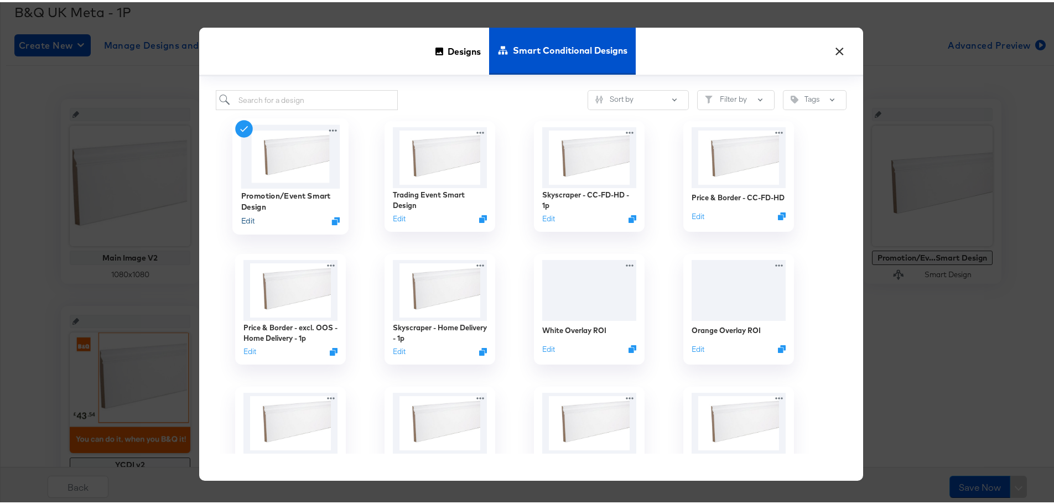
click at [242, 217] on button "Edit" at bounding box center [247, 219] width 13 height 11
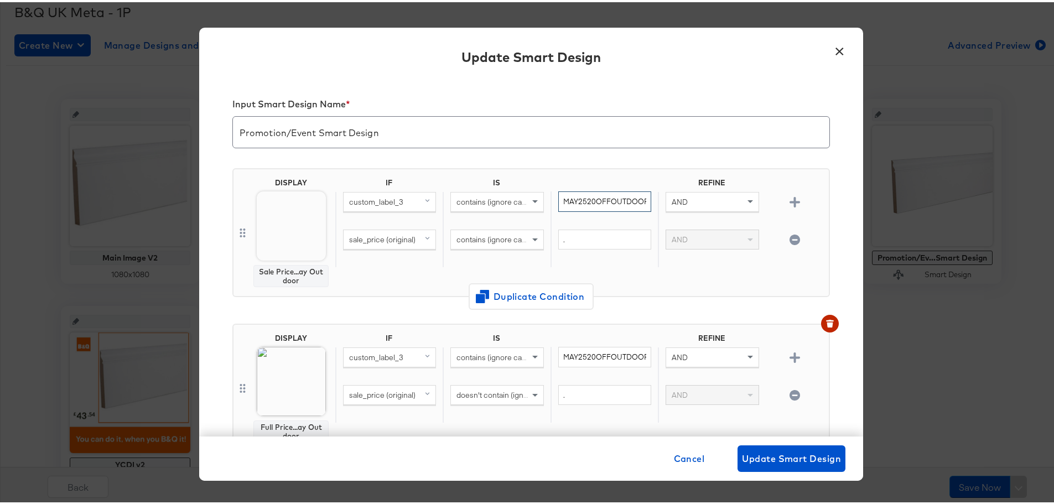
scroll to position [0, 2]
drag, startPoint x: 556, startPoint y: 202, endPoint x: 645, endPoint y: 199, distance: 89.2
click at [645, 199] on div "MAY2520OFFOUTDOOR" at bounding box center [604, 208] width 107 height 38
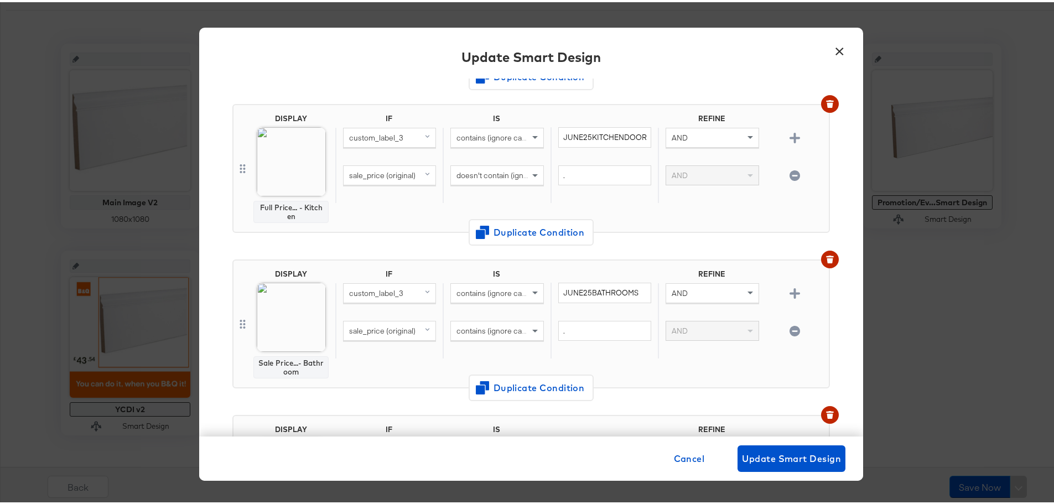
scroll to position [553, 0]
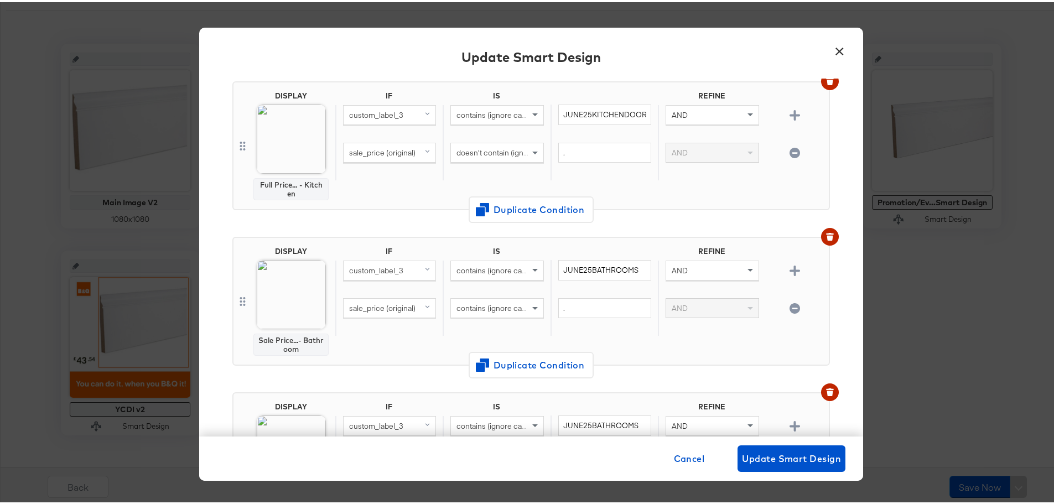
click at [839, 46] on button "×" at bounding box center [840, 47] width 20 height 20
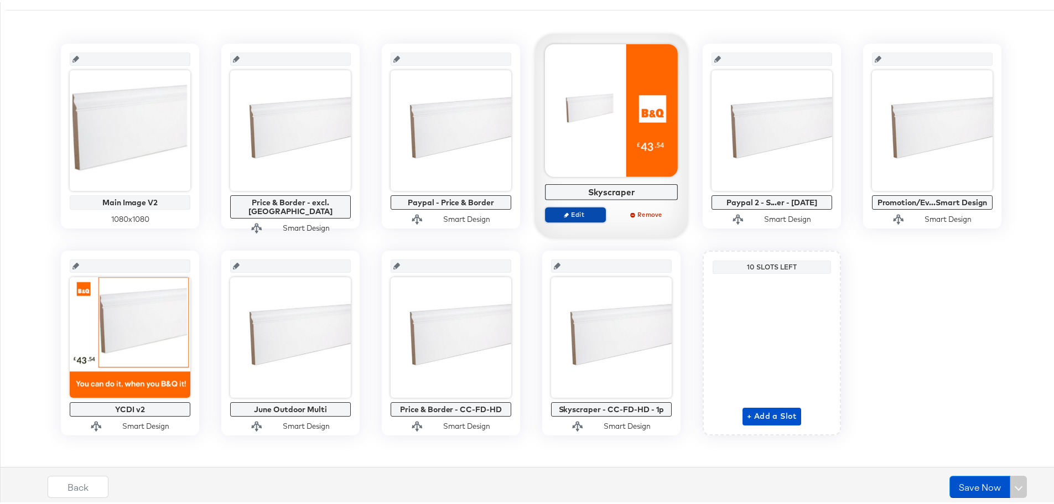
click at [575, 209] on span "Edit" at bounding box center [575, 212] width 51 height 8
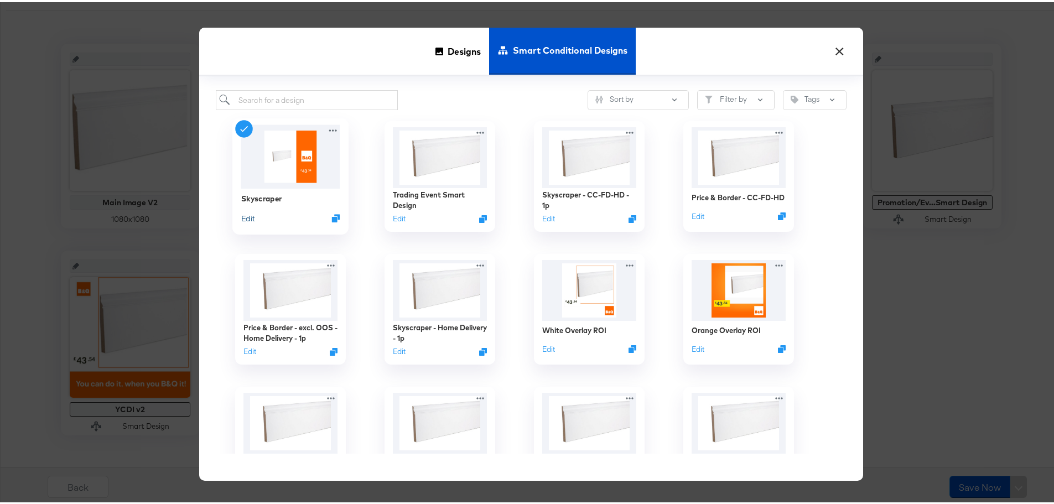
click at [246, 216] on button "Edit" at bounding box center [247, 216] width 13 height 11
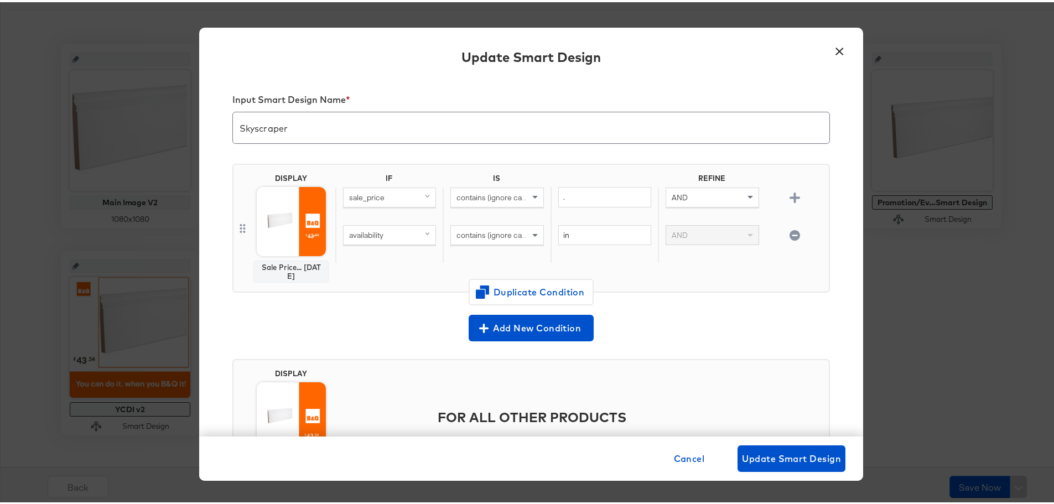
scroll to position [0, 0]
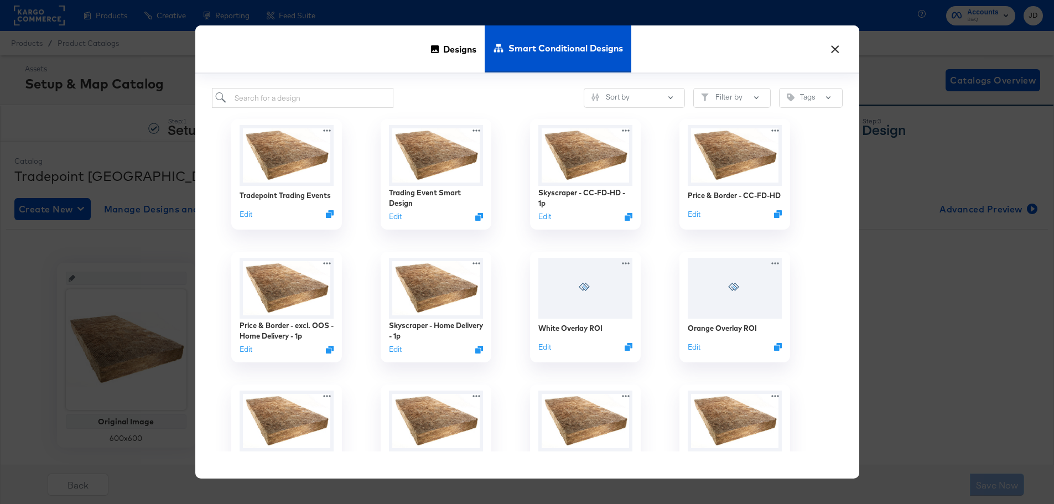
click at [283, 159] on img at bounding box center [287, 155] width 94 height 61
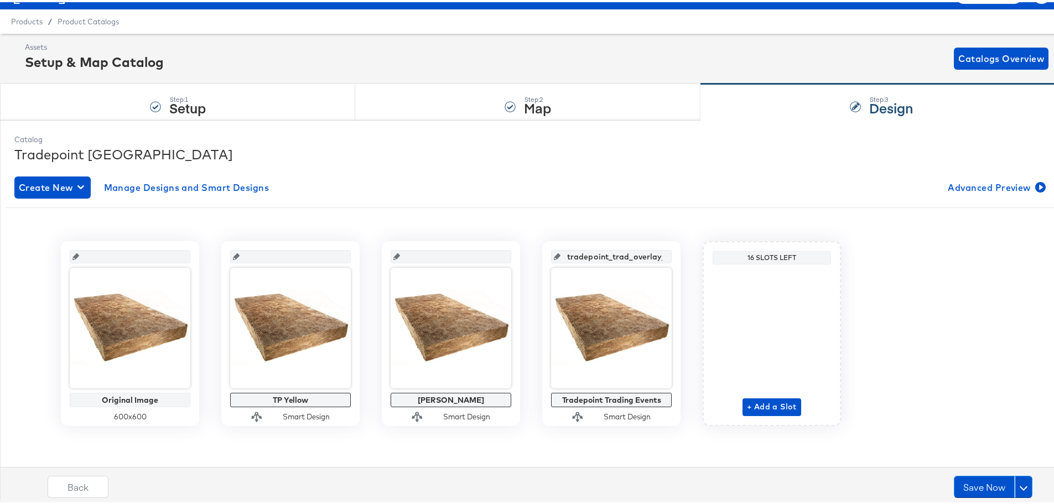
click at [556, 253] on icon at bounding box center [557, 254] width 7 height 7
click at [617, 249] on input "tradepoint_trad_overlay_3" at bounding box center [615, 250] width 108 height 30
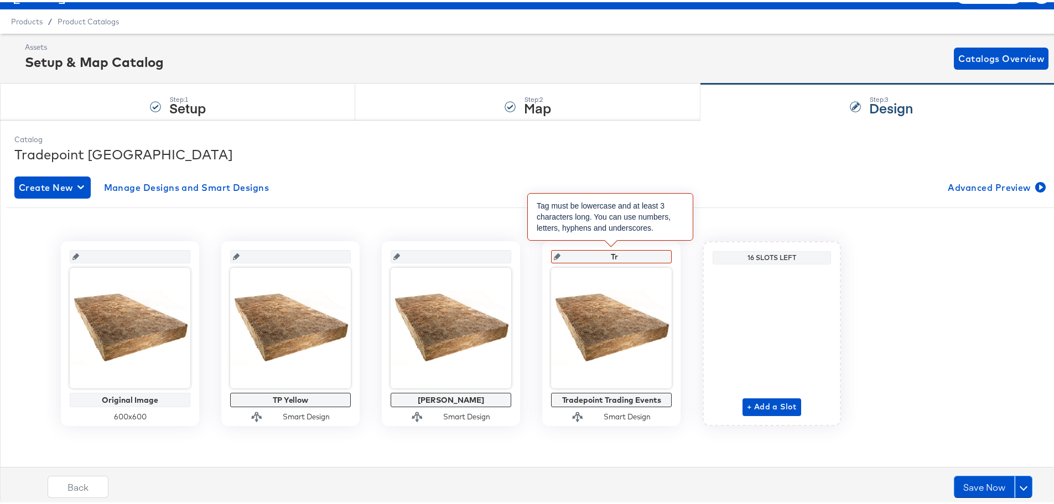
type input "T"
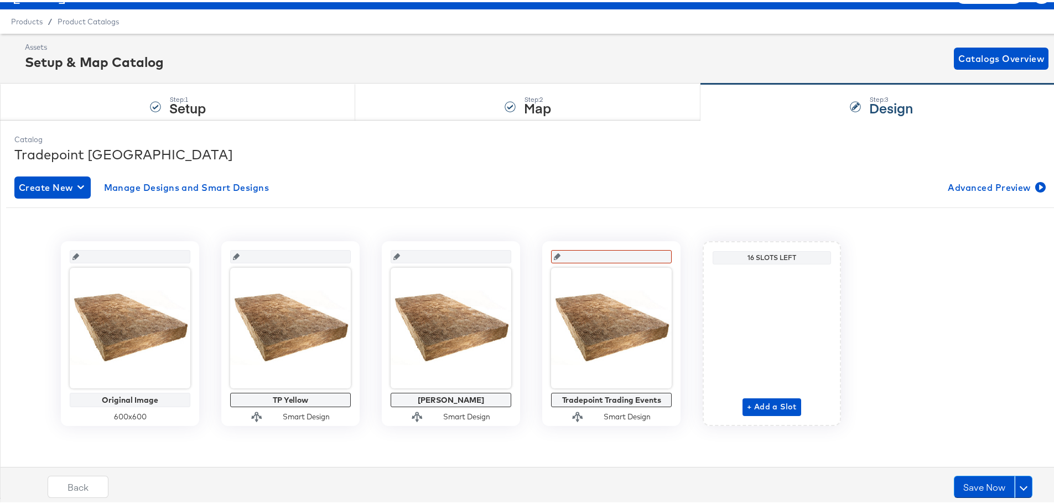
click at [560, 148] on div "Tradepoint [GEOGRAPHIC_DATA]" at bounding box center [531, 152] width 1034 height 19
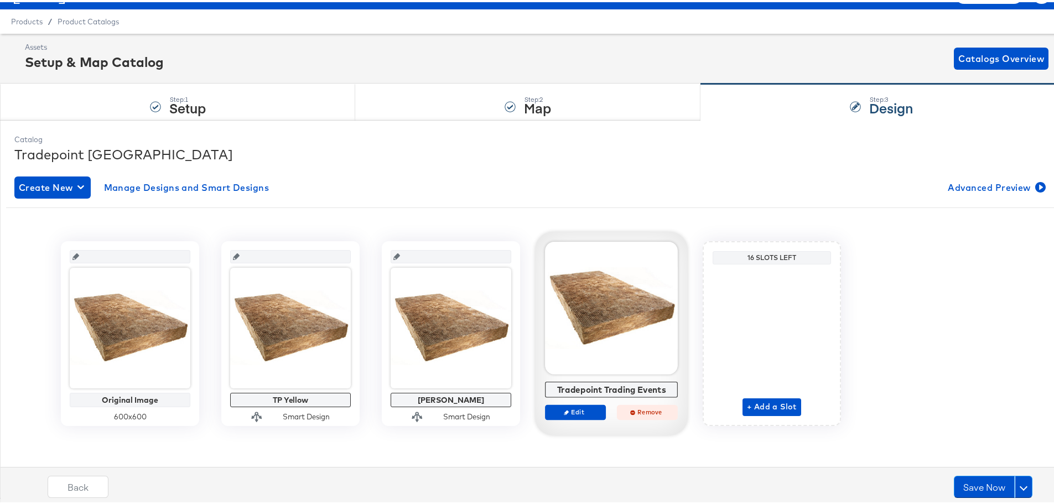
click at [641, 411] on span "Remove" at bounding box center [647, 410] width 51 height 8
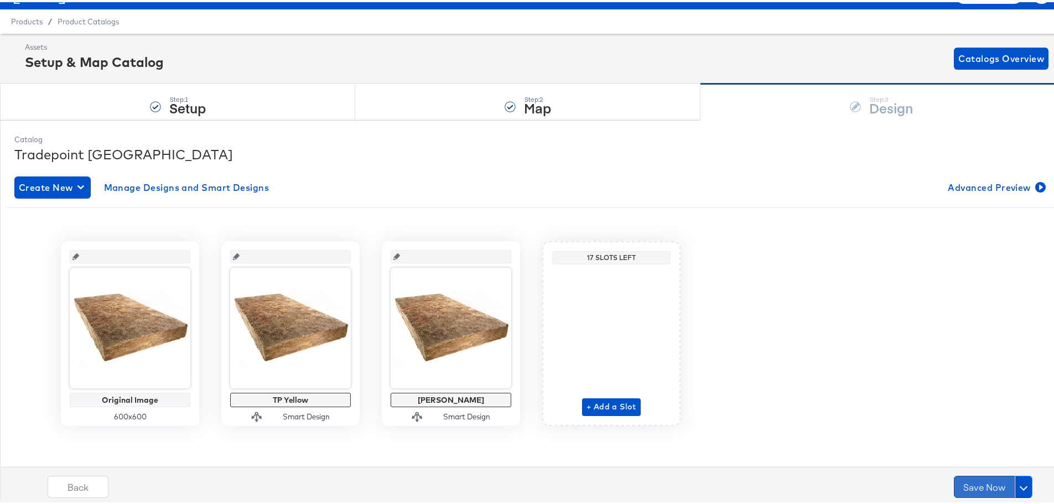
click at [975, 484] on button "Save Now" at bounding box center [984, 485] width 61 height 22
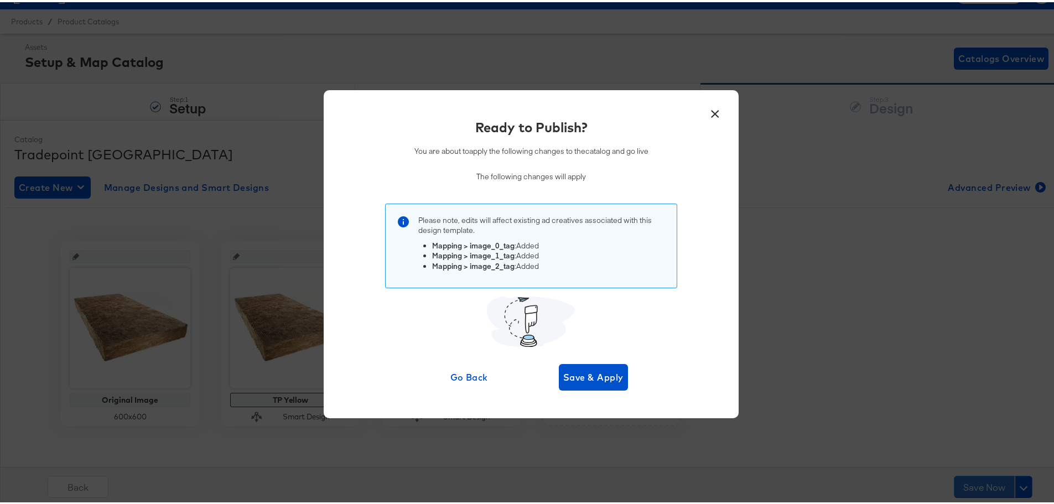
scroll to position [0, 0]
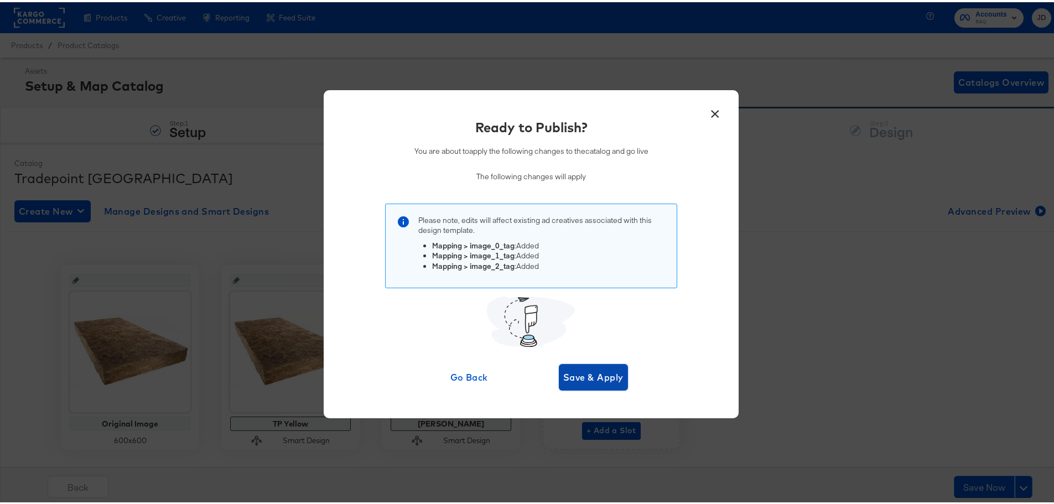
click at [596, 376] on span "Save & Apply" at bounding box center [593, 375] width 60 height 15
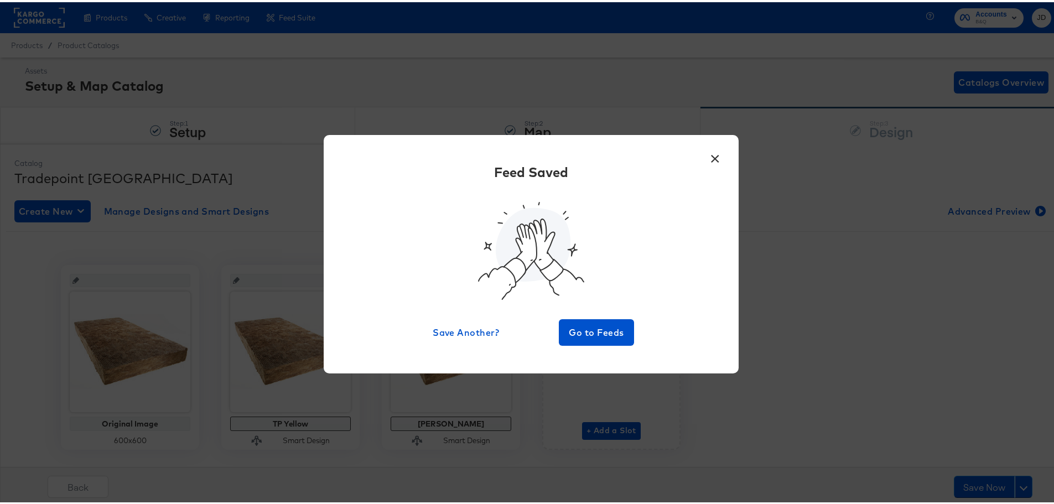
click at [711, 157] on button "×" at bounding box center [715, 154] width 20 height 20
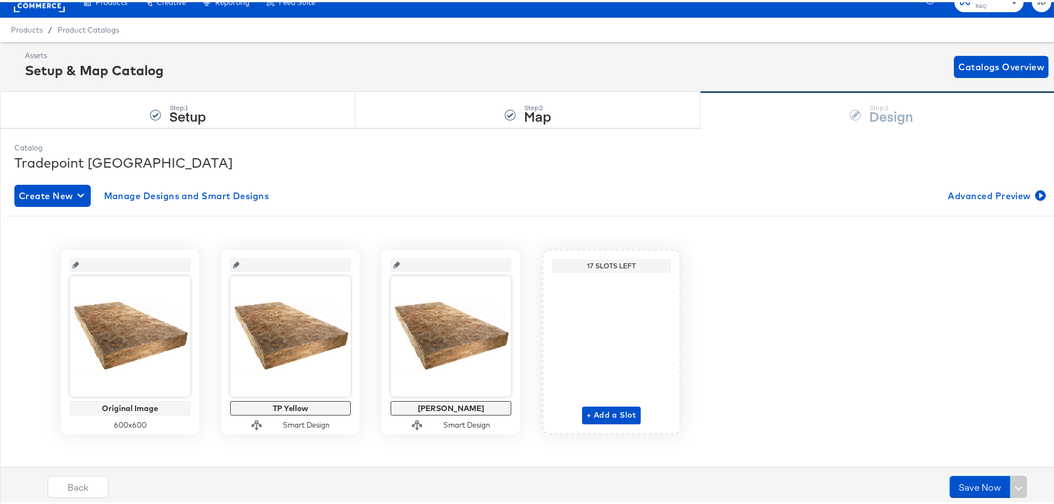
scroll to position [24, 0]
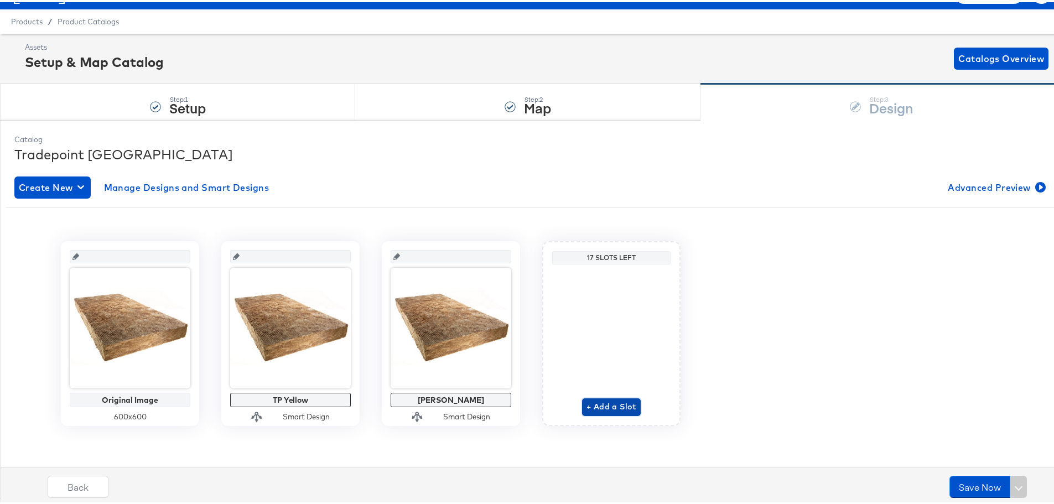
drag, startPoint x: 620, startPoint y: 403, endPoint x: 707, endPoint y: 313, distance: 125.7
click at [620, 403] on span "+ Add a Slot" at bounding box center [612, 405] width 50 height 14
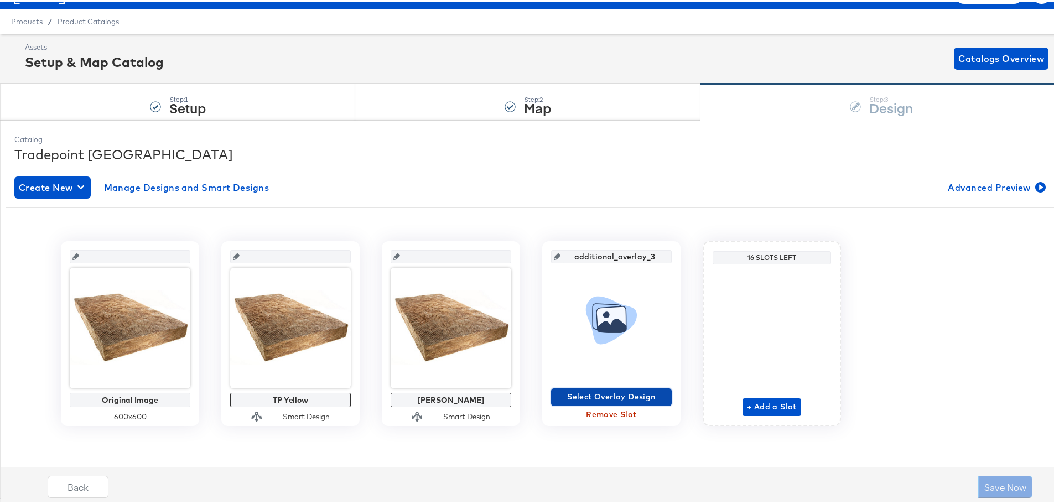
click at [623, 391] on span "Select Overlay Design" at bounding box center [612, 395] width 112 height 14
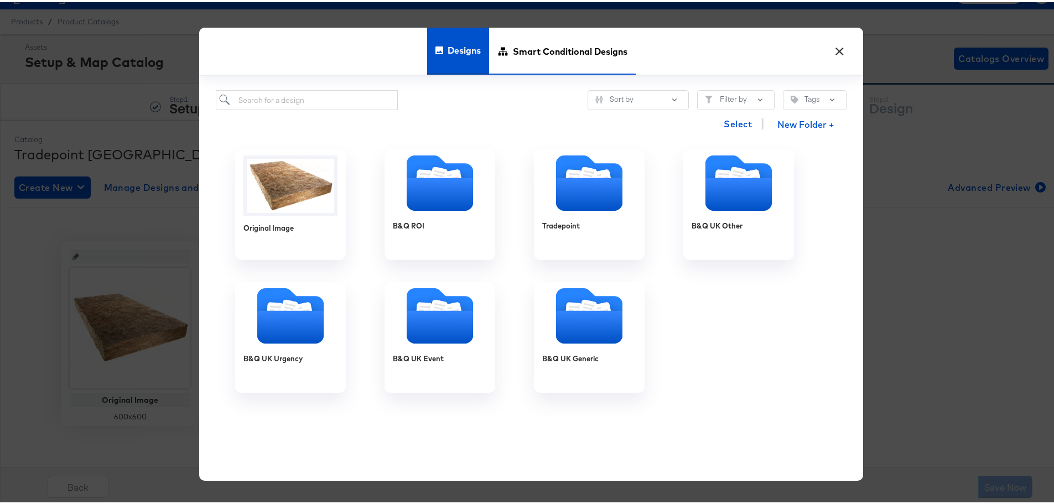
click at [543, 47] on span "Smart Conditional Designs" at bounding box center [570, 48] width 115 height 49
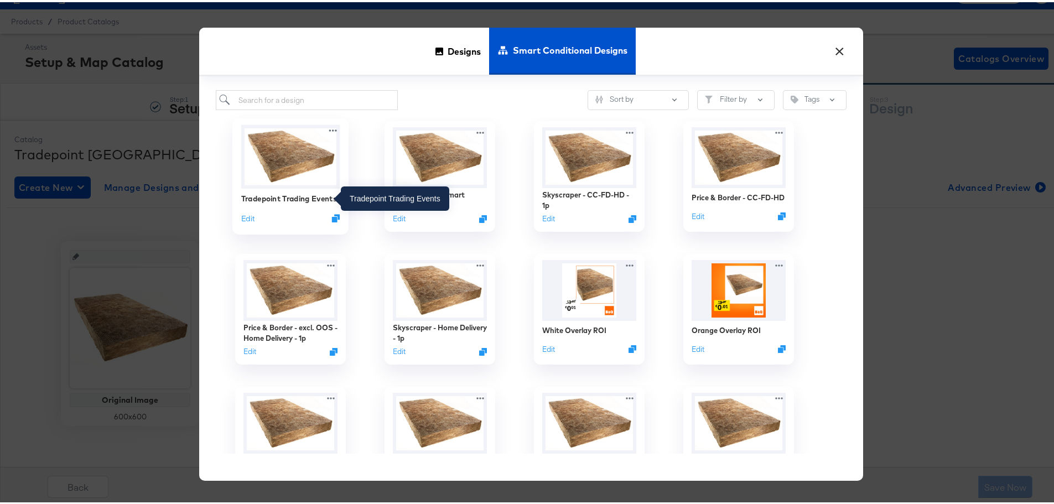
click at [289, 201] on div "Tradepoint Trading Events" at bounding box center [289, 196] width 96 height 11
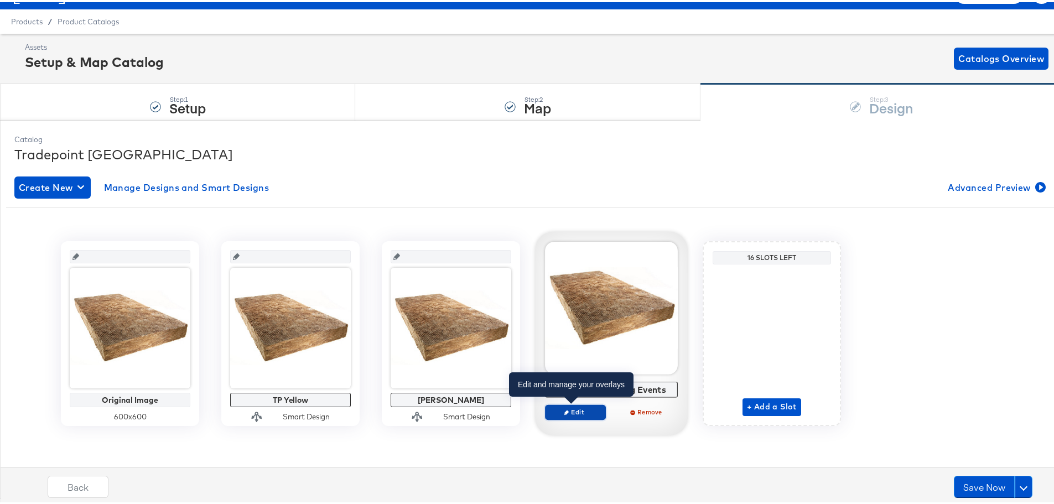
click at [563, 406] on span "Edit" at bounding box center [575, 410] width 51 height 8
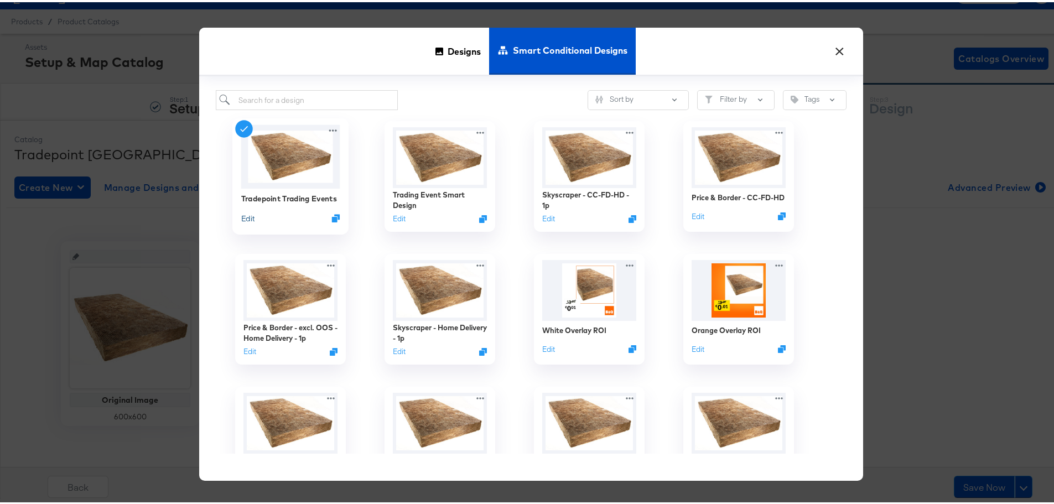
click at [247, 215] on button "Edit" at bounding box center [247, 216] width 13 height 11
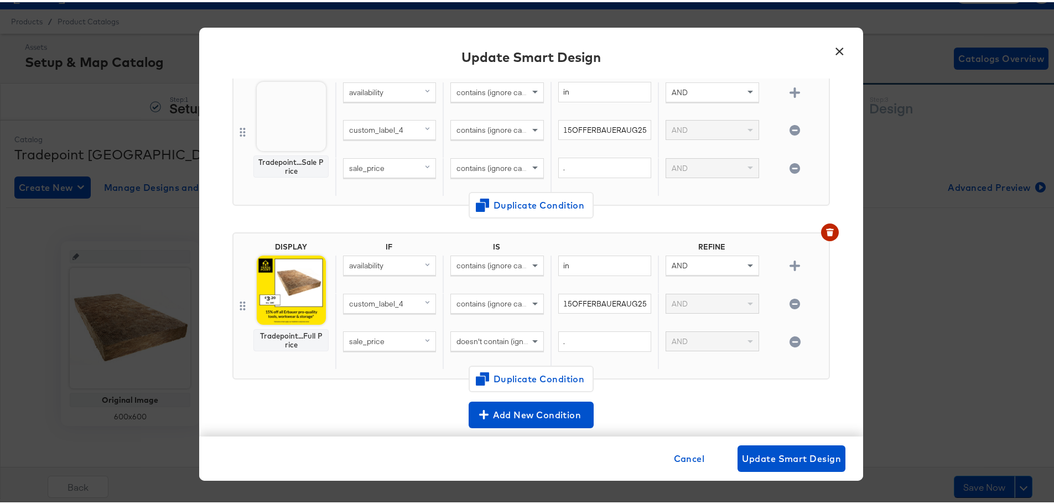
scroll to position [111, 0]
click at [836, 44] on button "×" at bounding box center [840, 47] width 20 height 20
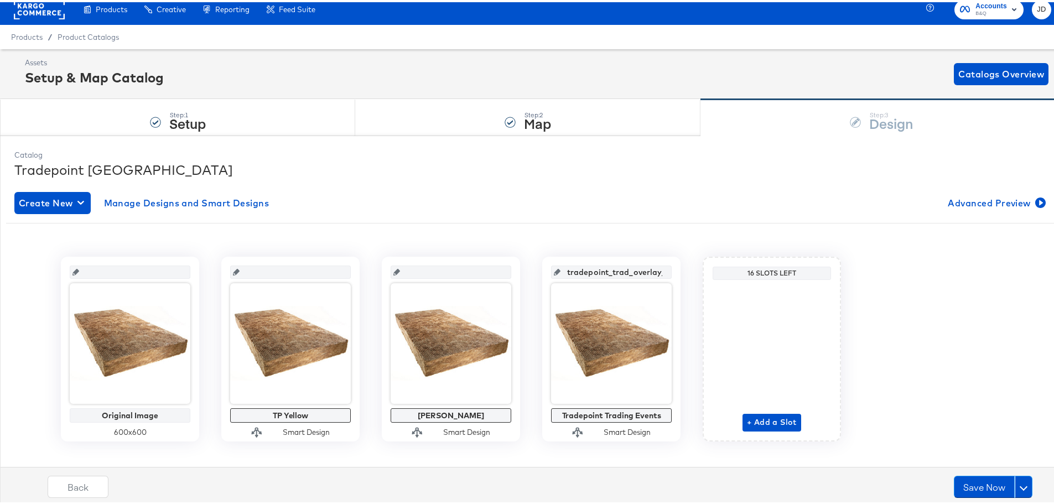
scroll to position [0, 0]
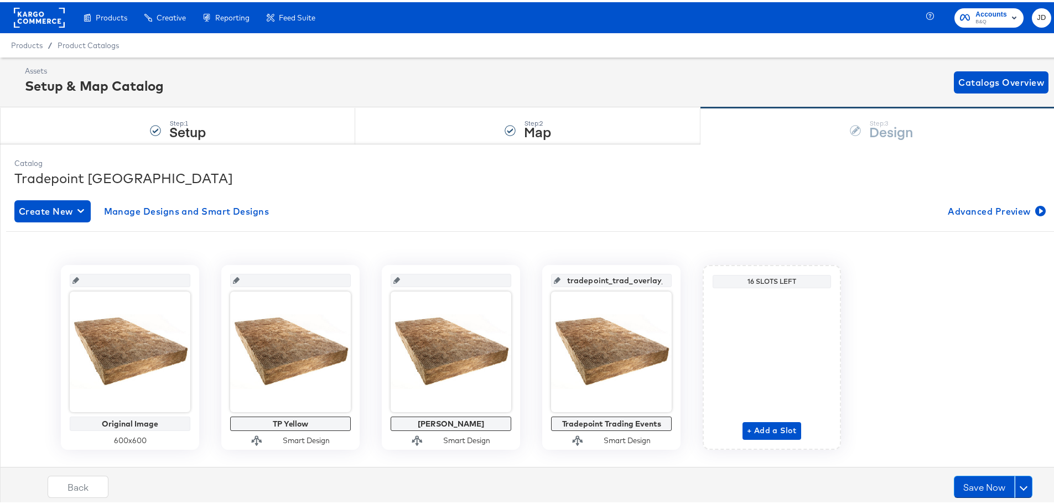
click at [44, 20] on rect at bounding box center [39, 16] width 51 height 20
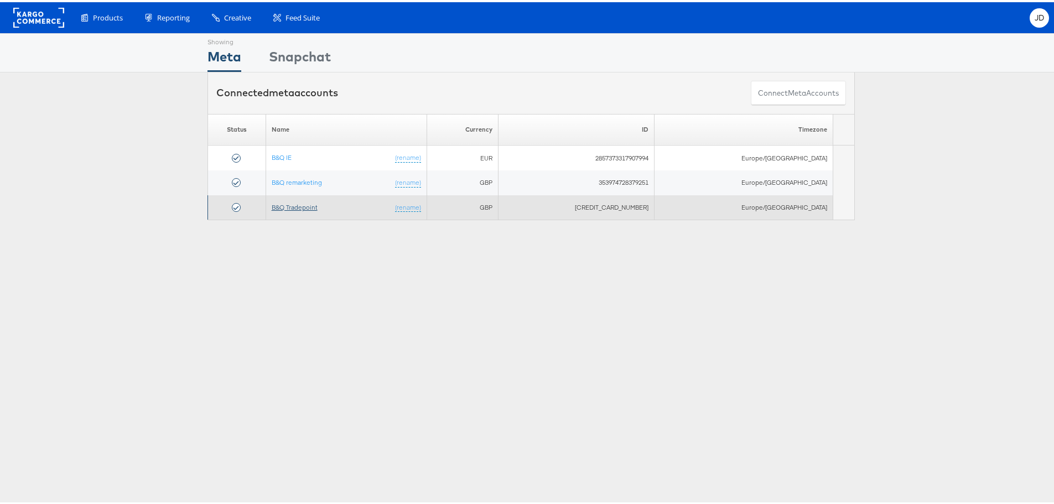
click at [309, 207] on link "B&Q Tradepoint" at bounding box center [295, 205] width 46 height 8
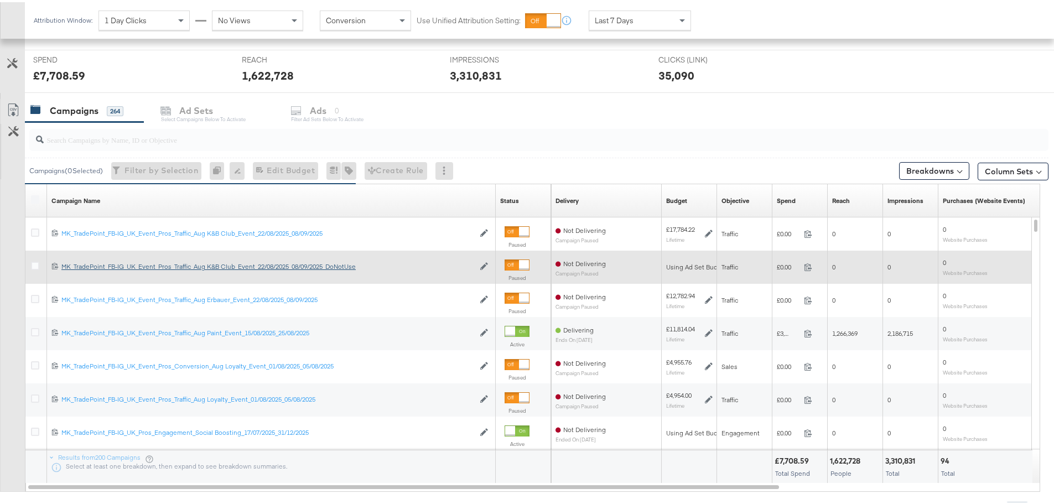
scroll to position [413, 0]
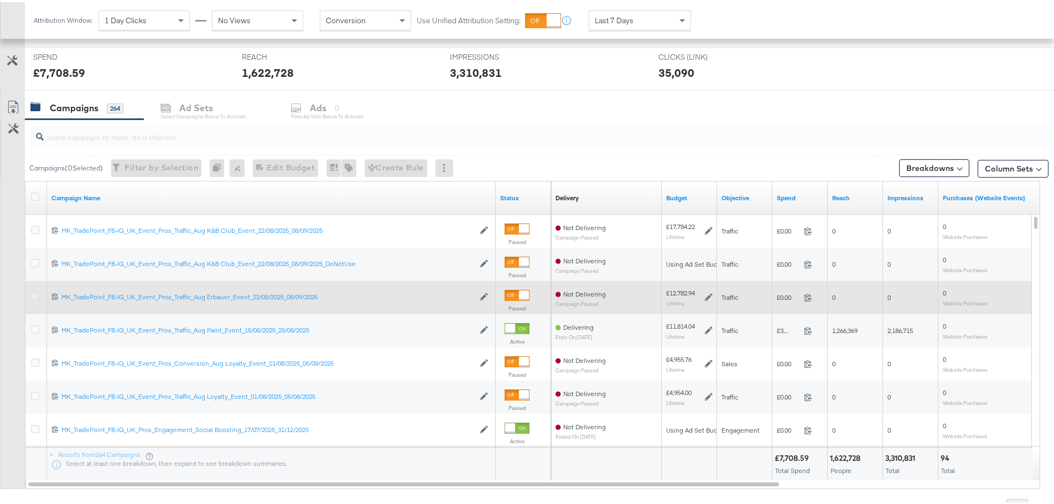
click at [33, 293] on icon at bounding box center [35, 294] width 8 height 8
click at [0, 0] on input "checkbox" at bounding box center [0, 0] width 0 height 0
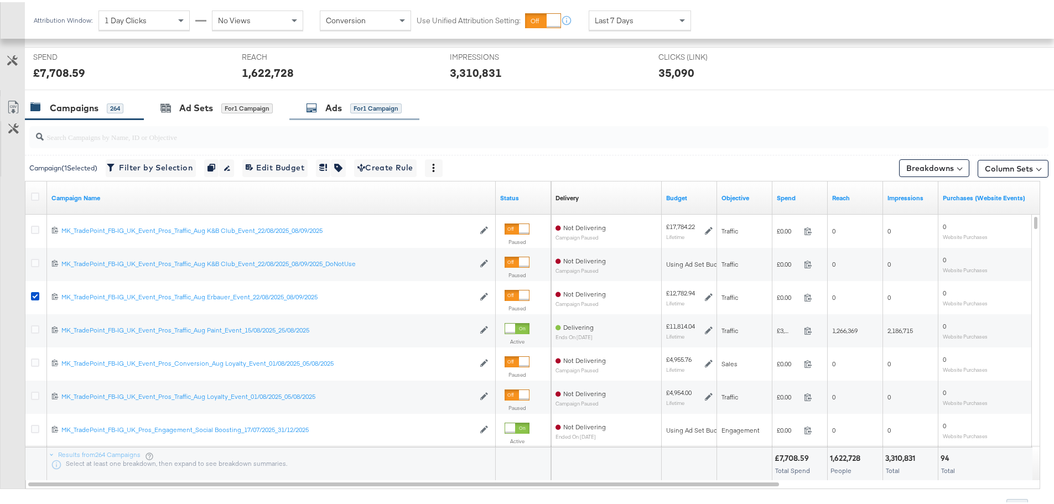
click at [325, 101] on div "Ads for 1 Campaign" at bounding box center [354, 106] width 96 height 13
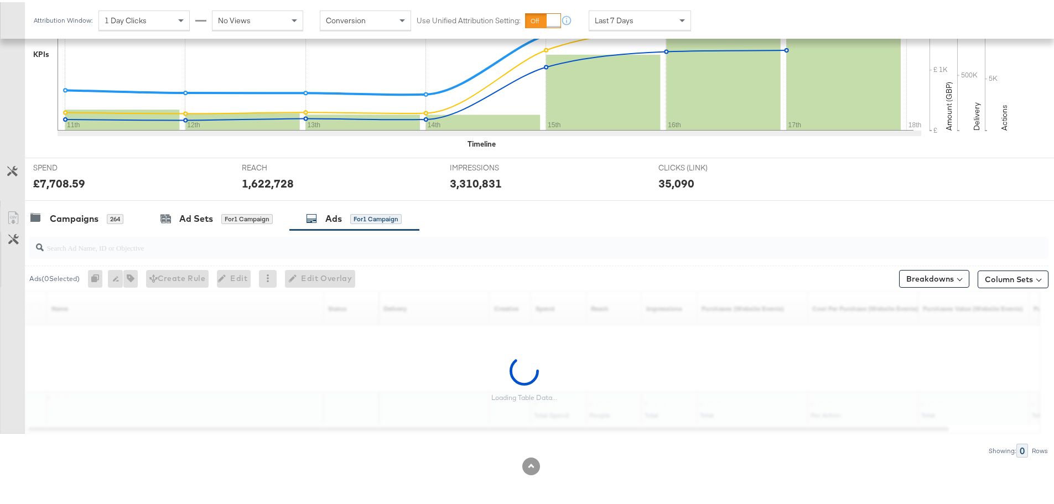
scroll to position [302, 0]
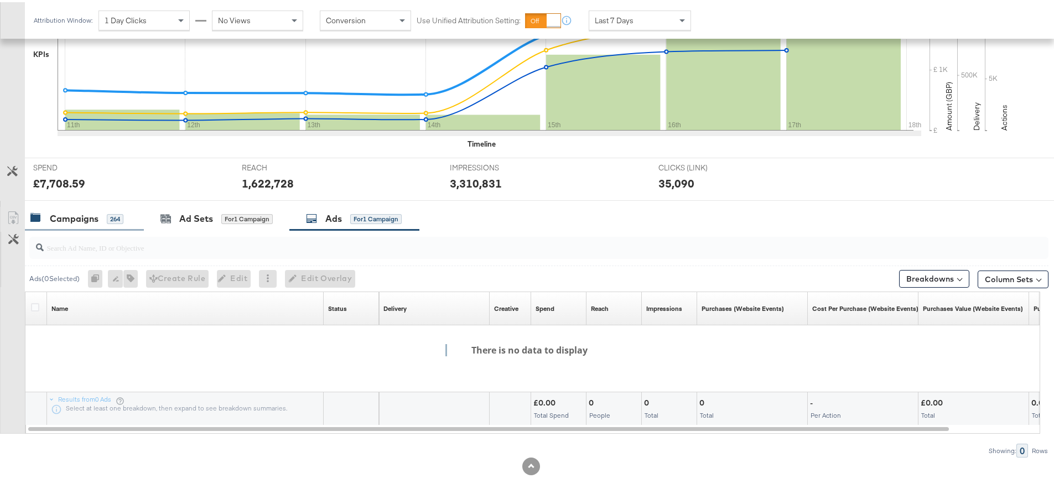
click at [69, 211] on div "Campaigns" at bounding box center [74, 216] width 49 height 13
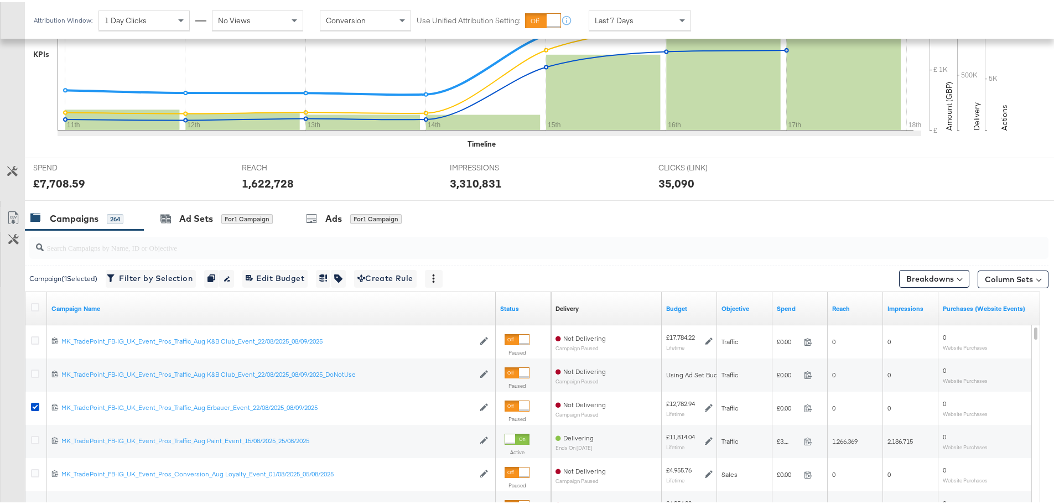
scroll to position [413, 0]
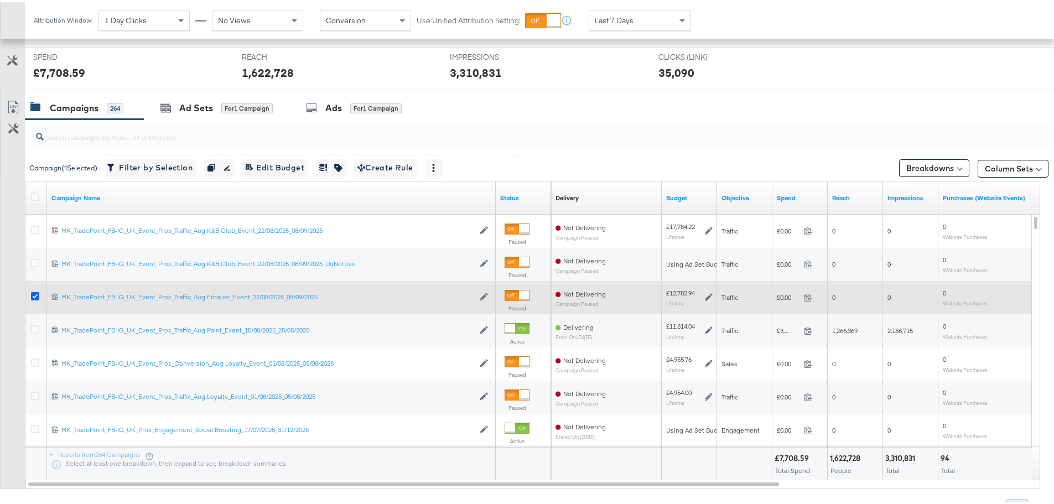
click at [32, 294] on icon at bounding box center [35, 294] width 8 height 8
click at [0, 0] on input "checkbox" at bounding box center [0, 0] width 0 height 0
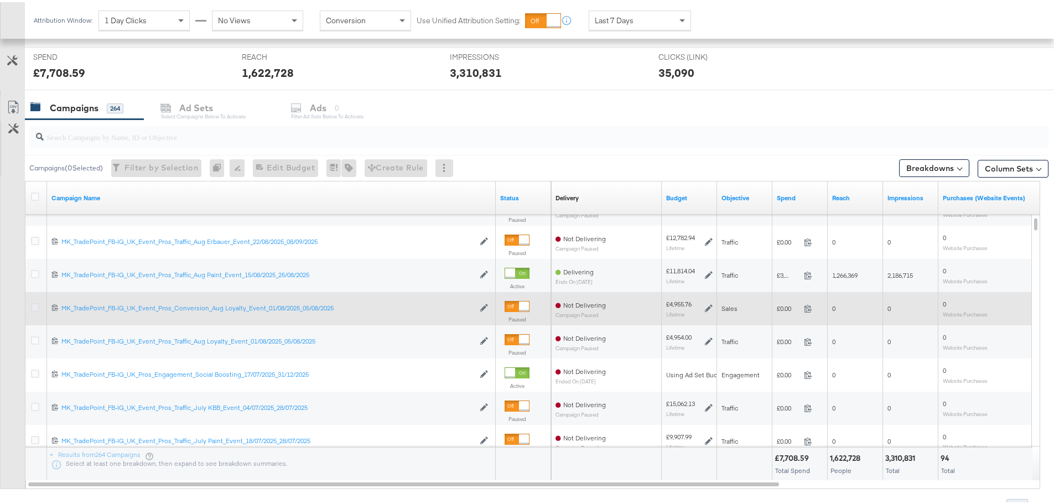
click at [35, 306] on icon at bounding box center [35, 305] width 8 height 8
click at [0, 0] on input "checkbox" at bounding box center [0, 0] width 0 height 0
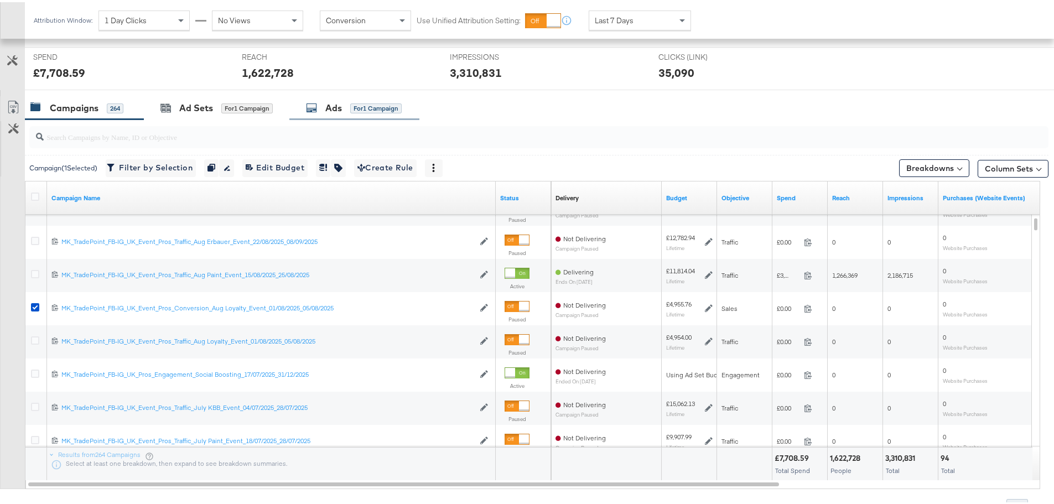
click at [326, 108] on div "Ads for 1 Campaign" at bounding box center [354, 106] width 96 height 13
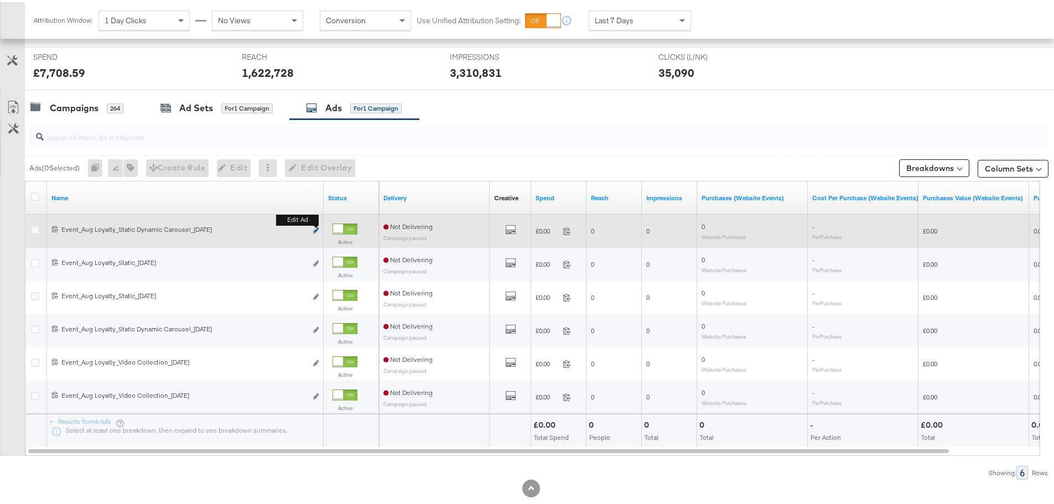
click at [315, 227] on icon "link" at bounding box center [316, 228] width 6 height 6
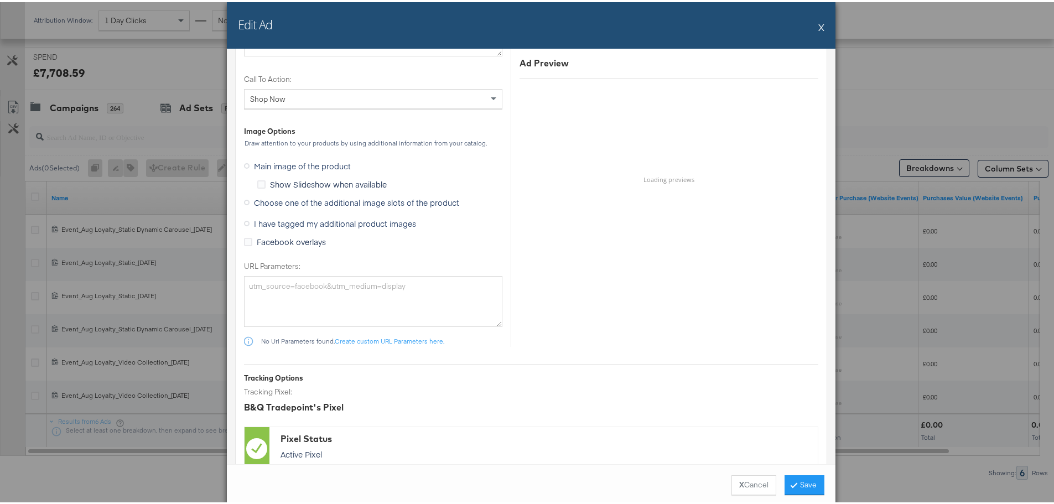
scroll to position [1273, 0]
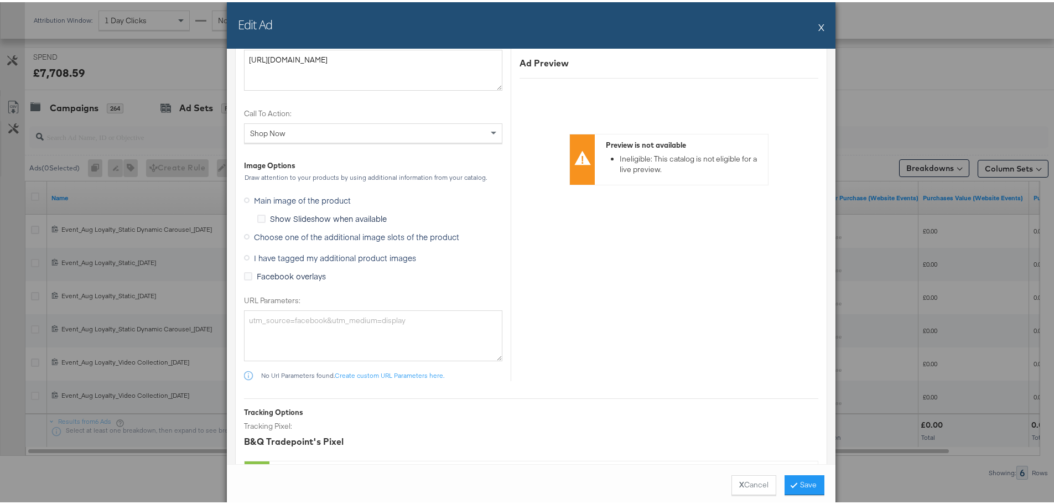
click at [331, 235] on span "Choose one of the additional image slots of the product" at bounding box center [356, 234] width 205 height 11
click at [0, 0] on input "Choose one of the additional image slots of the product" at bounding box center [0, 0] width 0 height 0
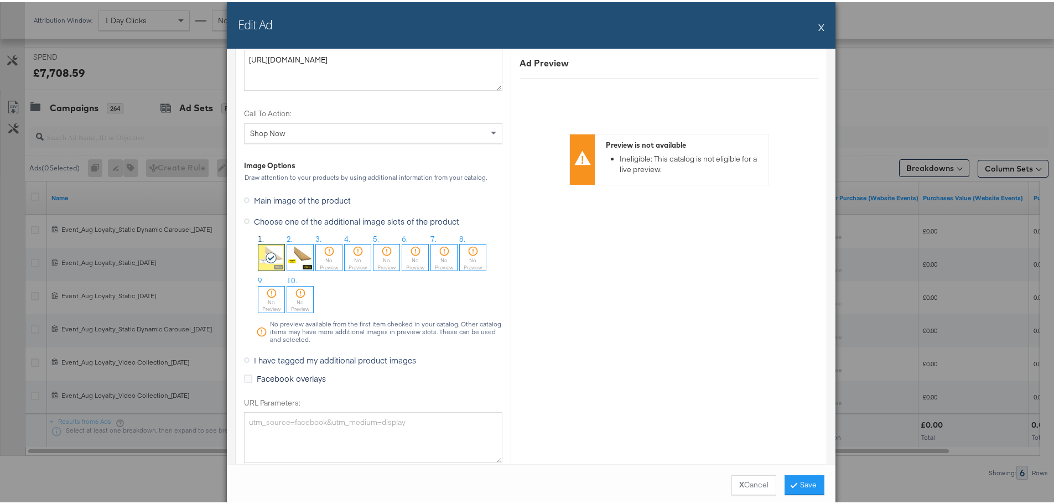
click at [819, 23] on button "X" at bounding box center [822, 25] width 6 height 22
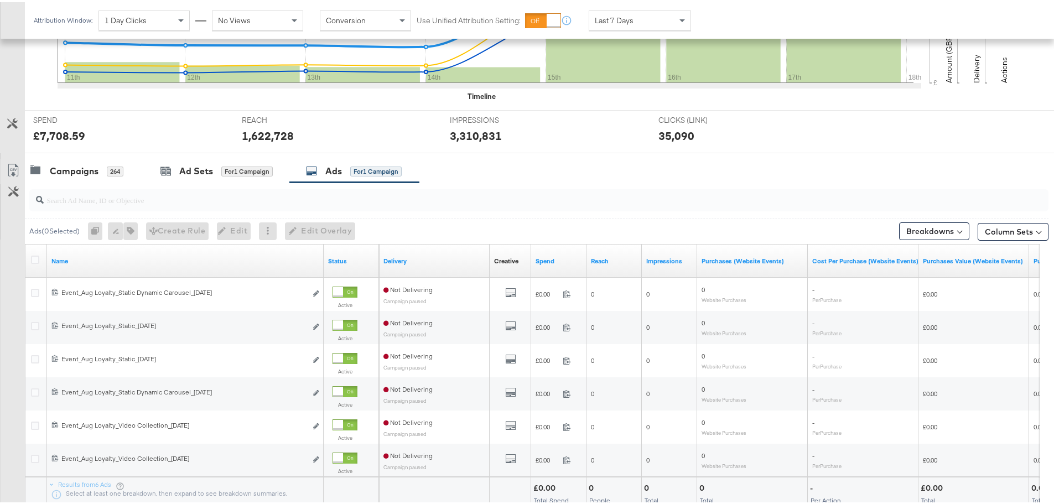
scroll to position [302, 0]
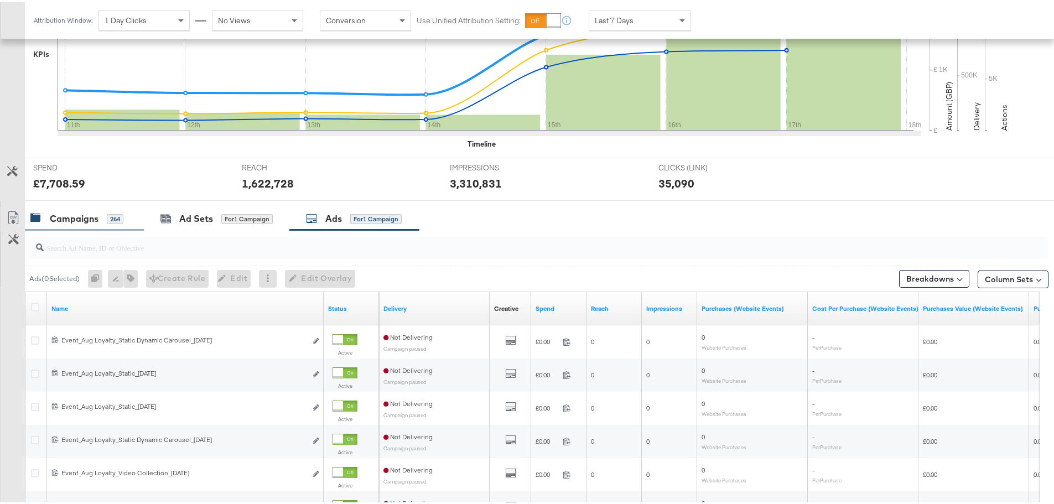
click at [91, 209] on div "Campaigns 264" at bounding box center [84, 217] width 119 height 24
